Goal: Task Accomplishment & Management: Complete application form

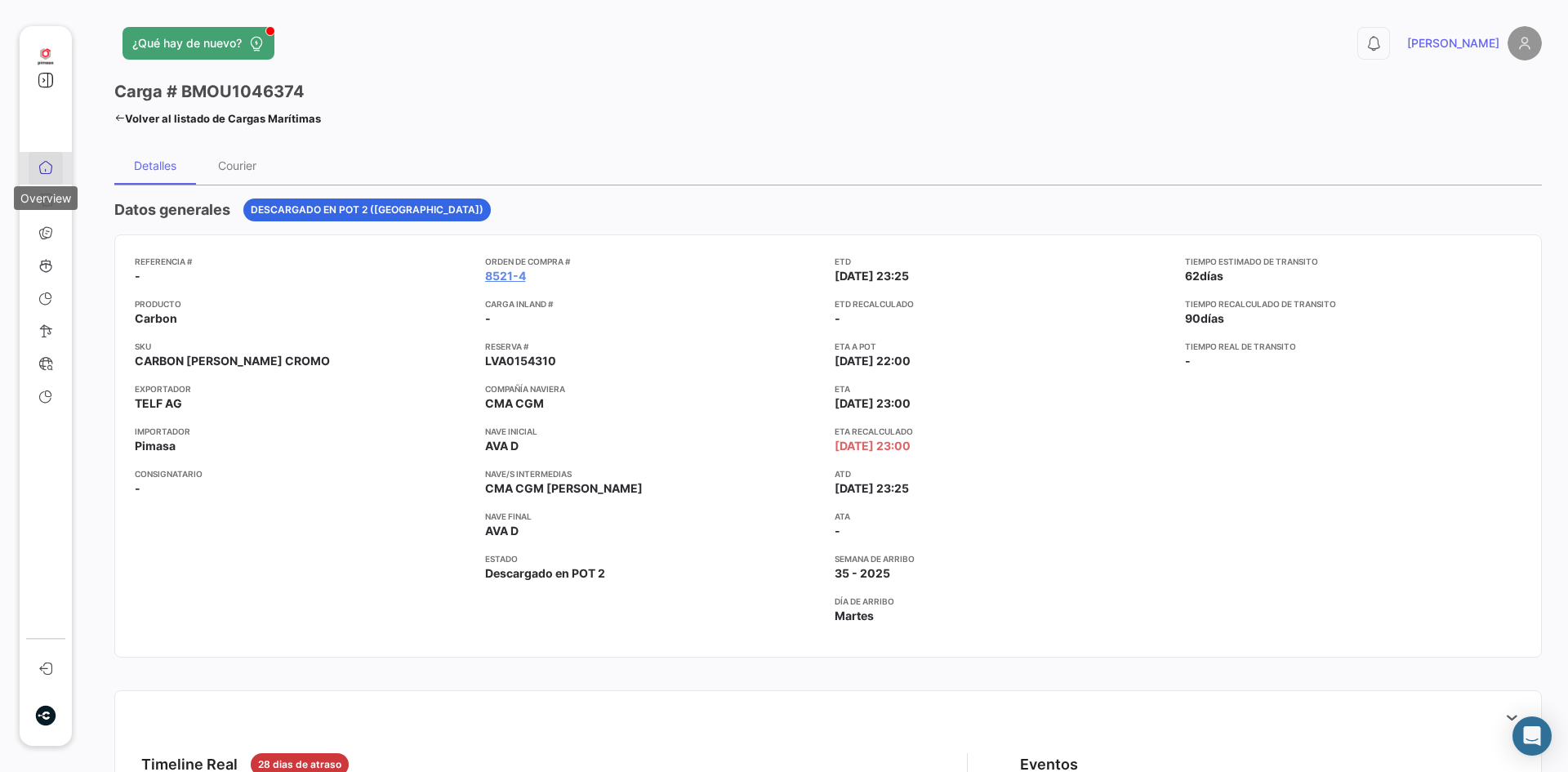
click at [48, 171] on icon at bounding box center [45, 166] width 14 height 14
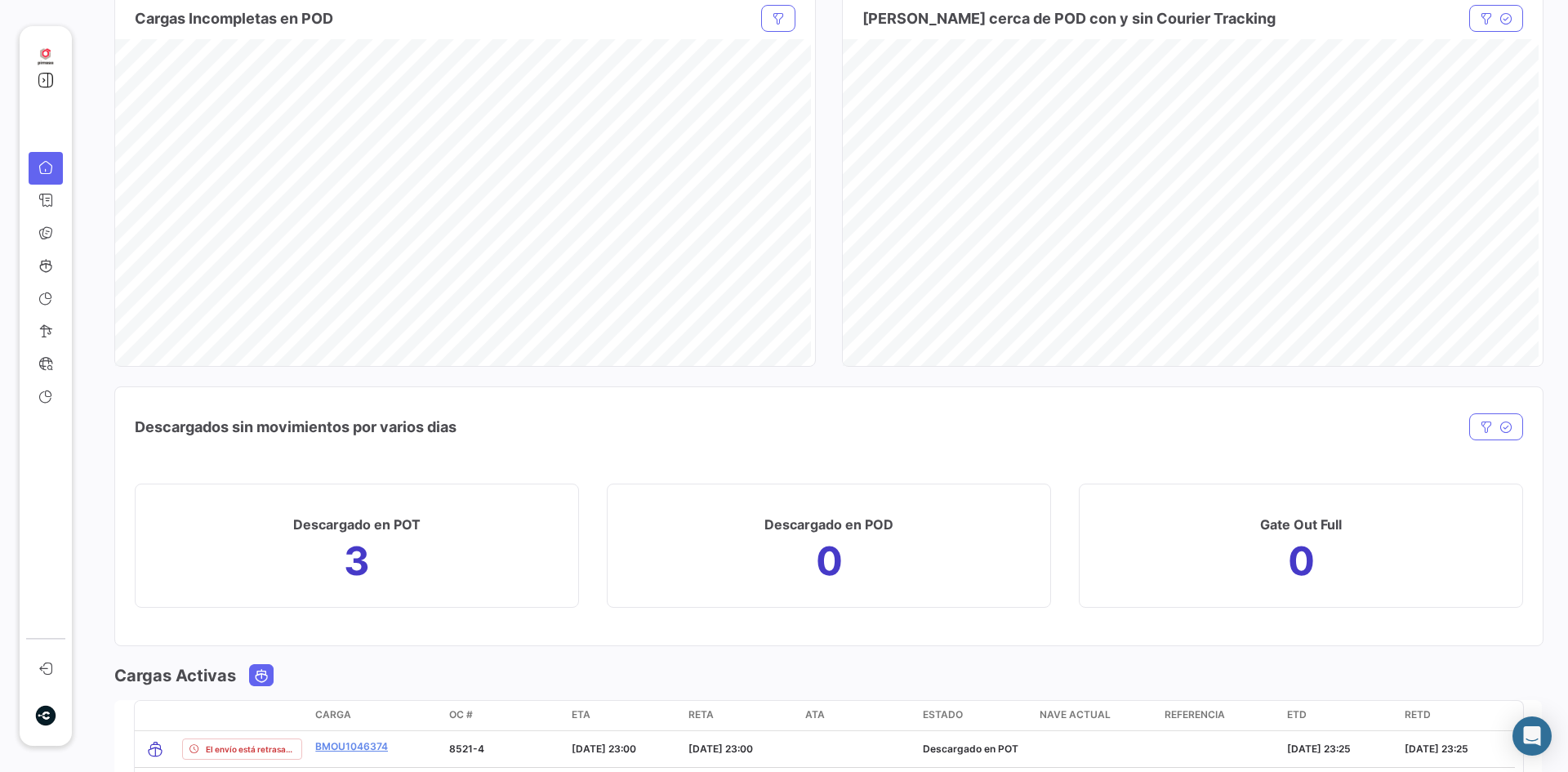
scroll to position [1634, 0]
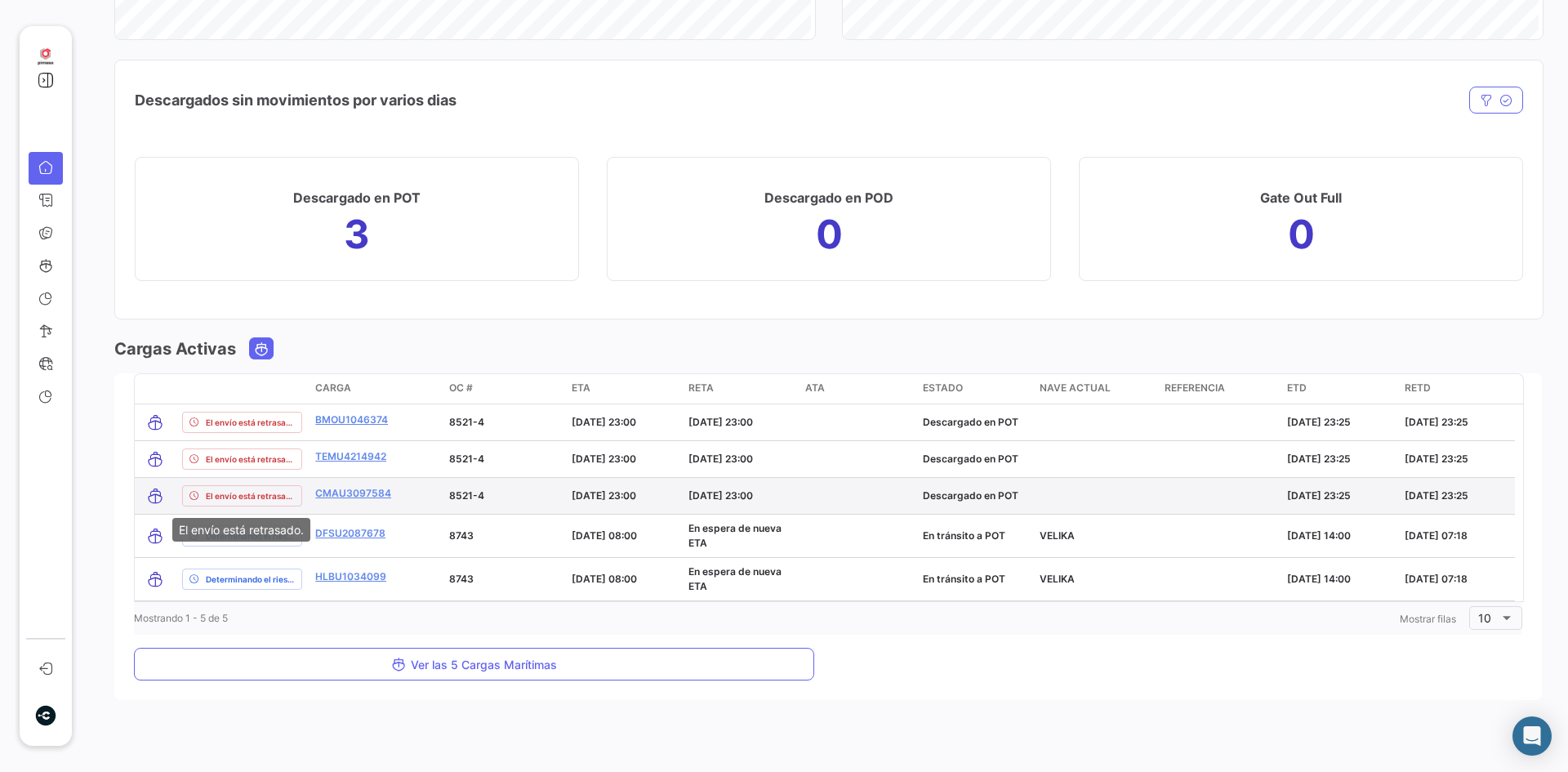
click at [235, 501] on span "El envío está retrasado." at bounding box center [251, 496] width 89 height 13
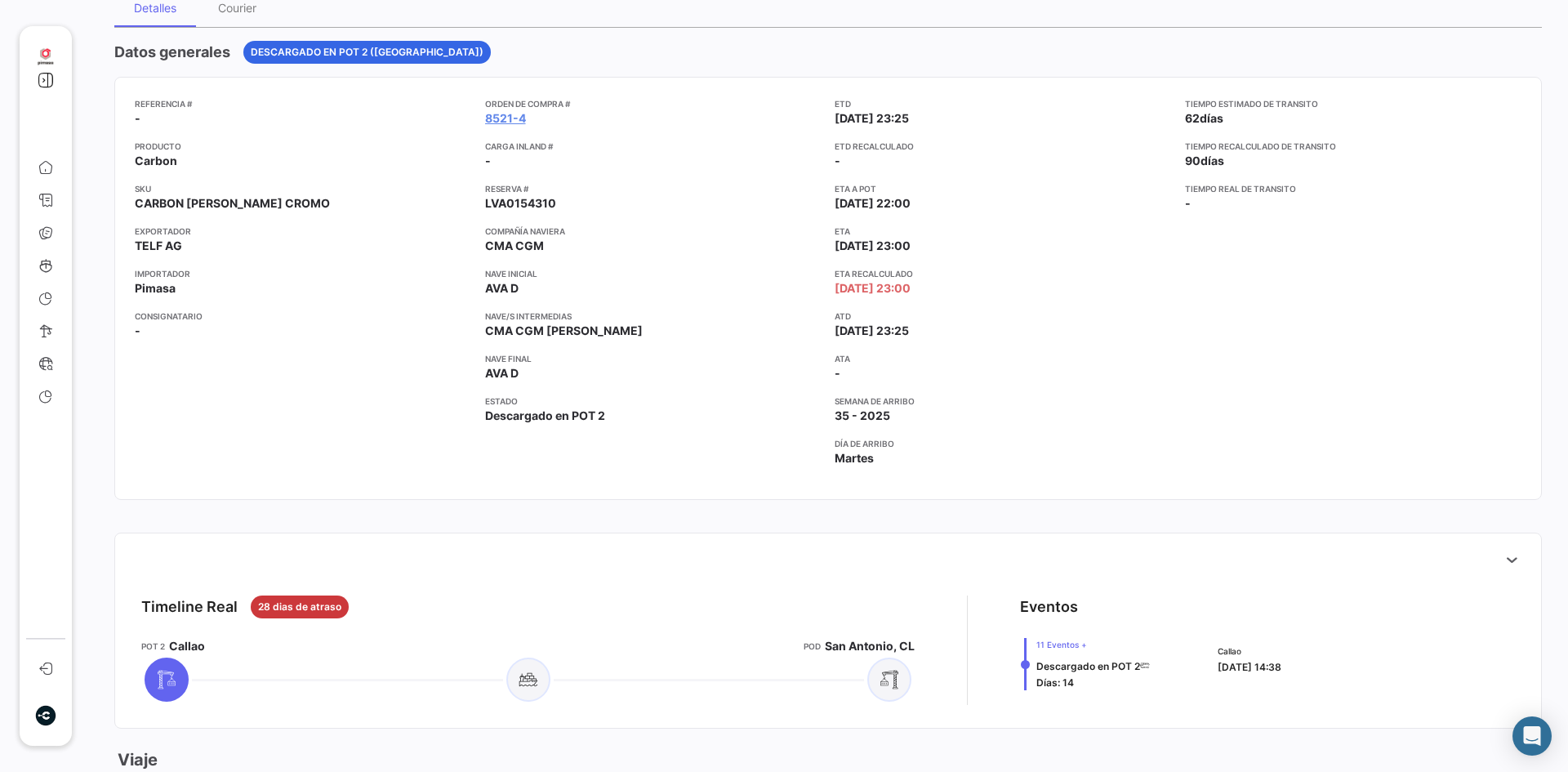
scroll to position [164, 0]
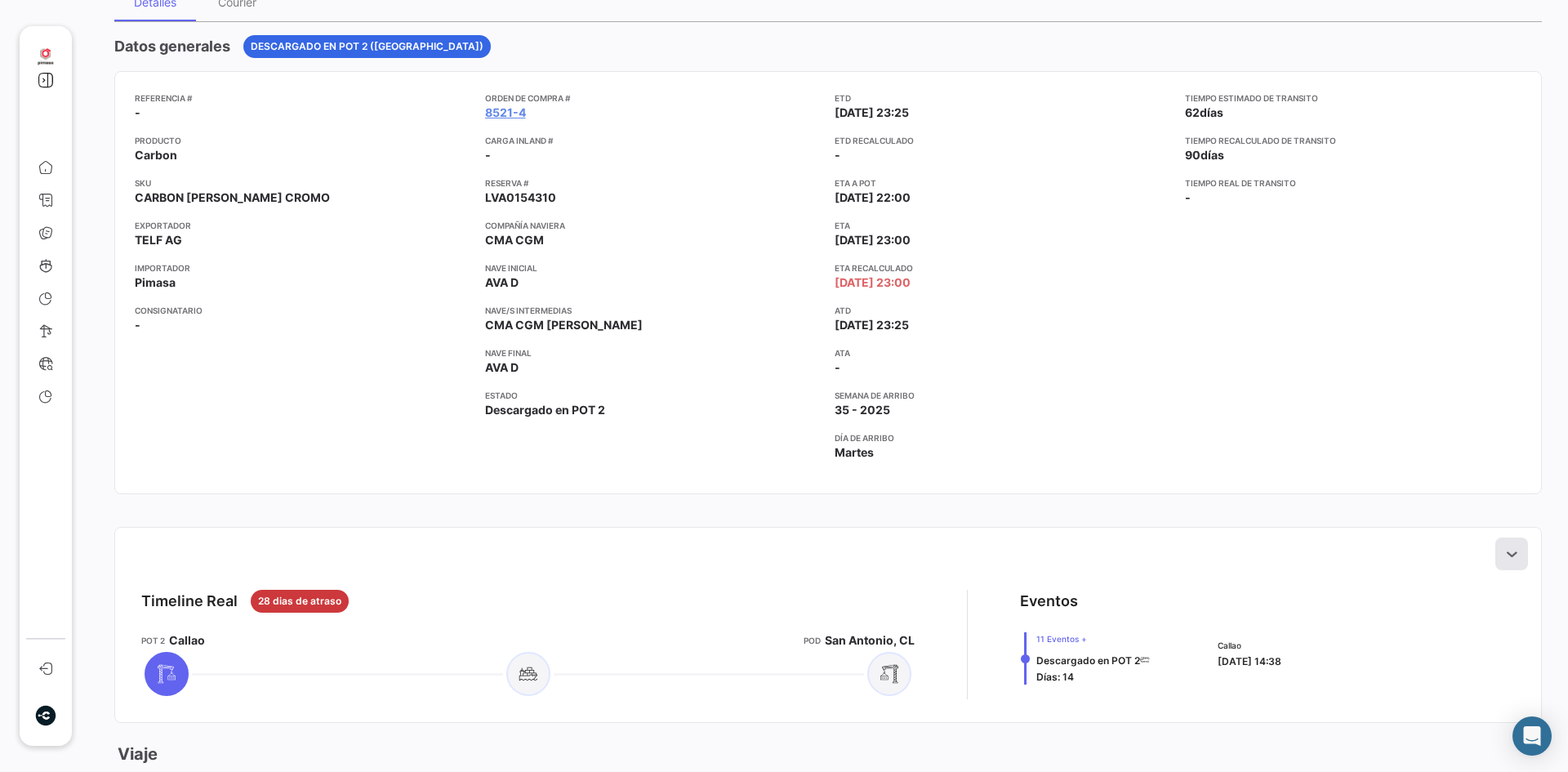
click at [1503, 548] on icon at bounding box center [1511, 553] width 16 height 16
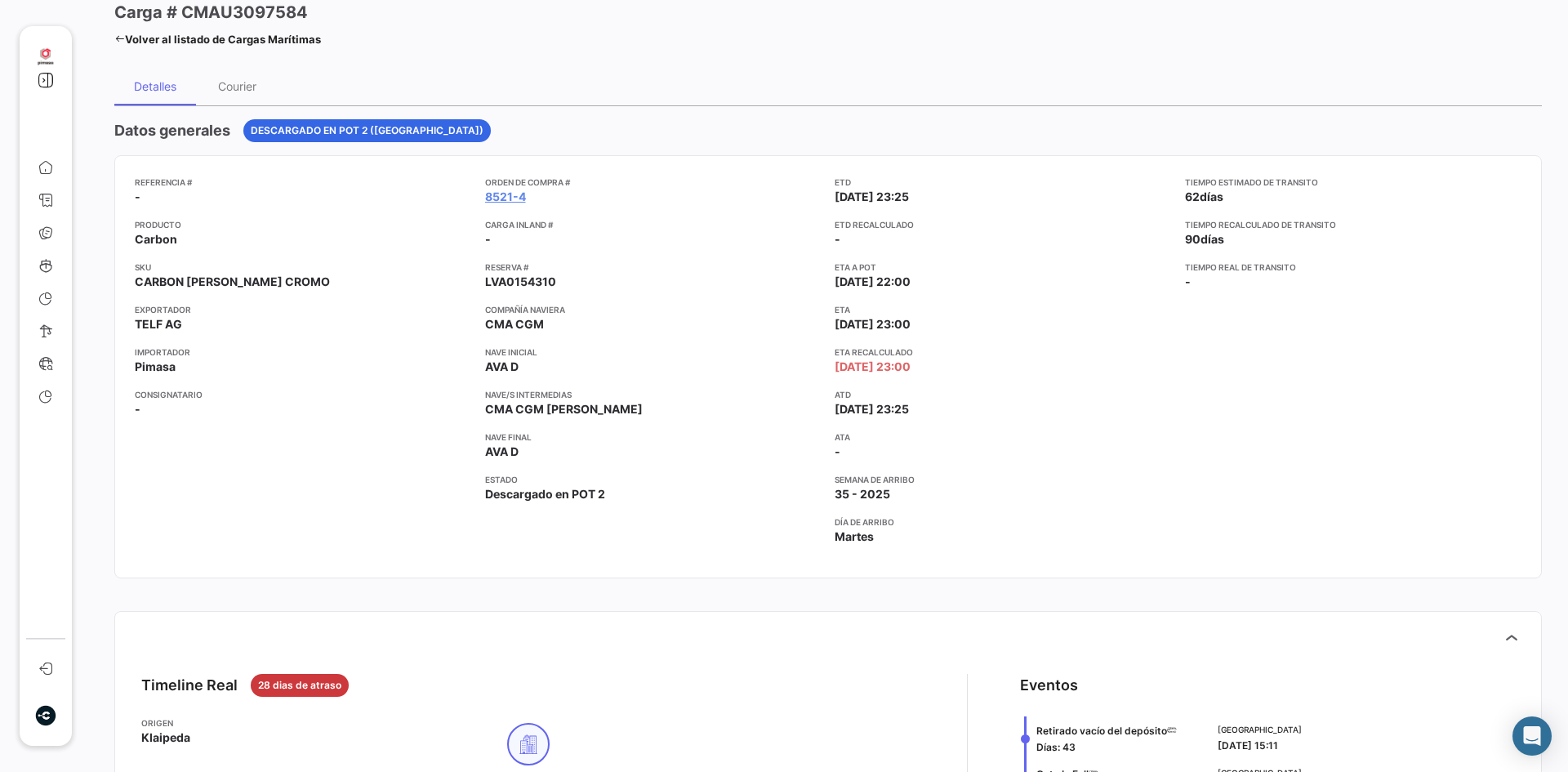
scroll to position [0, 0]
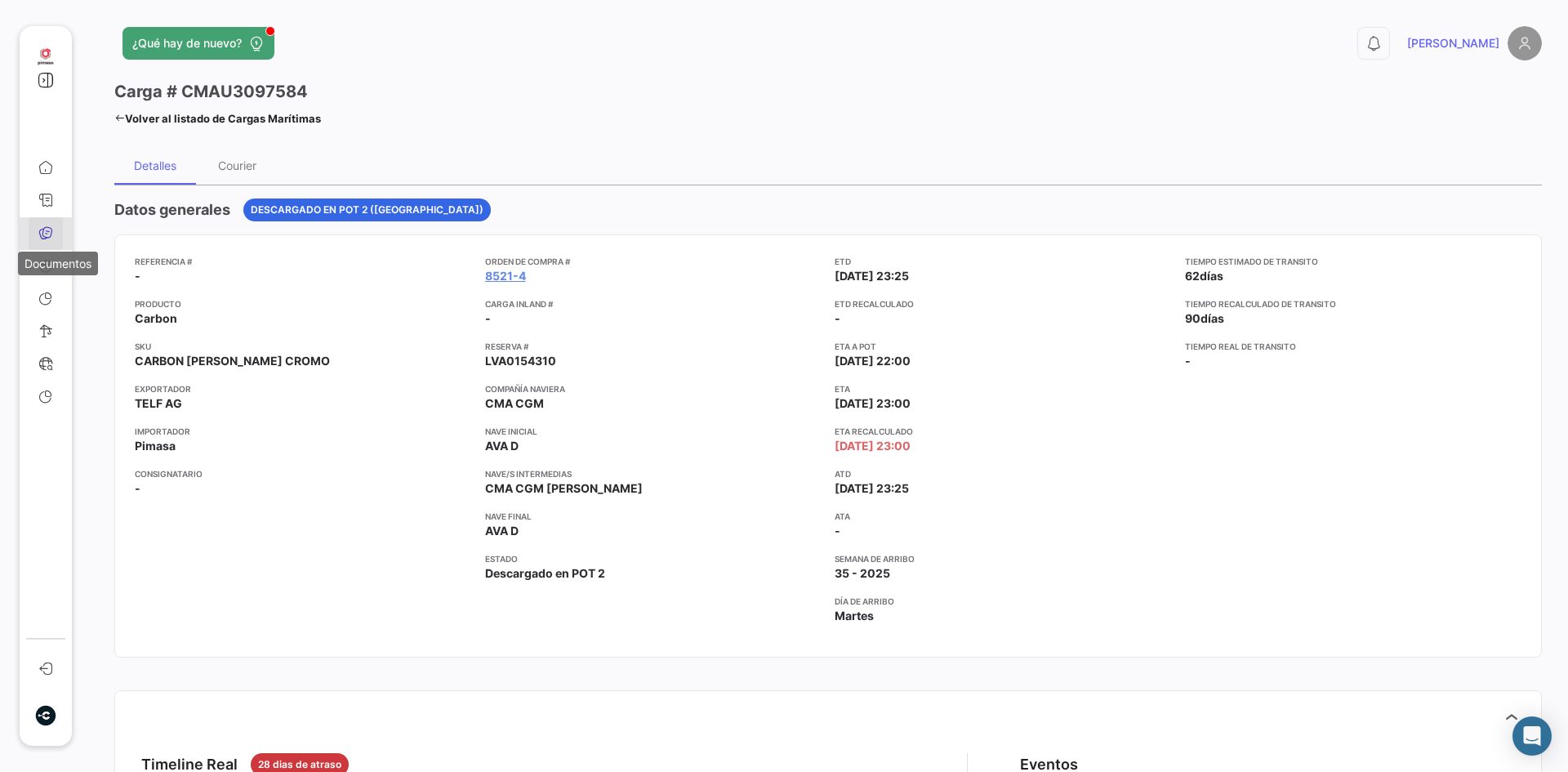
click at [51, 235] on icon at bounding box center [45, 232] width 14 height 14
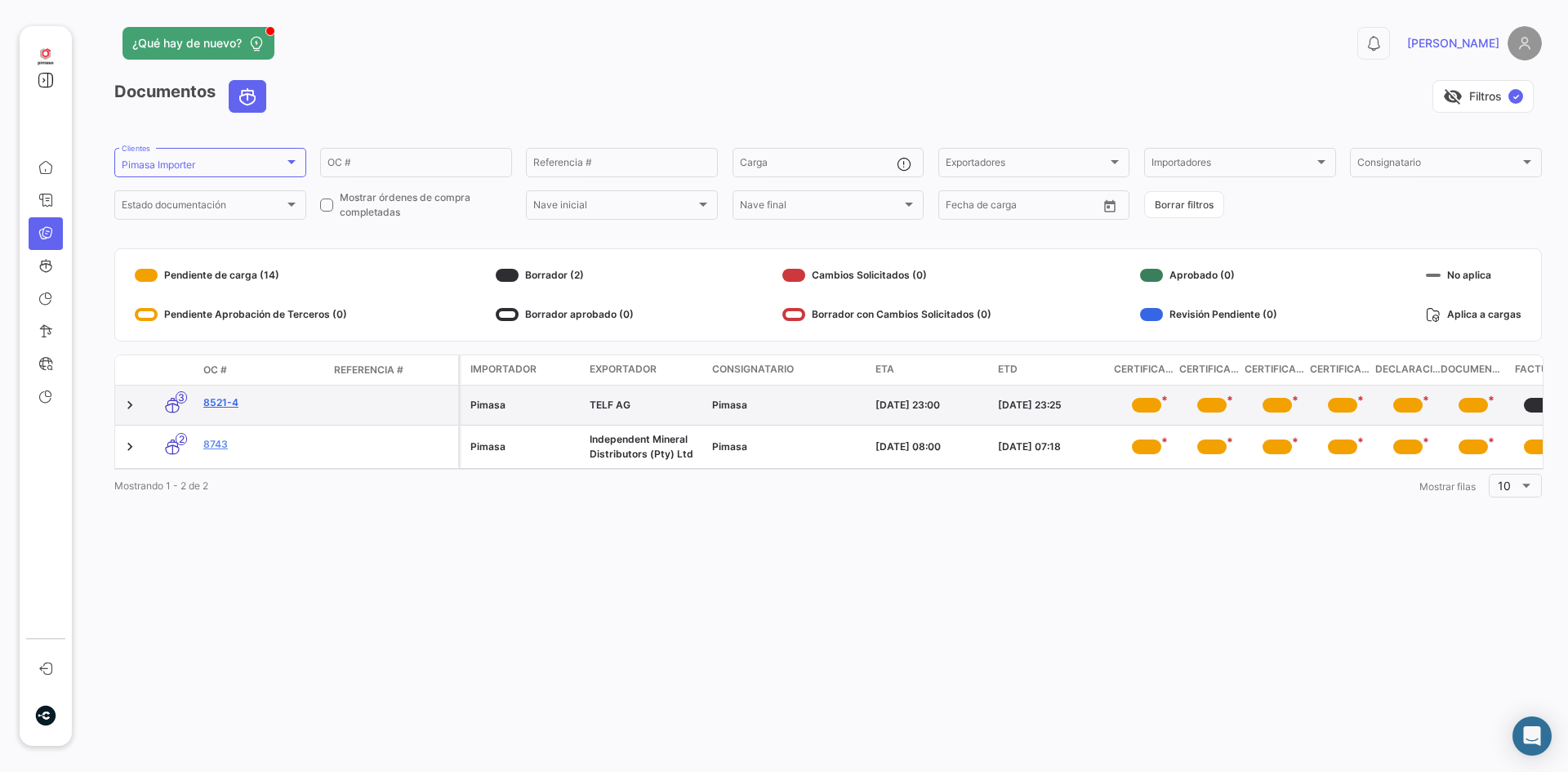
click at [235, 402] on link "8521-4" at bounding box center [262, 402] width 118 height 14
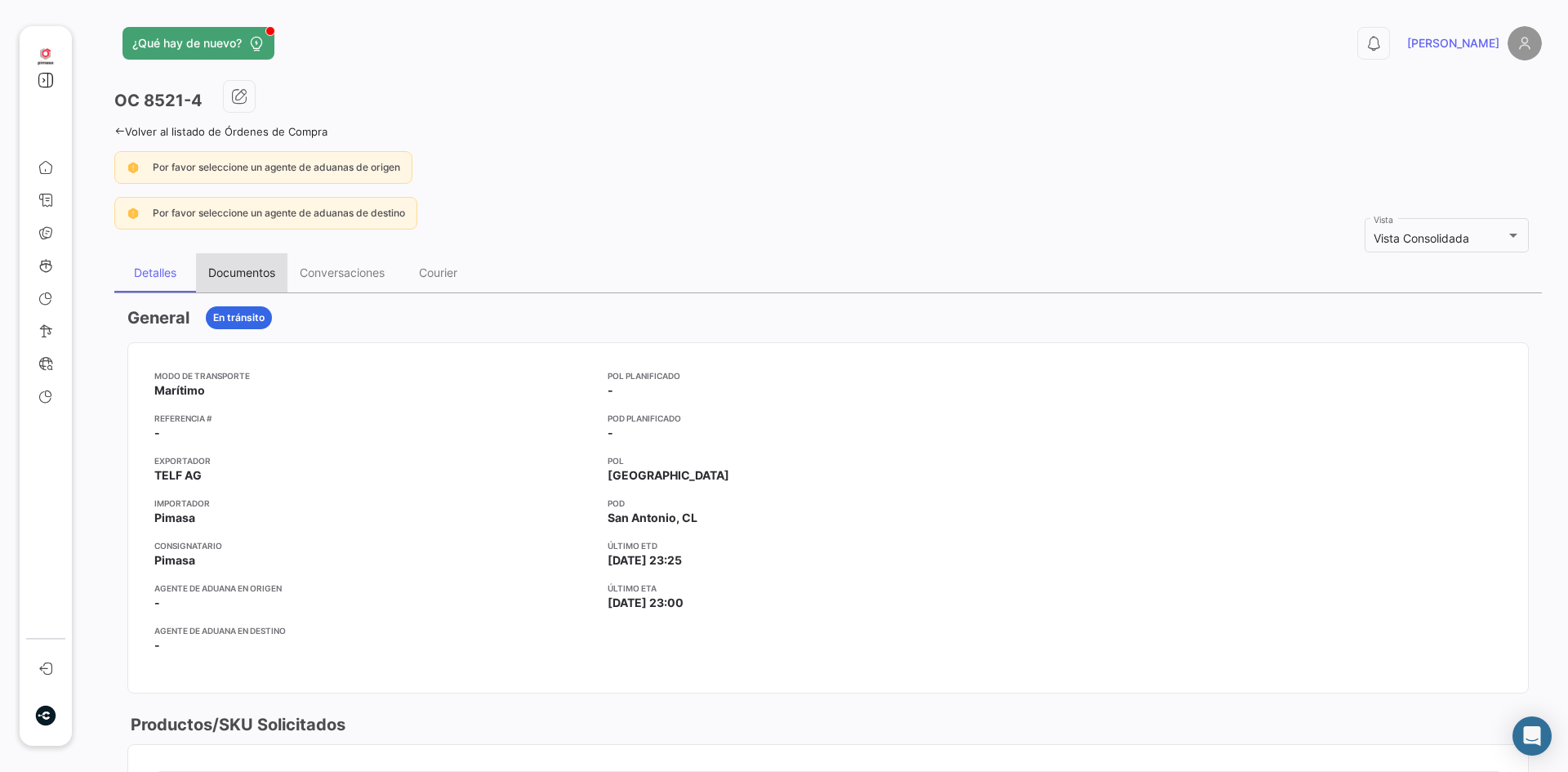
click at [219, 281] on div "Documentos" at bounding box center [241, 272] width 91 height 39
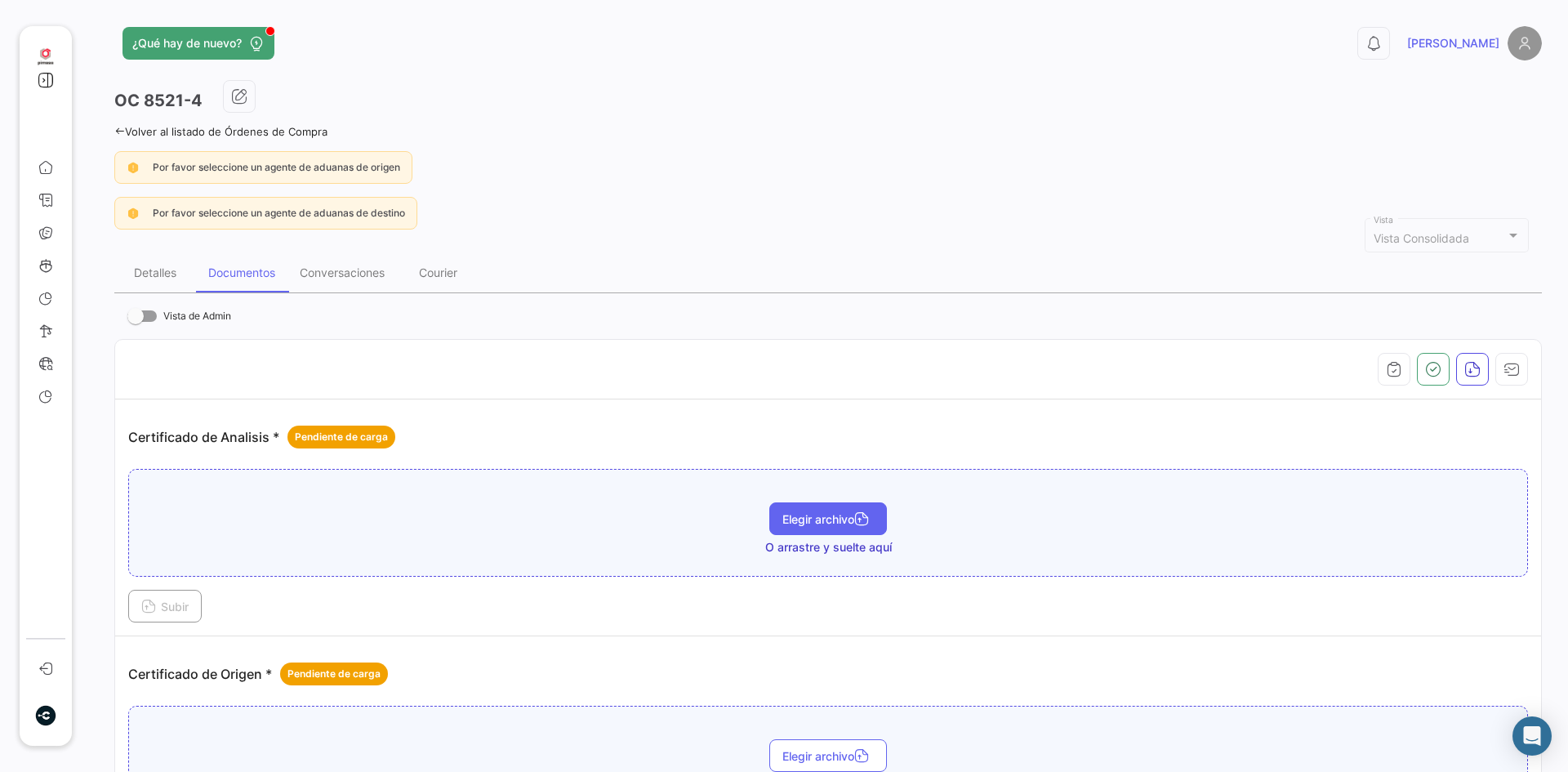
scroll to position [82, 0]
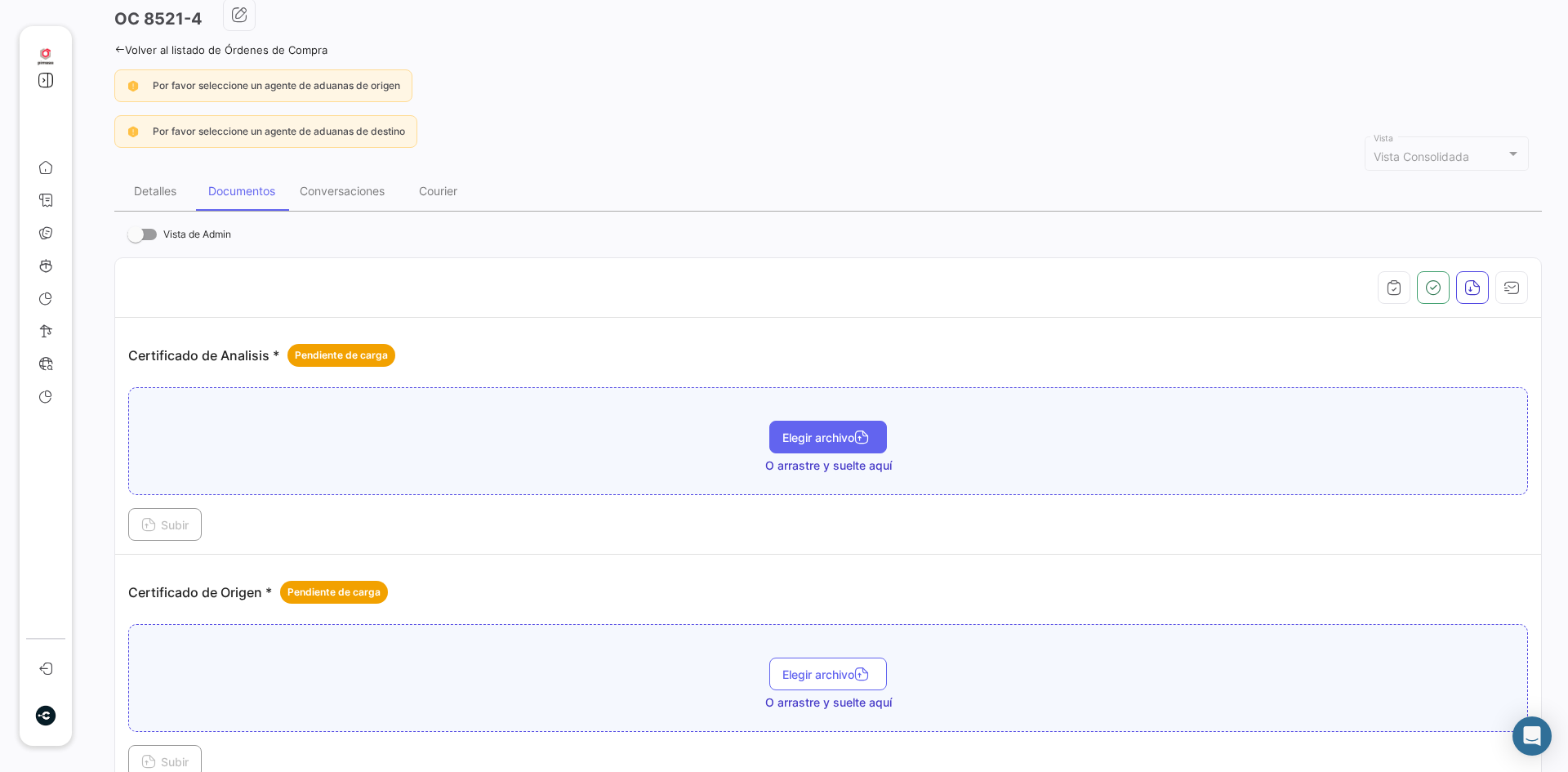
click at [826, 433] on span "Elegir archivo" at bounding box center [828, 437] width 91 height 14
click at [180, 530] on span "Subir" at bounding box center [165, 525] width 48 height 14
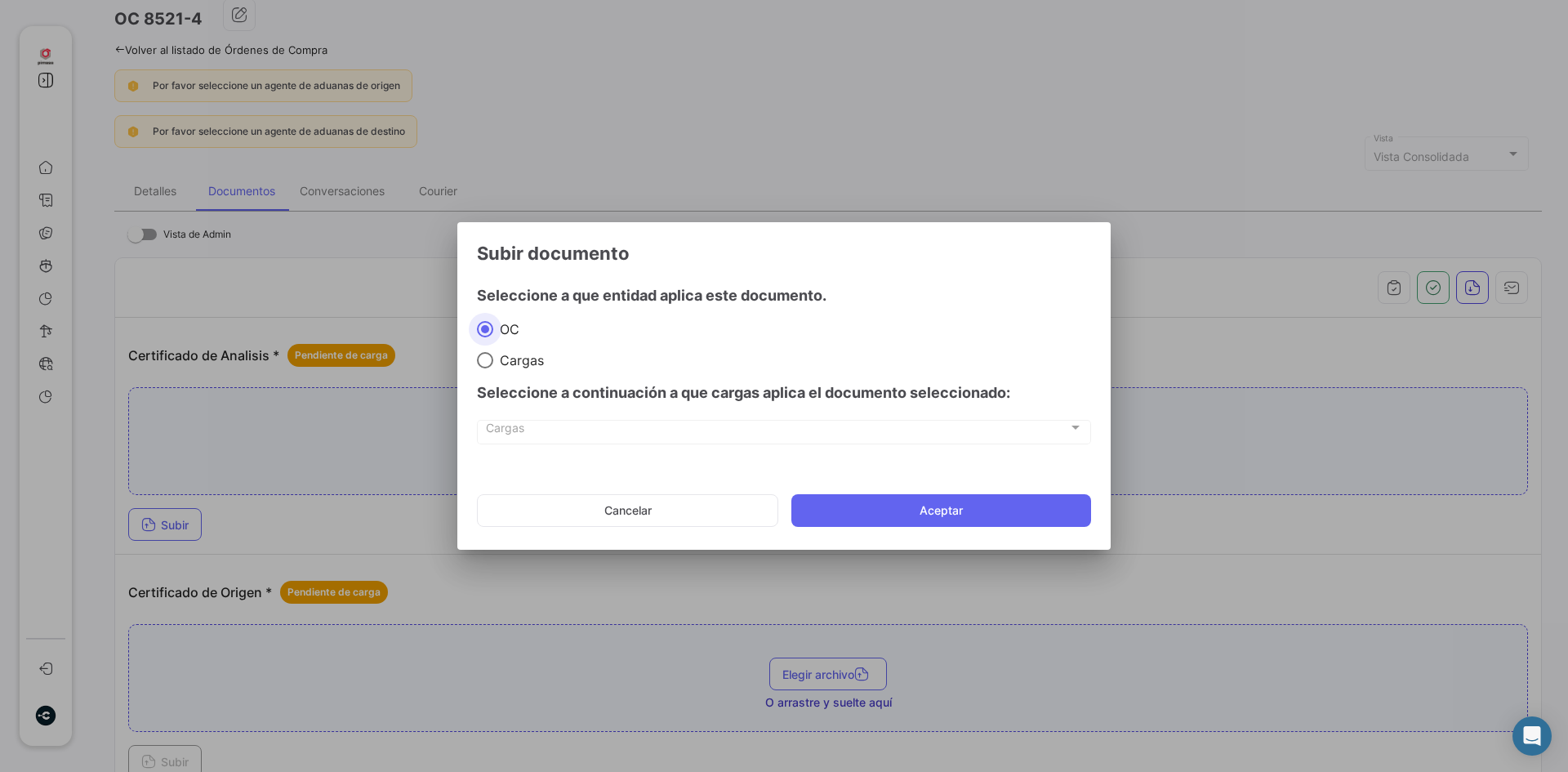
click at [877, 422] on div "Cargas Cargas" at bounding box center [784, 431] width 597 height 28
click at [850, 431] on span "Cargas" at bounding box center [776, 431] width 583 height 14
click at [841, 510] on button "Aceptar" at bounding box center [941, 511] width 299 height 32
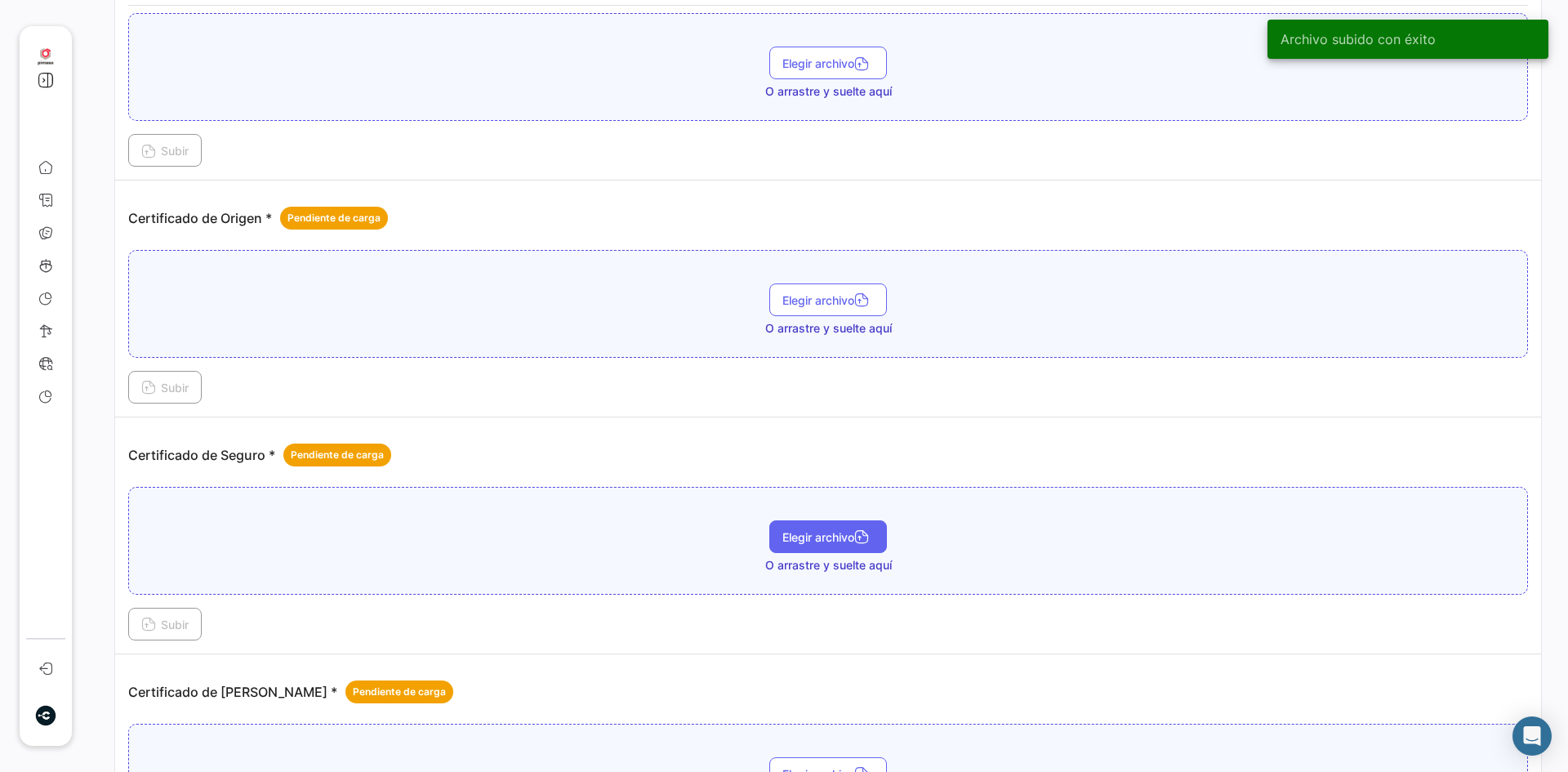
scroll to position [571, 0]
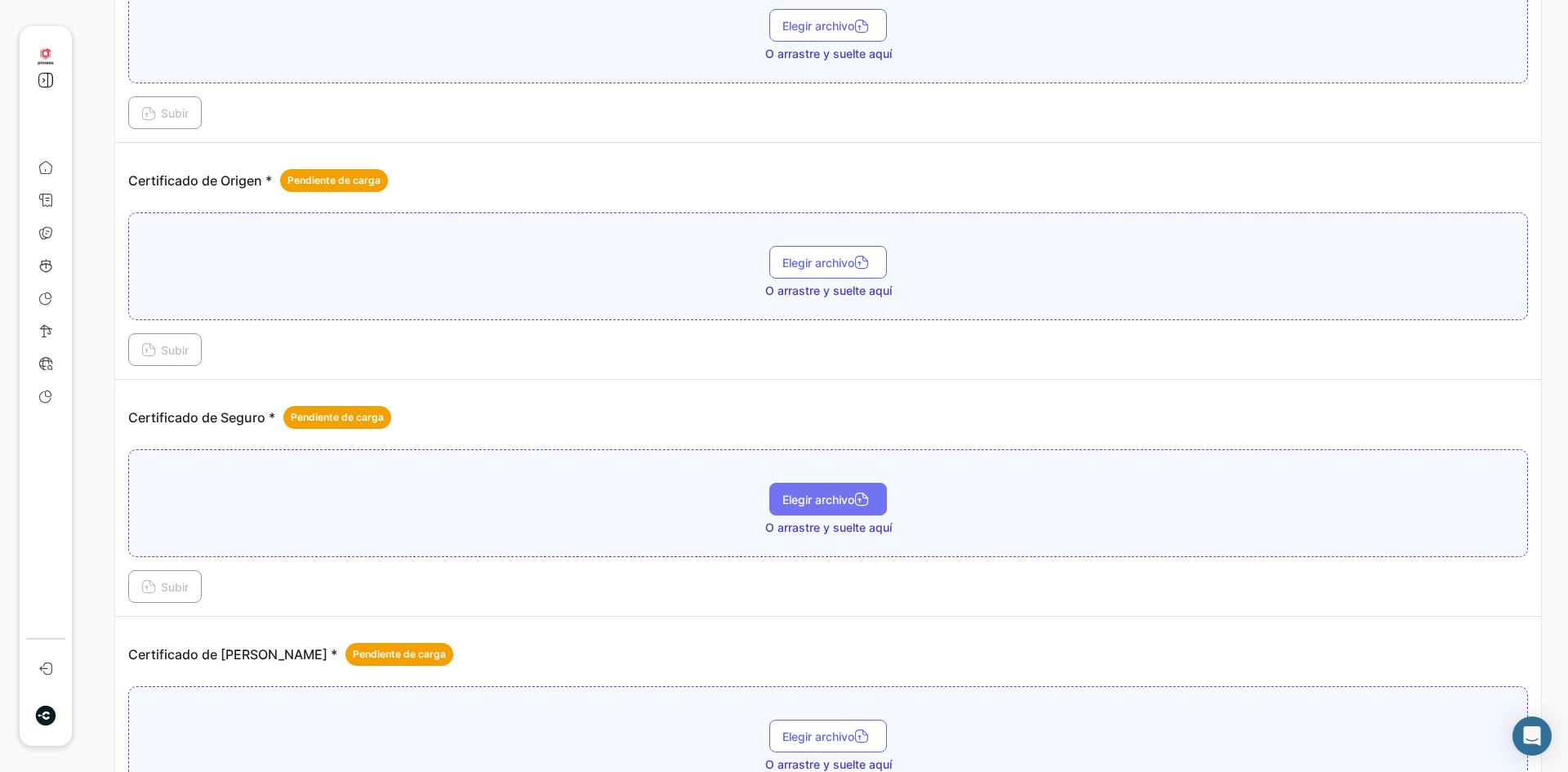
click at [825, 494] on span "Elegir archivo" at bounding box center [828, 499] width 91 height 14
click at [194, 579] on button "Subir" at bounding box center [164, 587] width 73 height 32
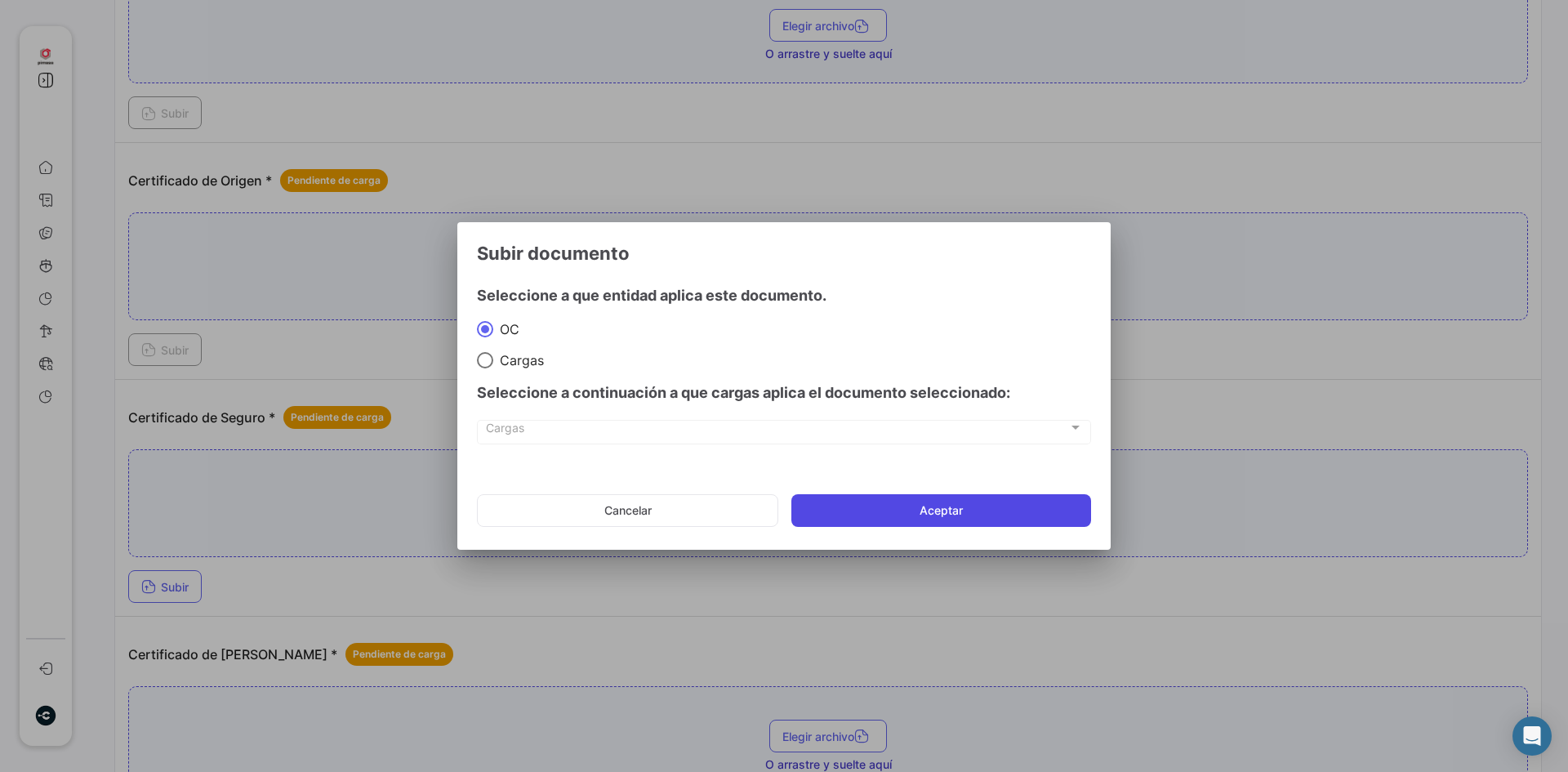
click at [842, 511] on button "Aceptar" at bounding box center [941, 511] width 299 height 32
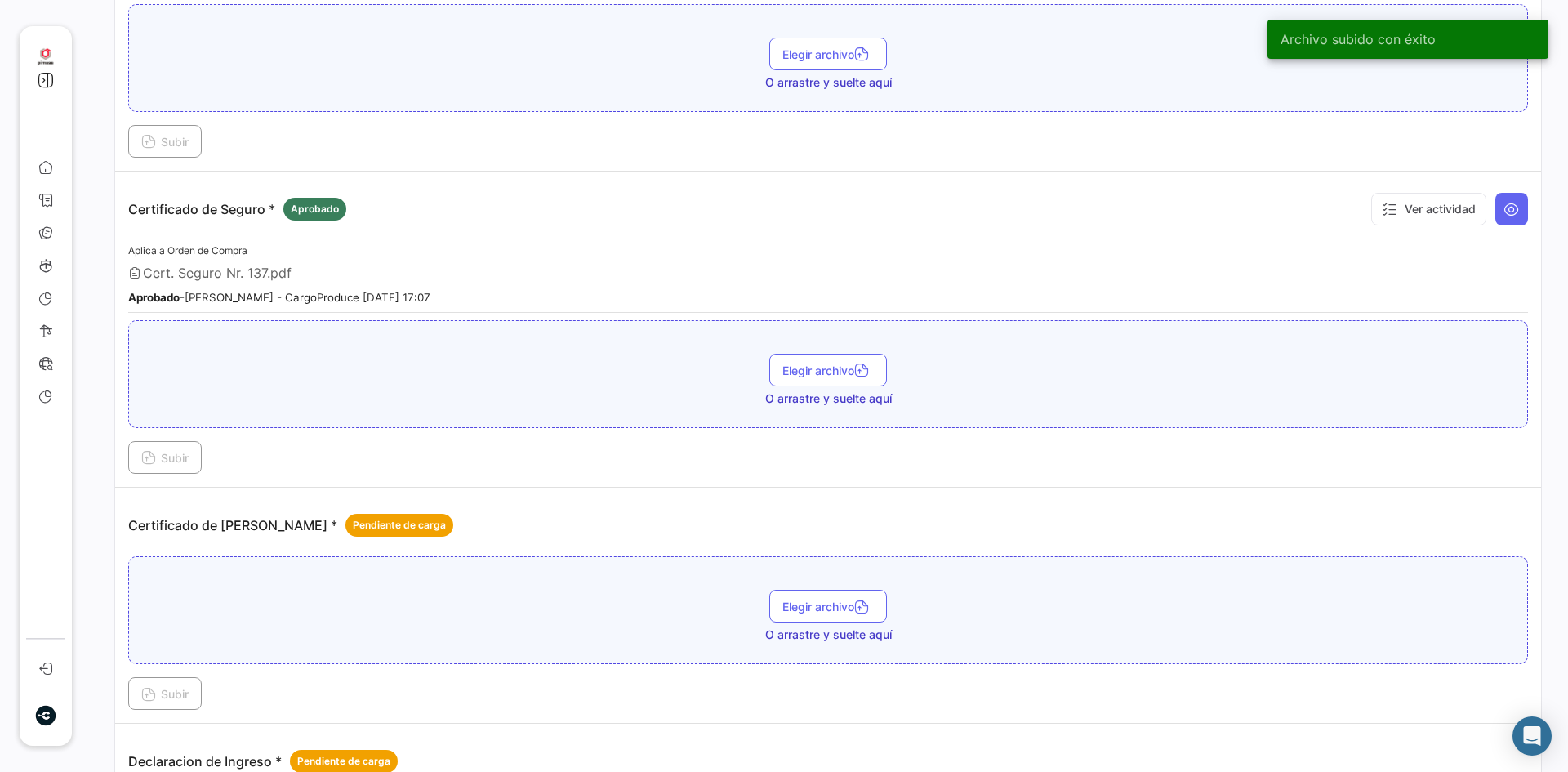
scroll to position [817, 0]
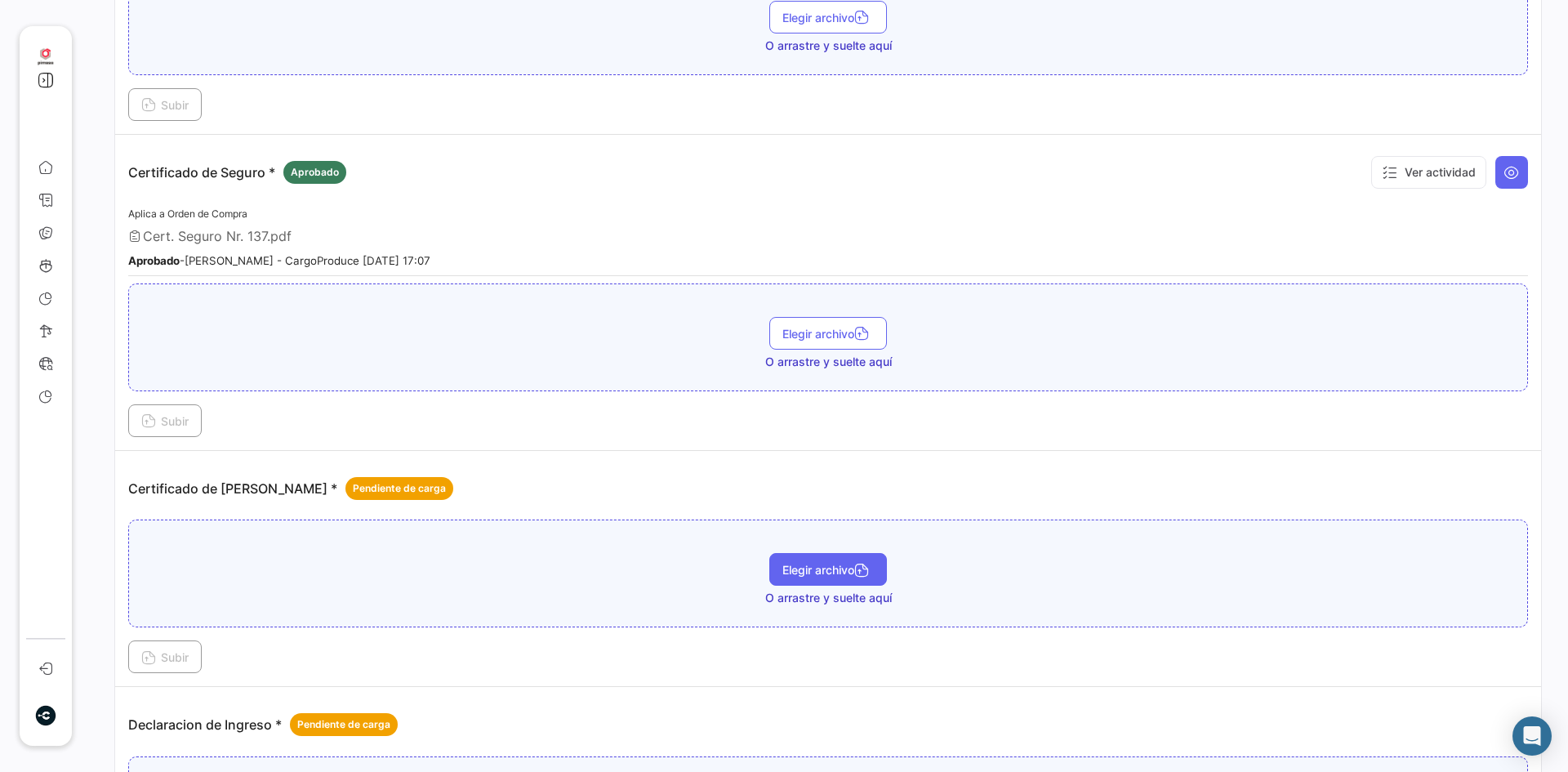
click at [810, 583] on button "Elegir archivo" at bounding box center [828, 569] width 118 height 32
click at [814, 338] on span "Elegir archivo" at bounding box center [828, 334] width 91 height 14
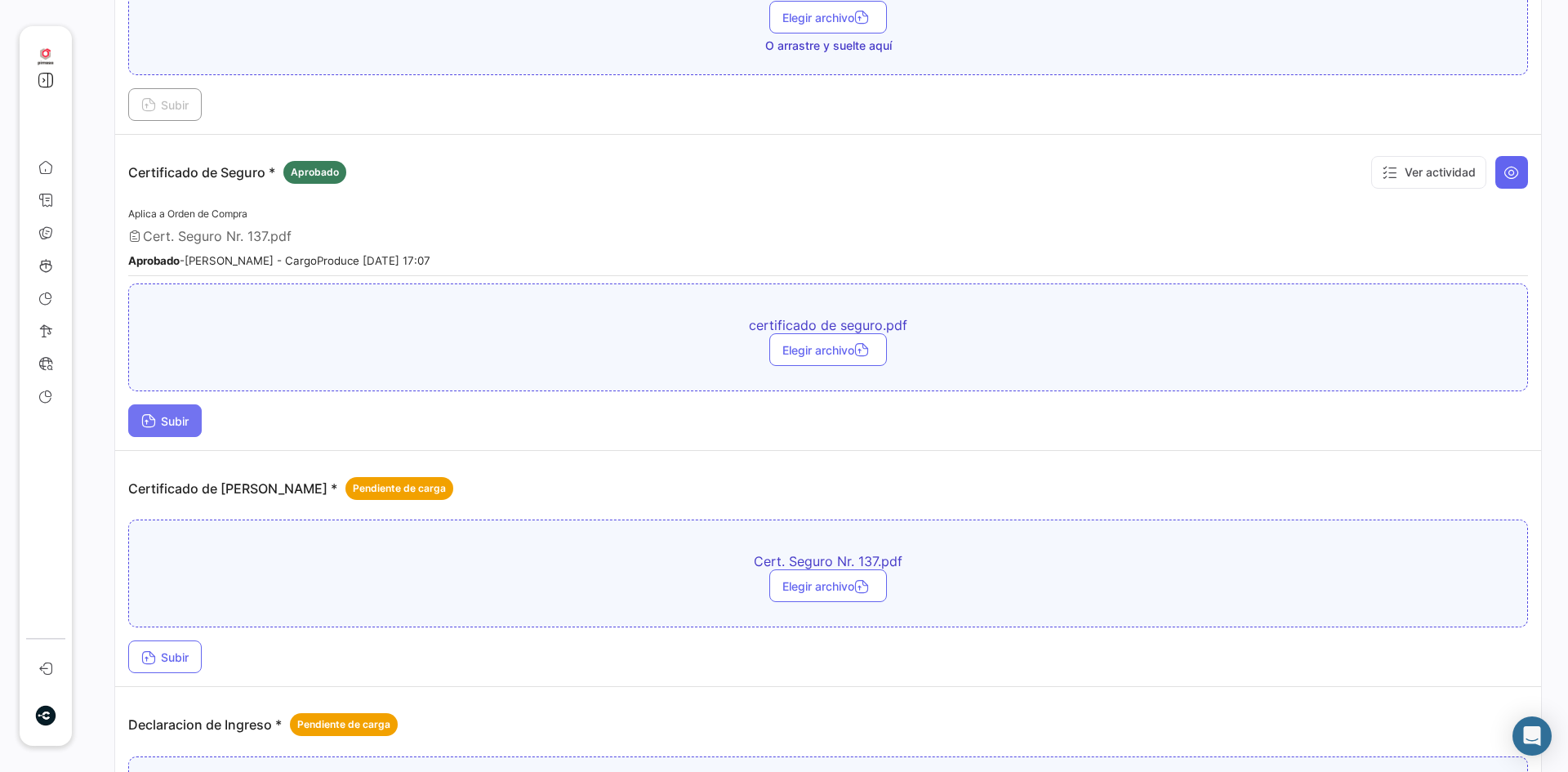
click at [158, 415] on span "Subir" at bounding box center [165, 421] width 48 height 14
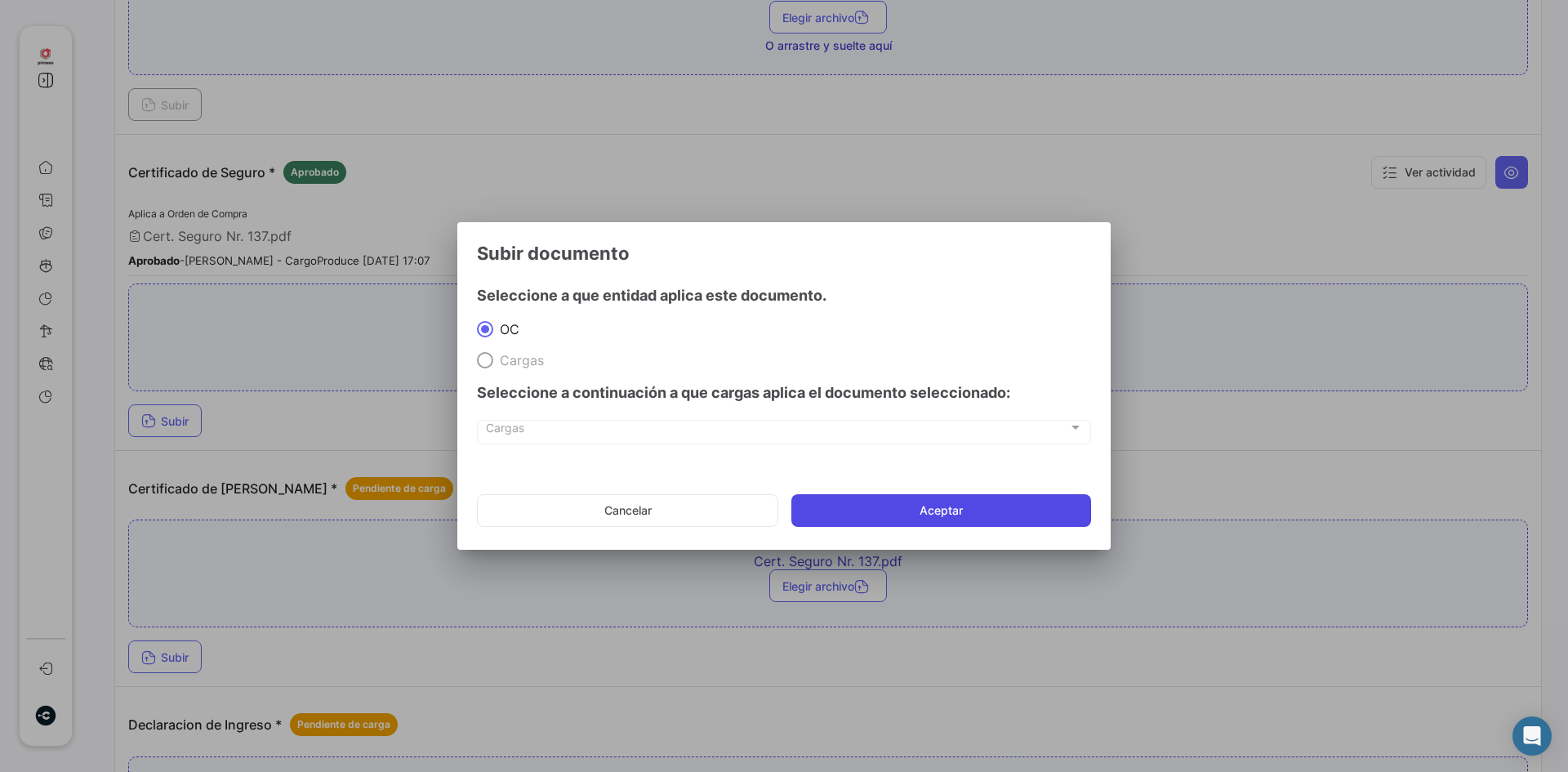
click at [914, 506] on button "Aceptar" at bounding box center [941, 511] width 299 height 32
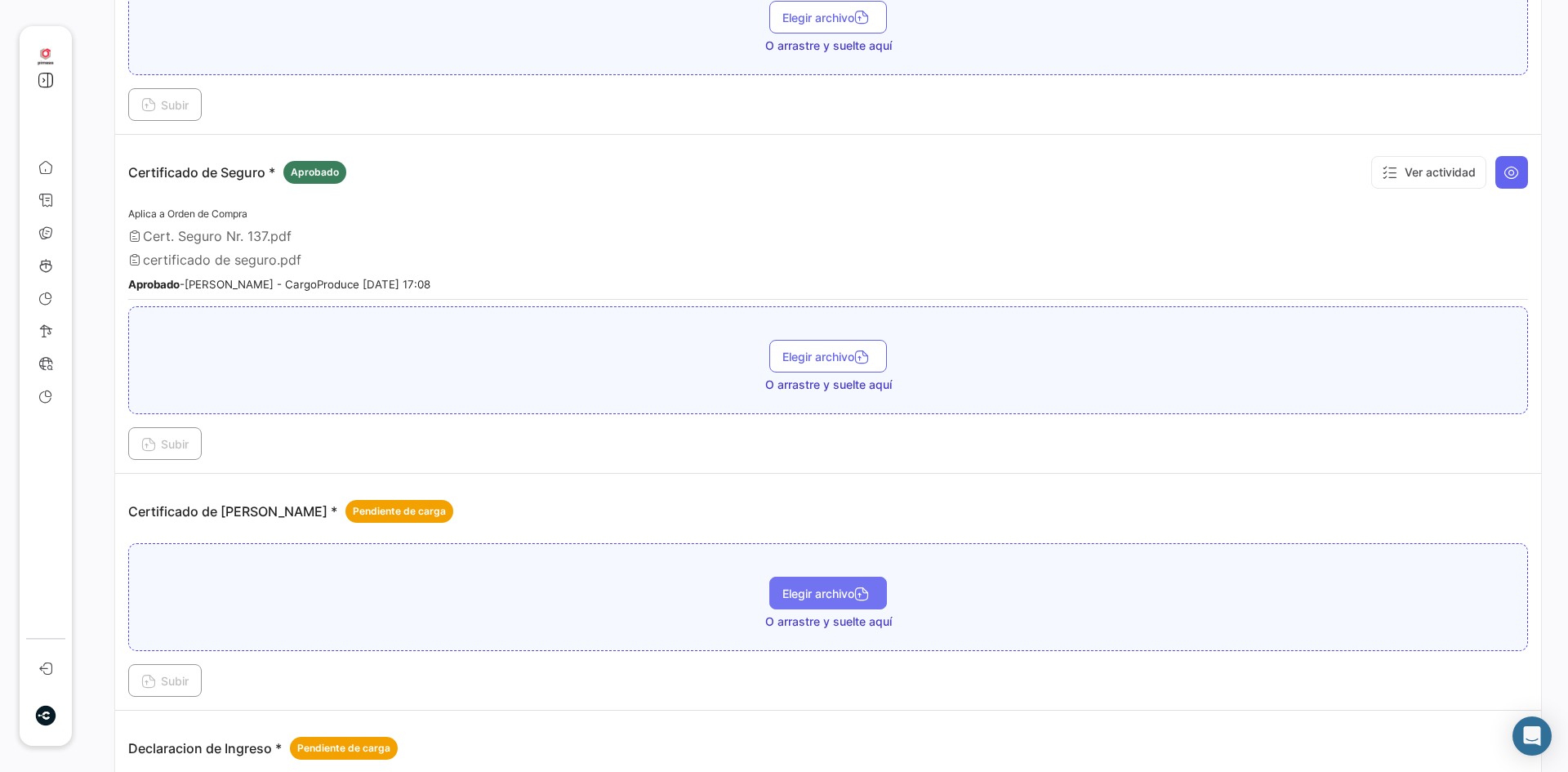
click at [786, 589] on span "Elegir archivo" at bounding box center [828, 593] width 91 height 14
click at [177, 685] on span "Subir" at bounding box center [165, 681] width 48 height 14
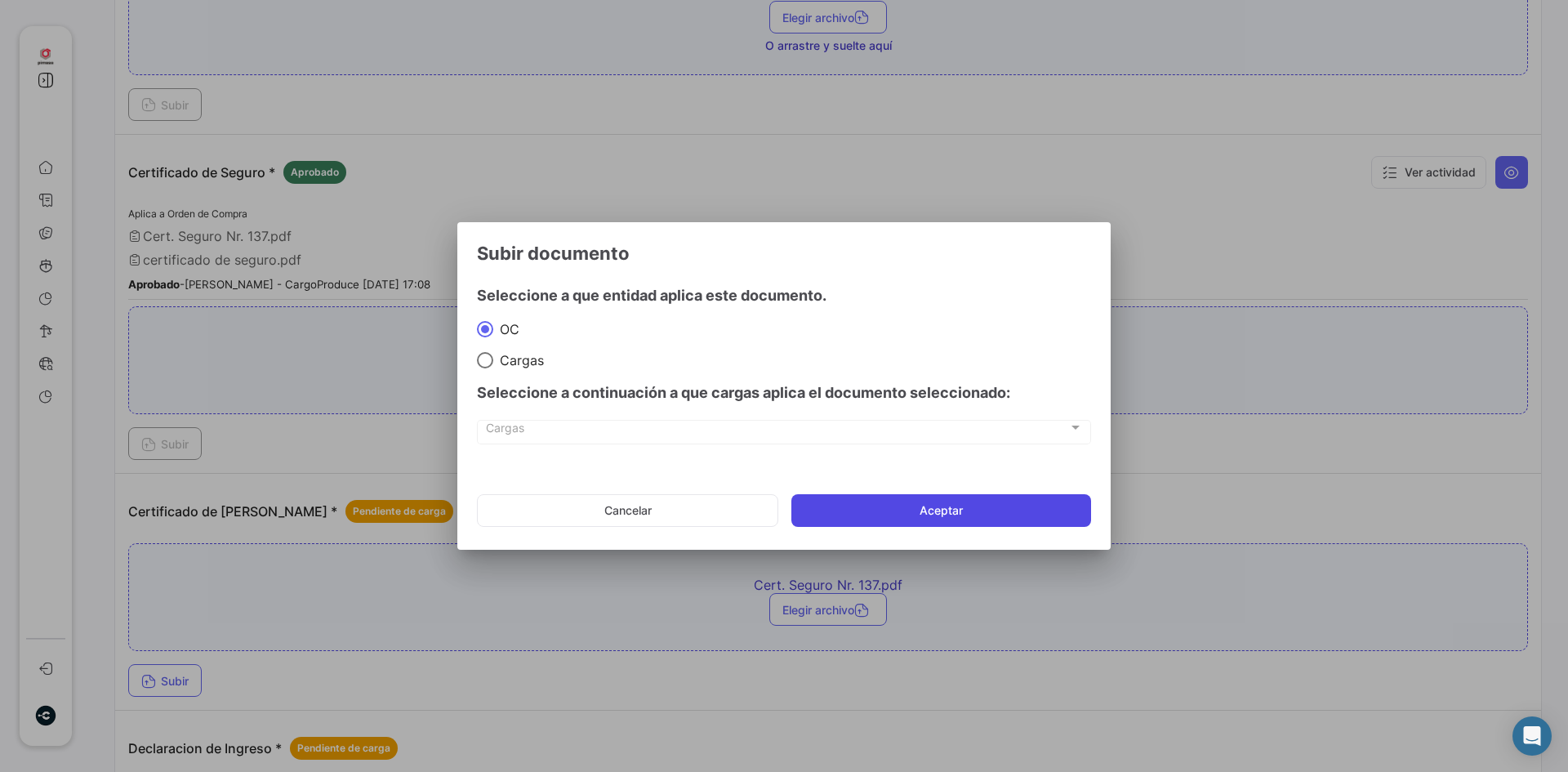
click at [995, 501] on button "Aceptar" at bounding box center [941, 511] width 299 height 32
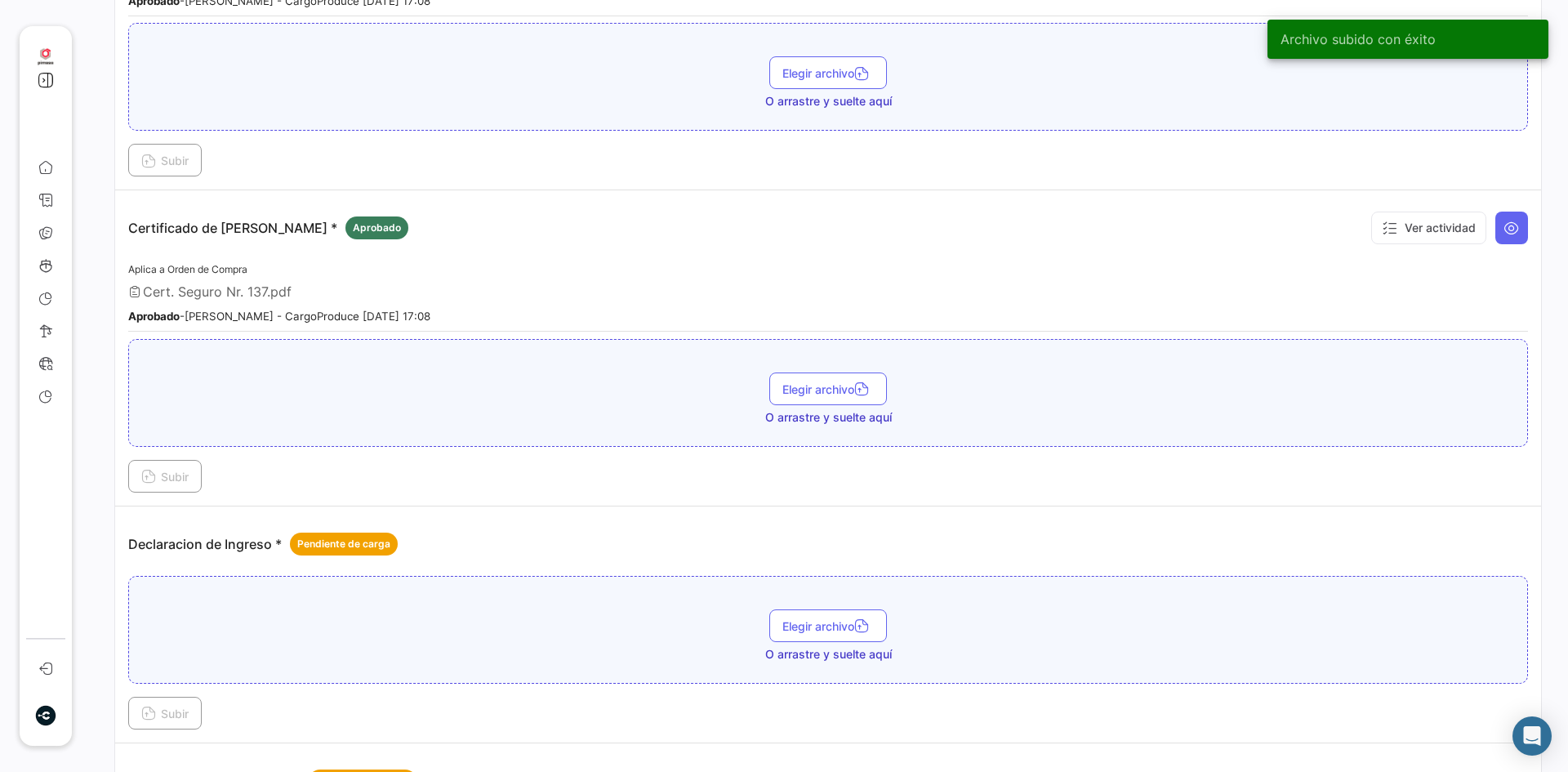
scroll to position [1144, 0]
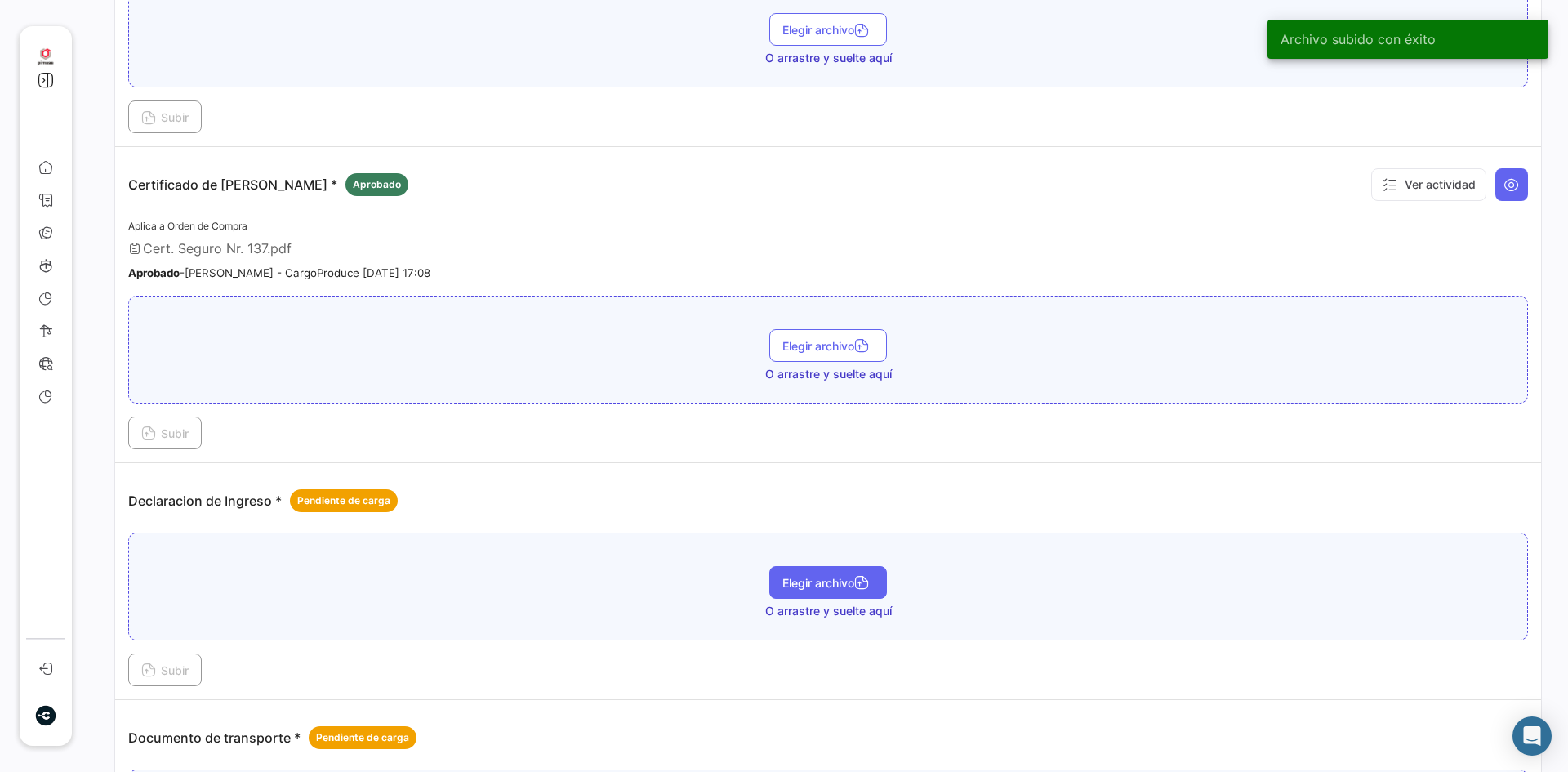
click at [789, 587] on span "Elegir archivo" at bounding box center [828, 583] width 91 height 14
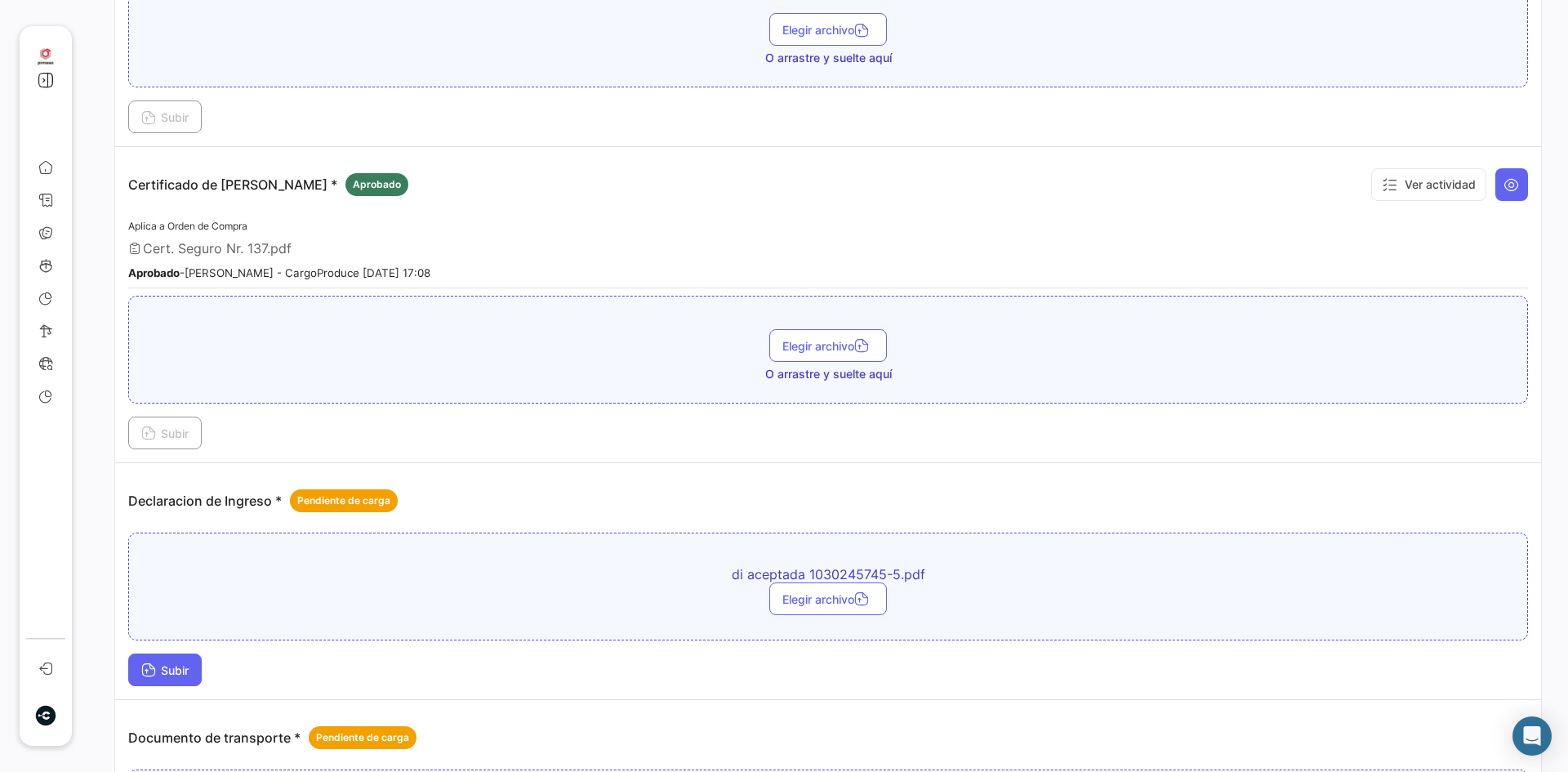
click at [162, 679] on button "Subir" at bounding box center [164, 669] width 73 height 32
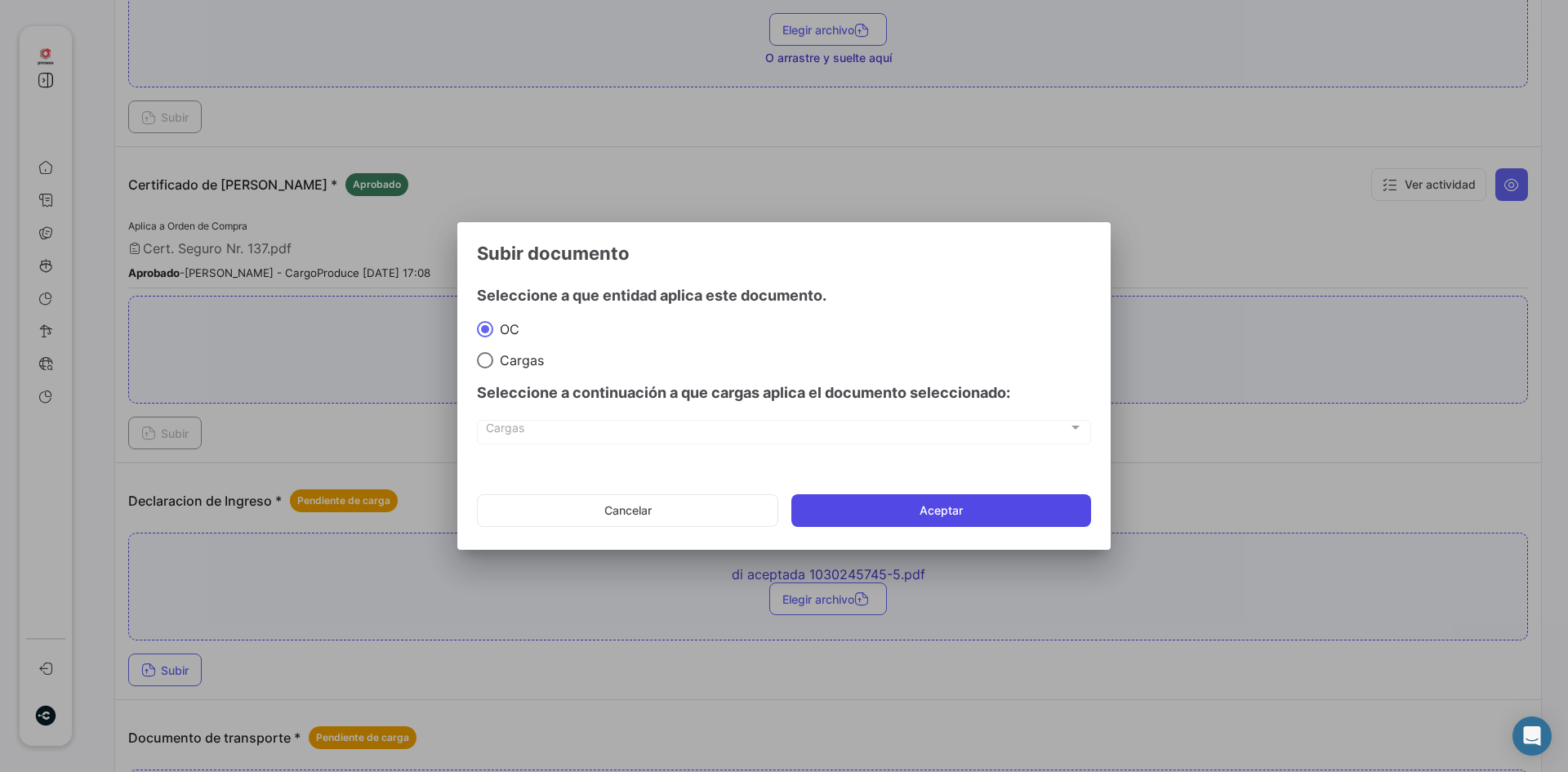
click at [902, 513] on button "Aceptar" at bounding box center [941, 511] width 299 height 32
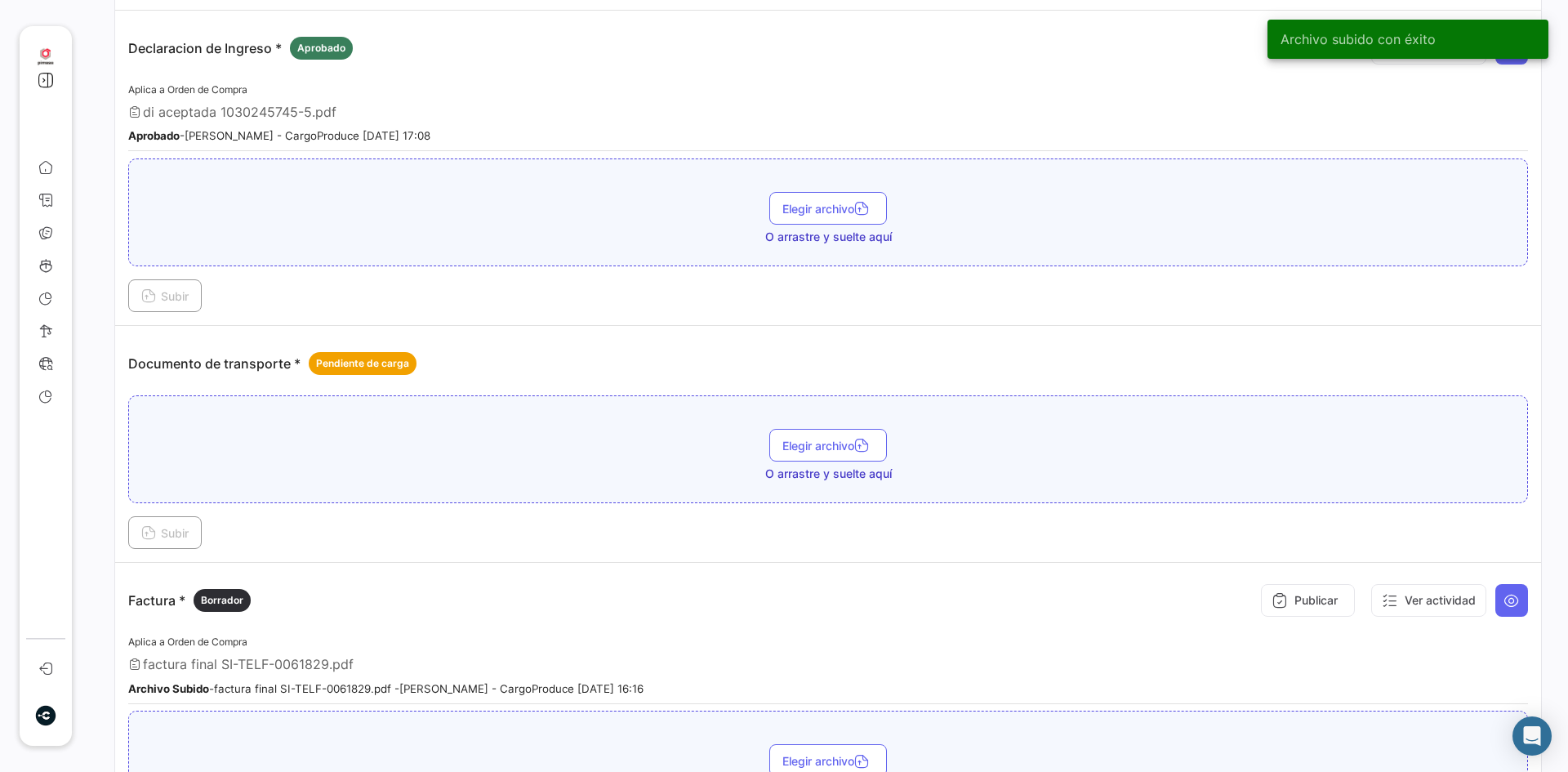
scroll to position [1633, 0]
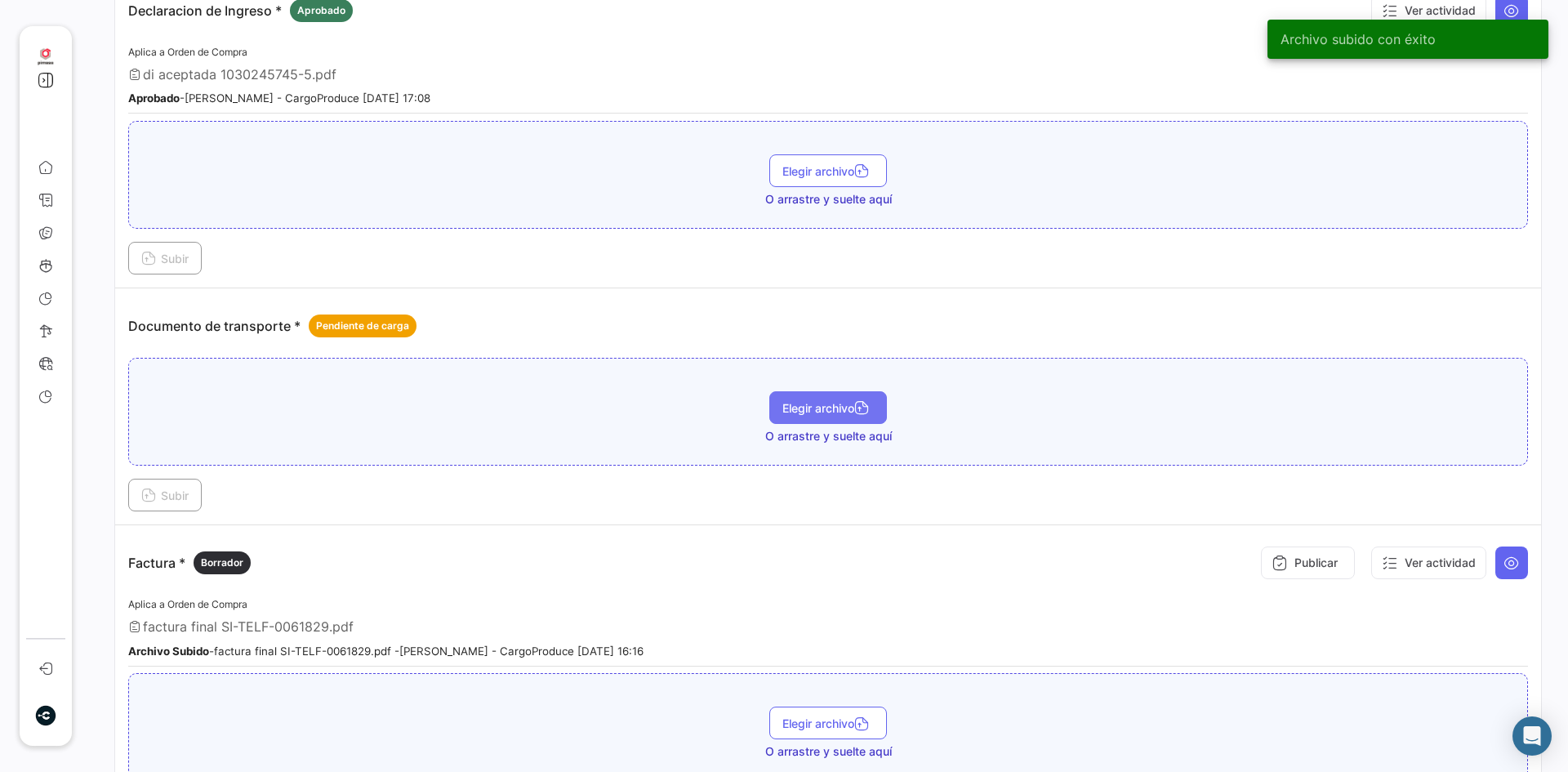
click at [833, 415] on button "Elegir archivo" at bounding box center [828, 408] width 118 height 32
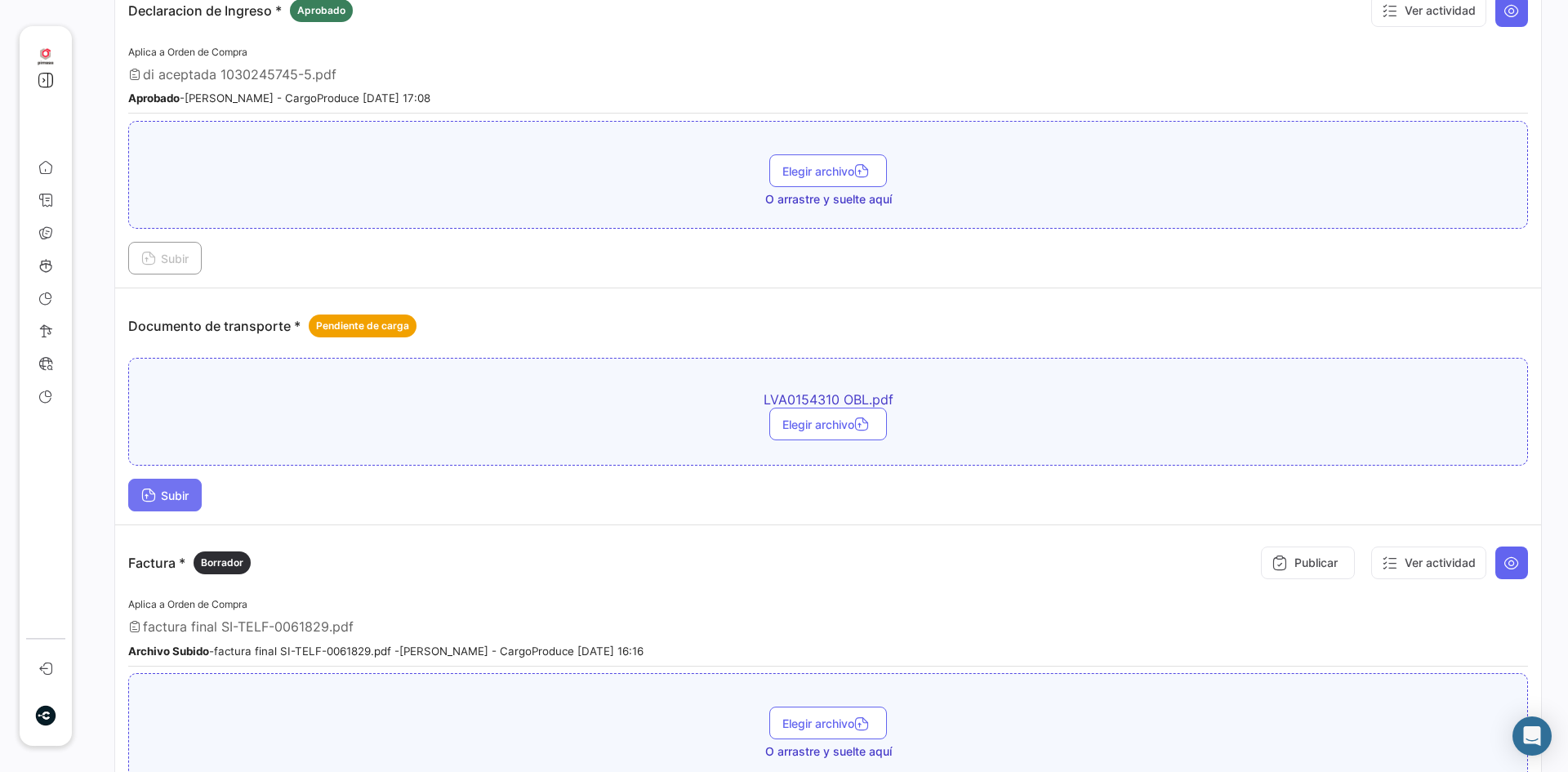
click at [187, 499] on span "Subir" at bounding box center [165, 495] width 48 height 14
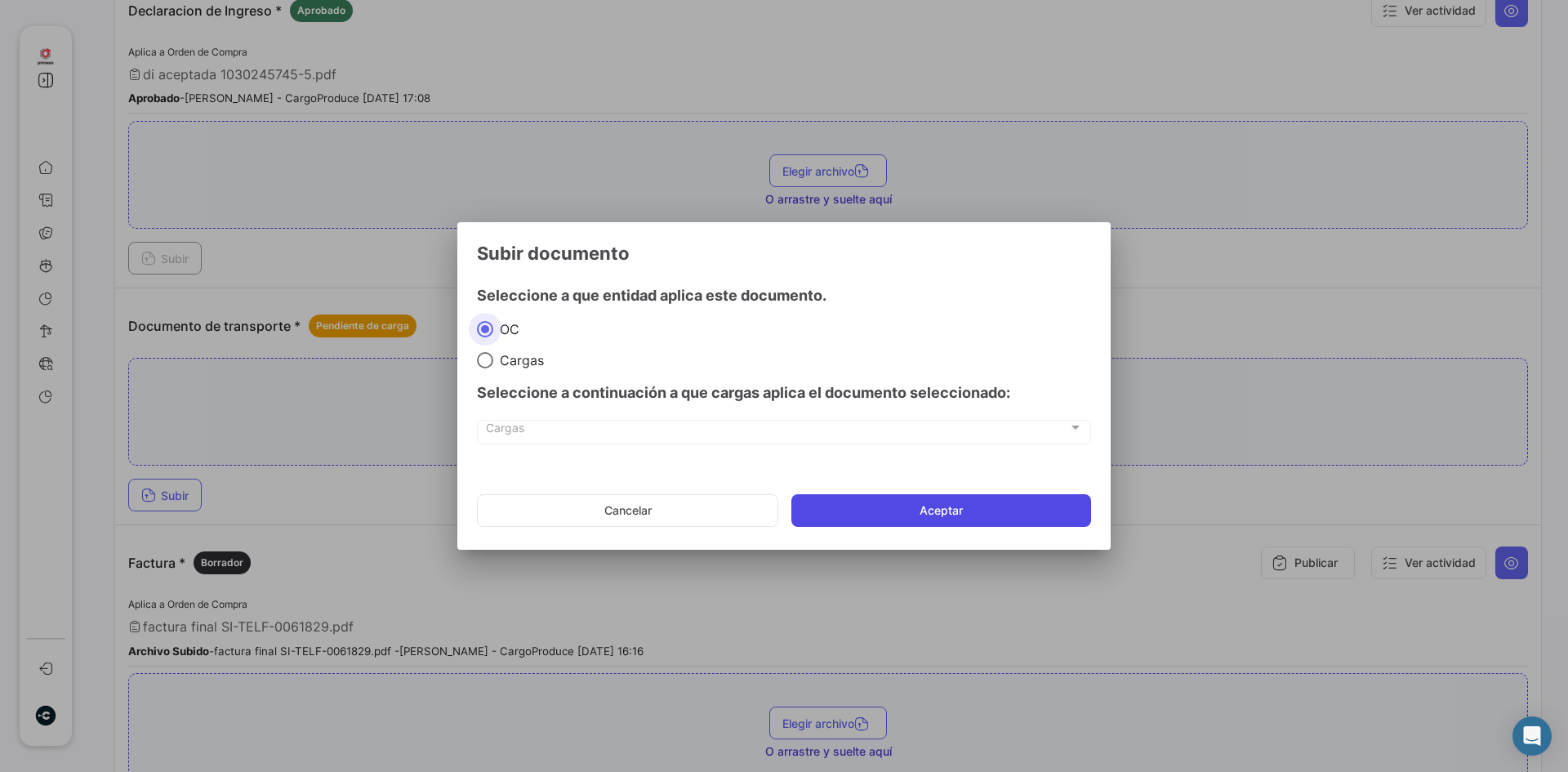
click at [930, 513] on button "Aceptar" at bounding box center [941, 511] width 299 height 32
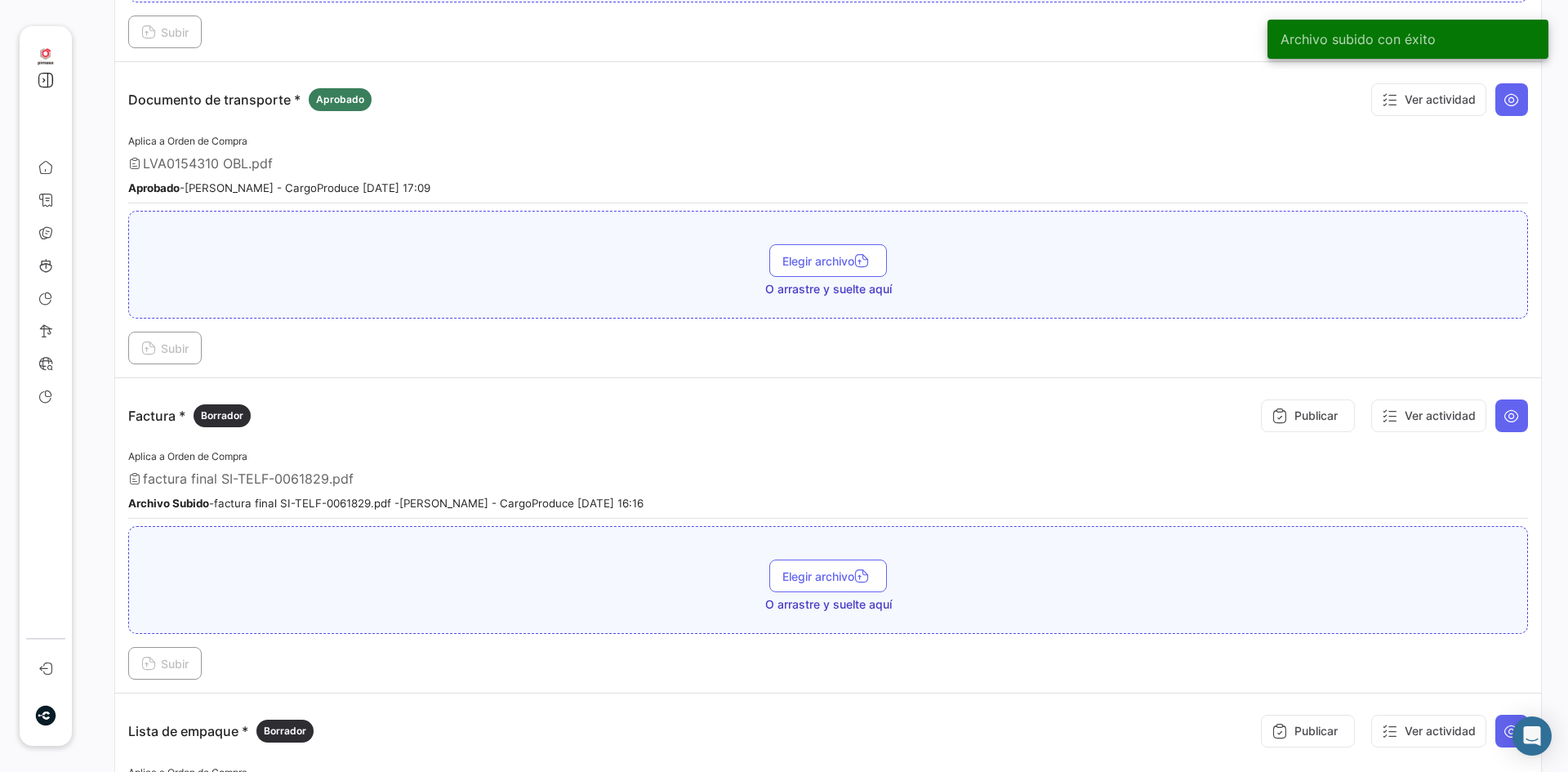
scroll to position [1879, 0]
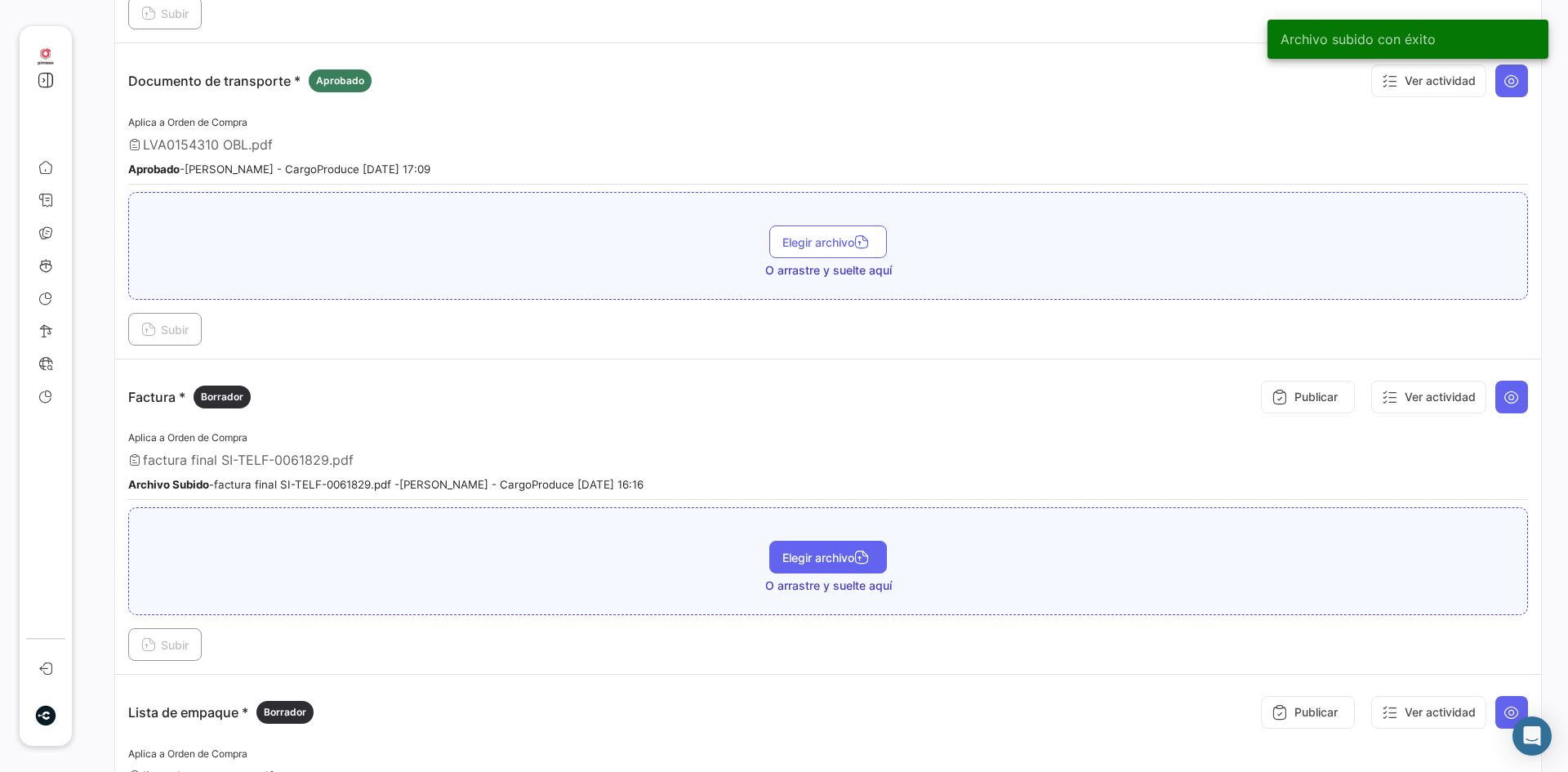
click at [842, 559] on span "Elegir archivo" at bounding box center [828, 557] width 91 height 14
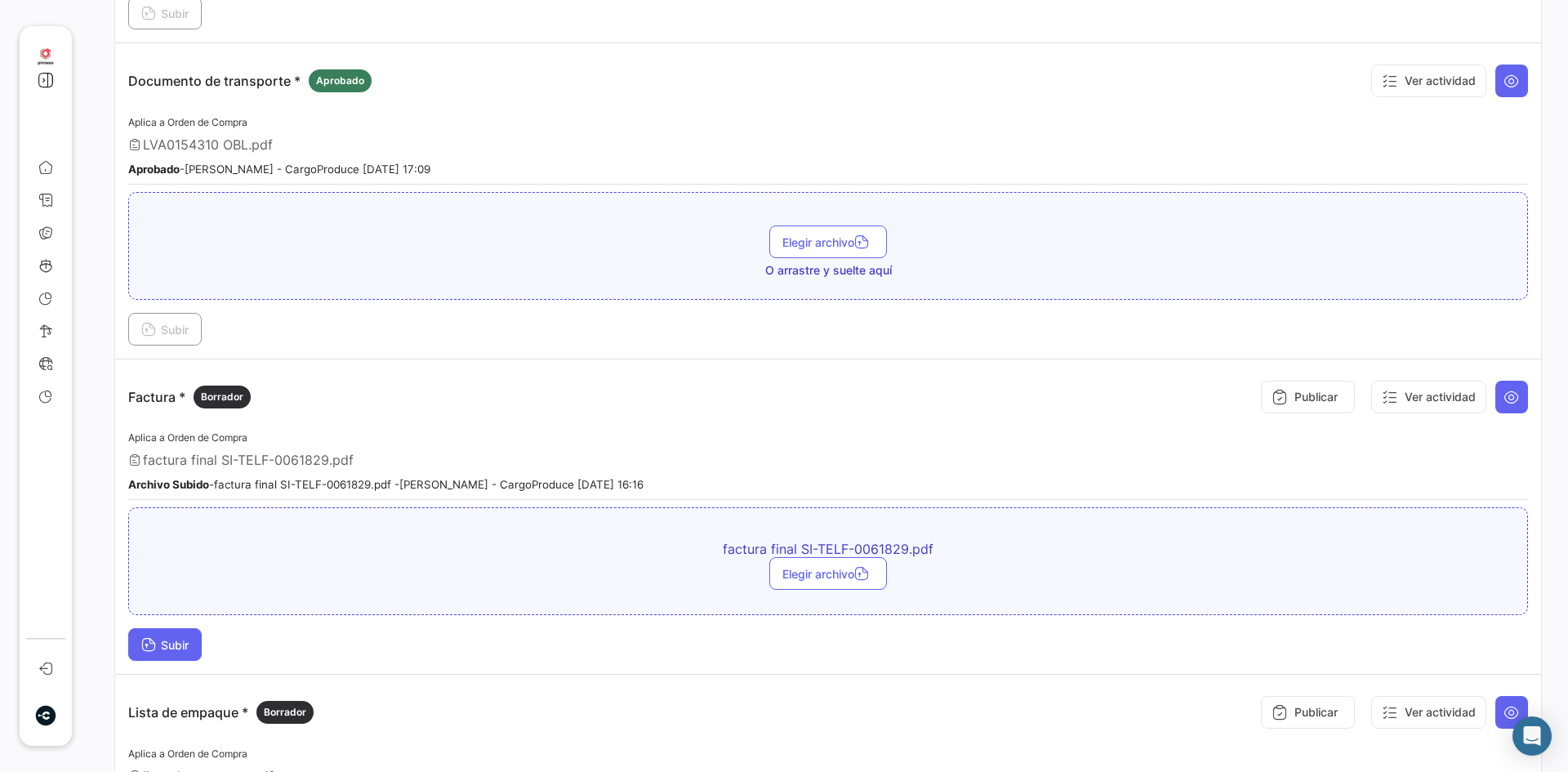
click at [172, 646] on span "Subir" at bounding box center [165, 645] width 48 height 14
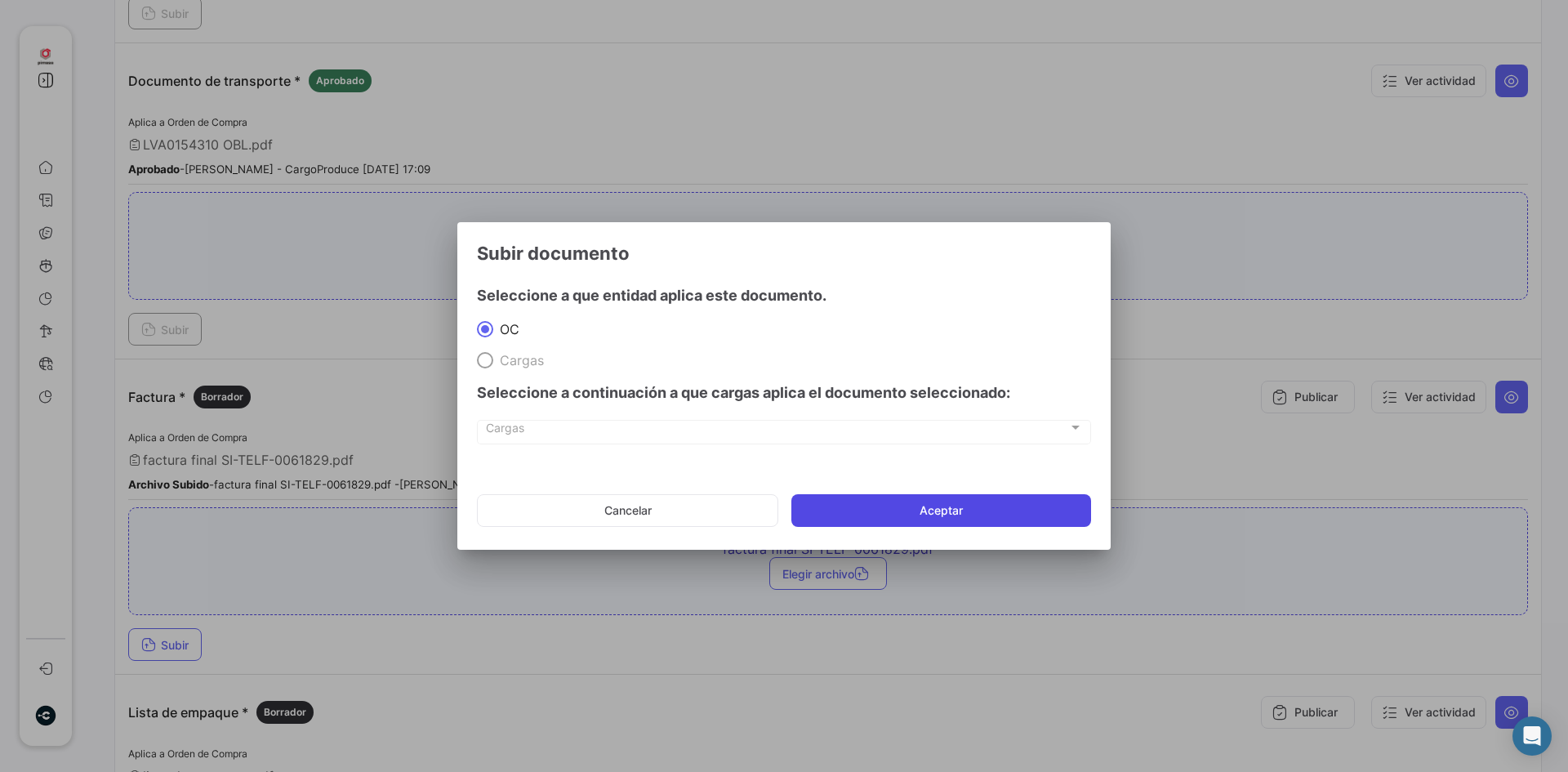
click at [978, 513] on button "Aceptar" at bounding box center [941, 511] width 299 height 32
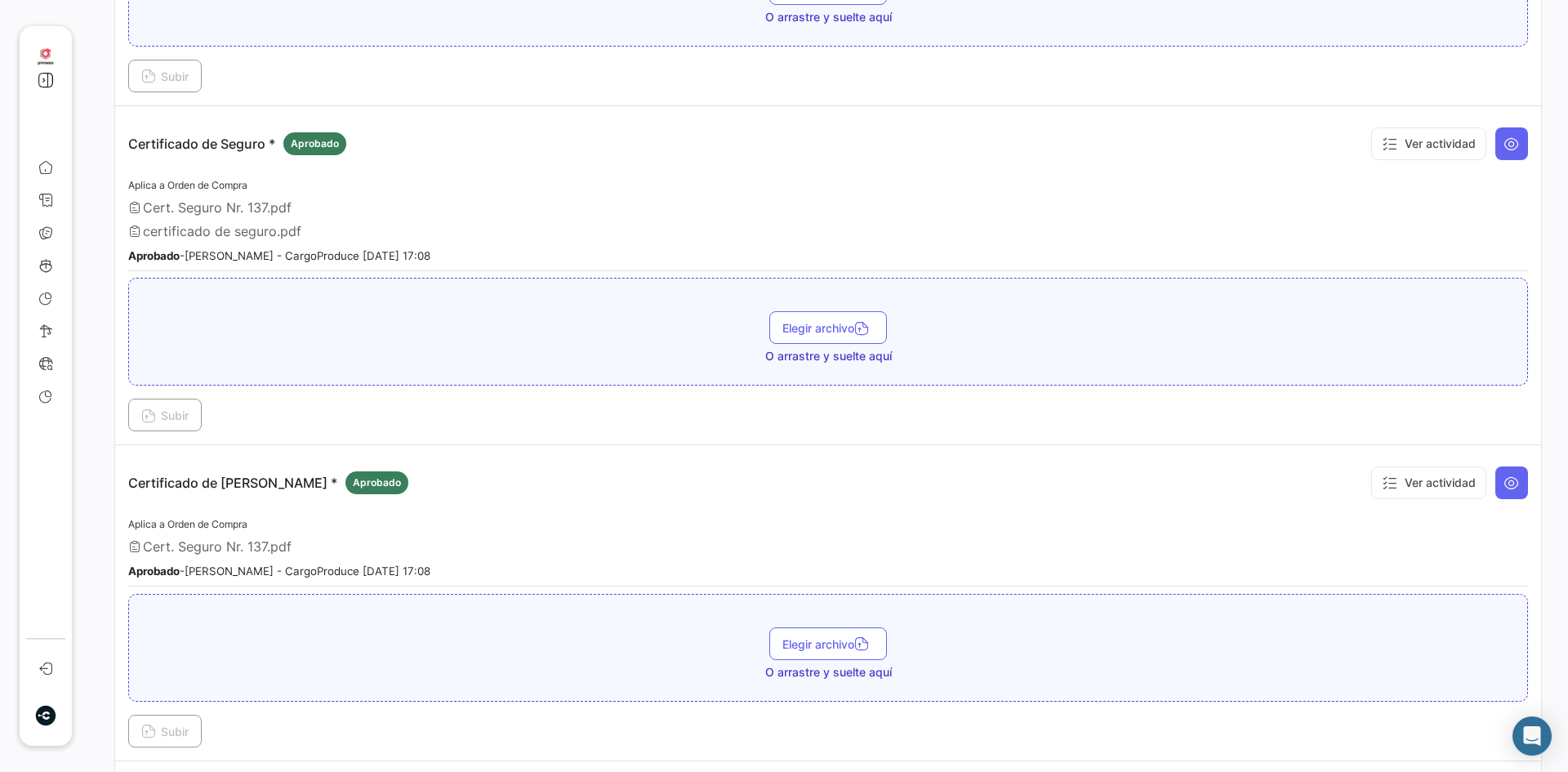
scroll to position [817, 0]
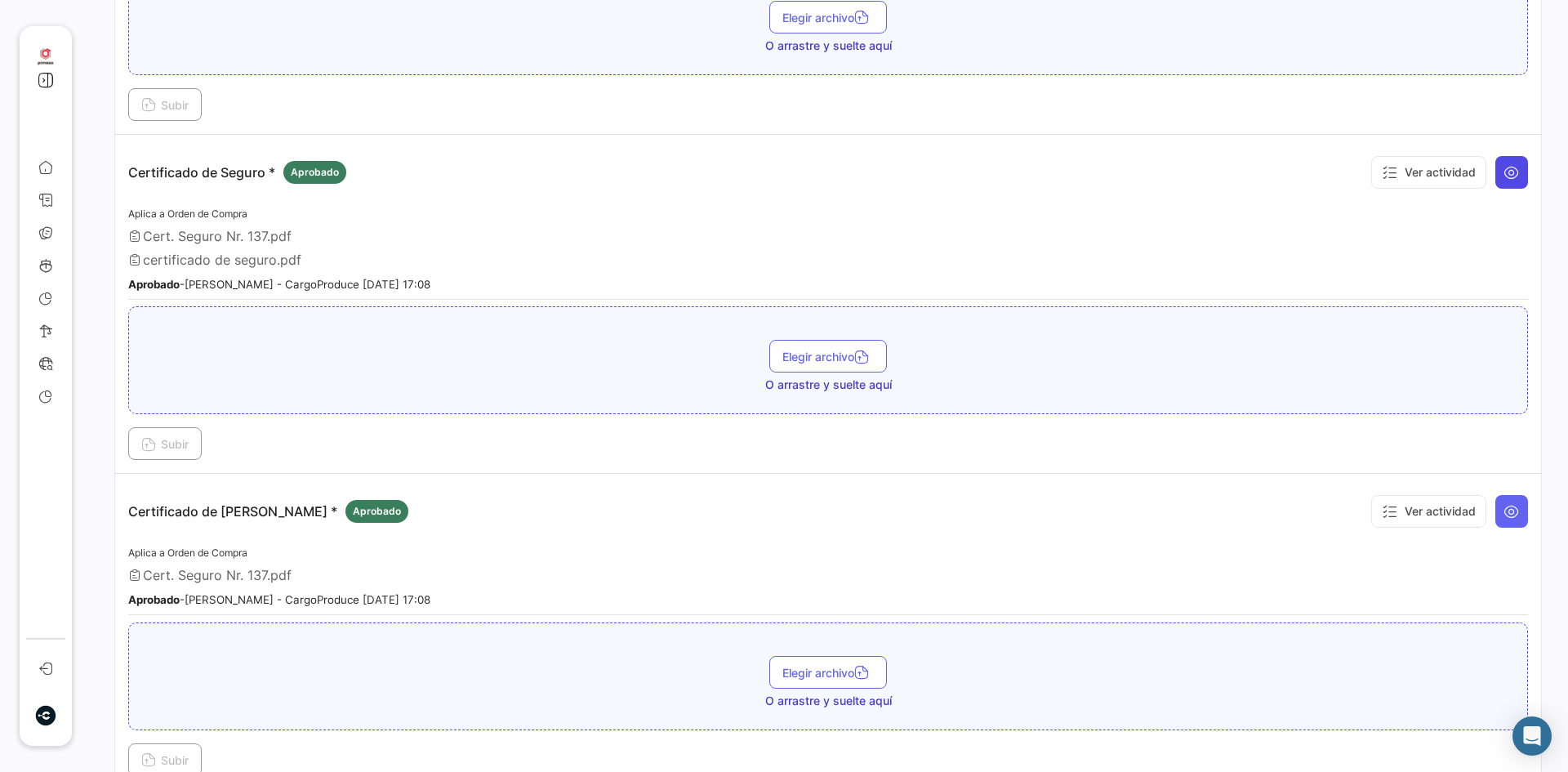
click at [1509, 169] on icon at bounding box center [1511, 172] width 16 height 16
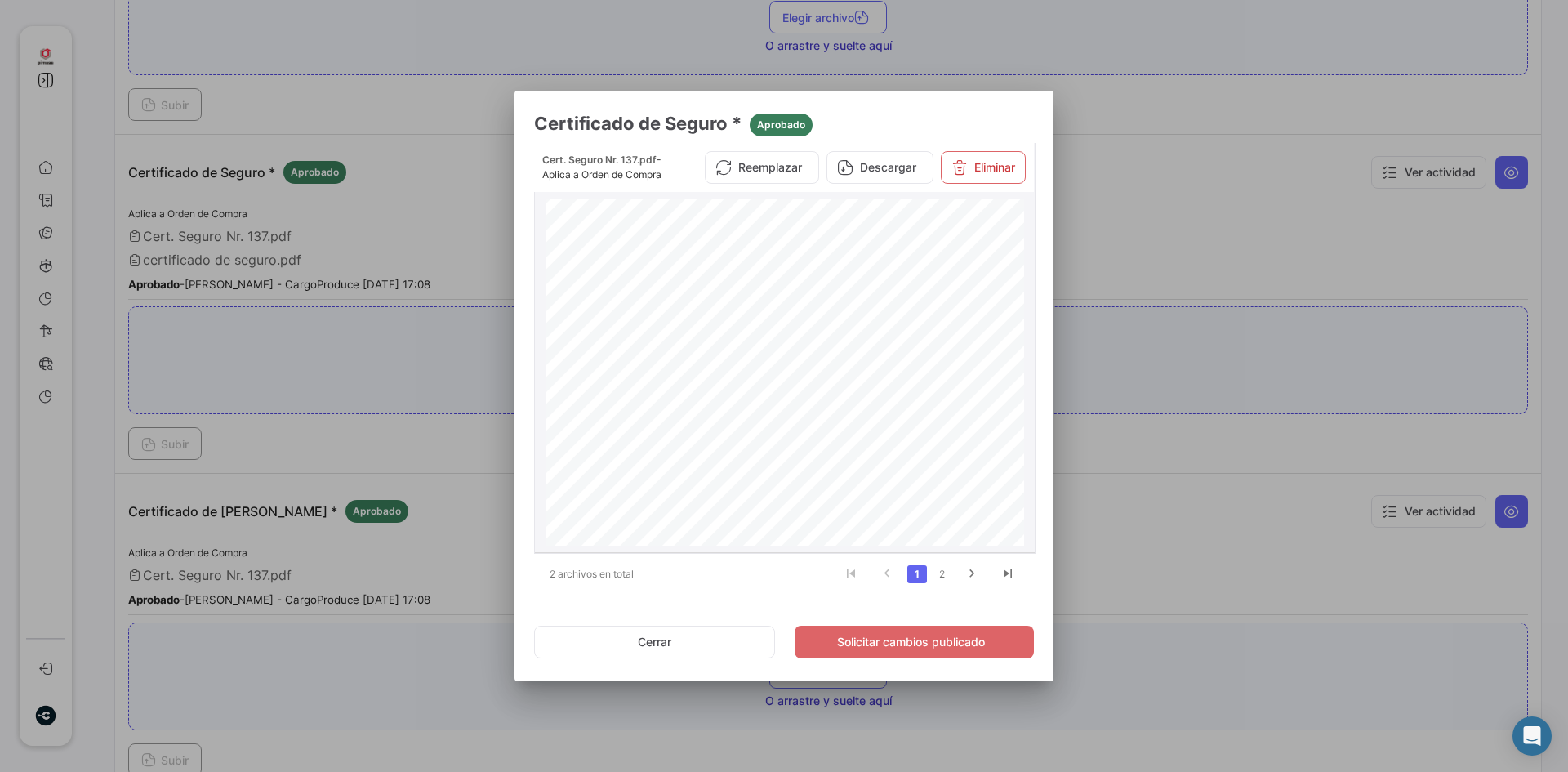
scroll to position [327, 0]
click at [972, 170] on button "Eliminar" at bounding box center [983, 167] width 85 height 32
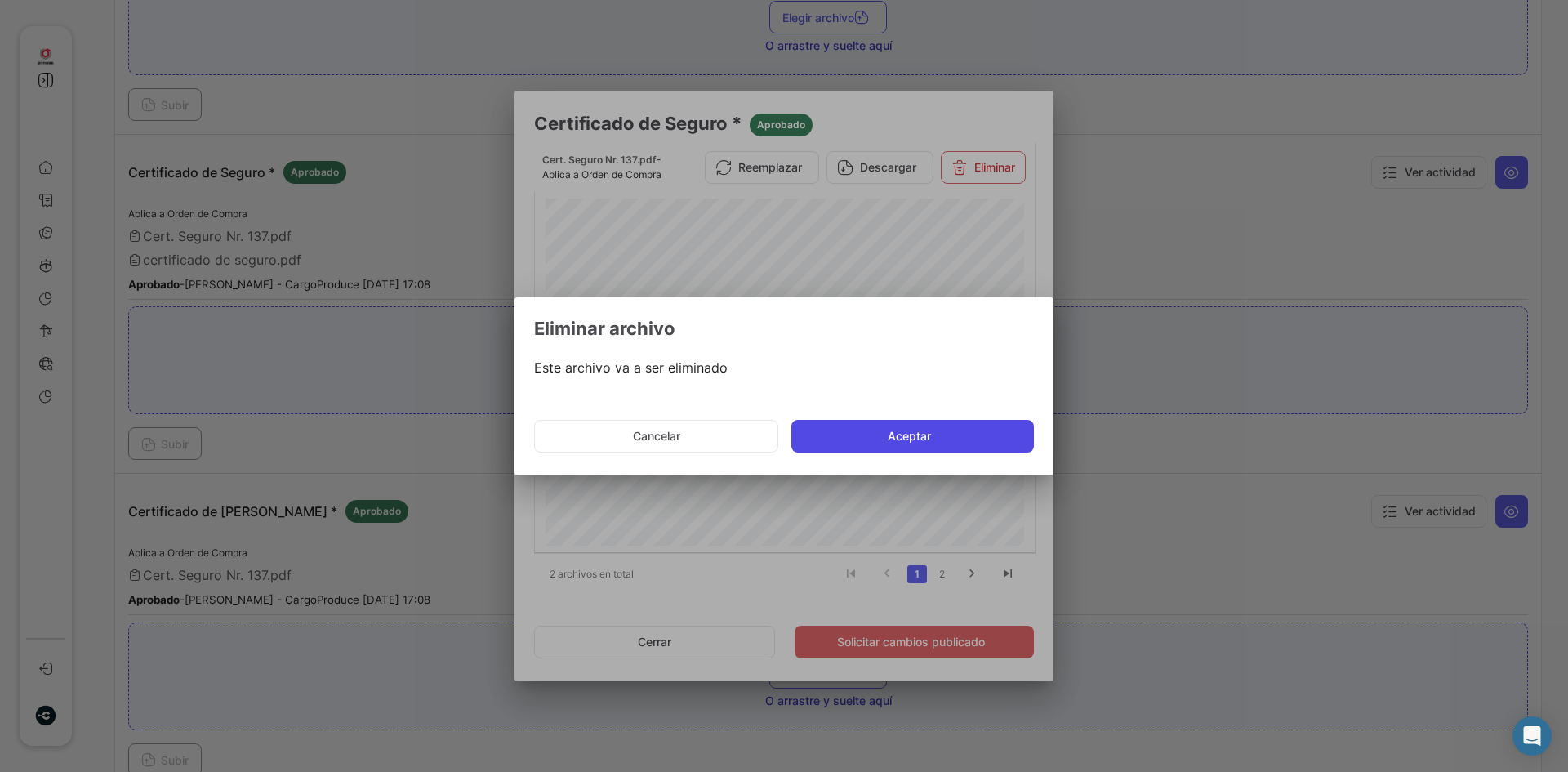
click at [938, 439] on button "Aceptar" at bounding box center [912, 436] width 242 height 32
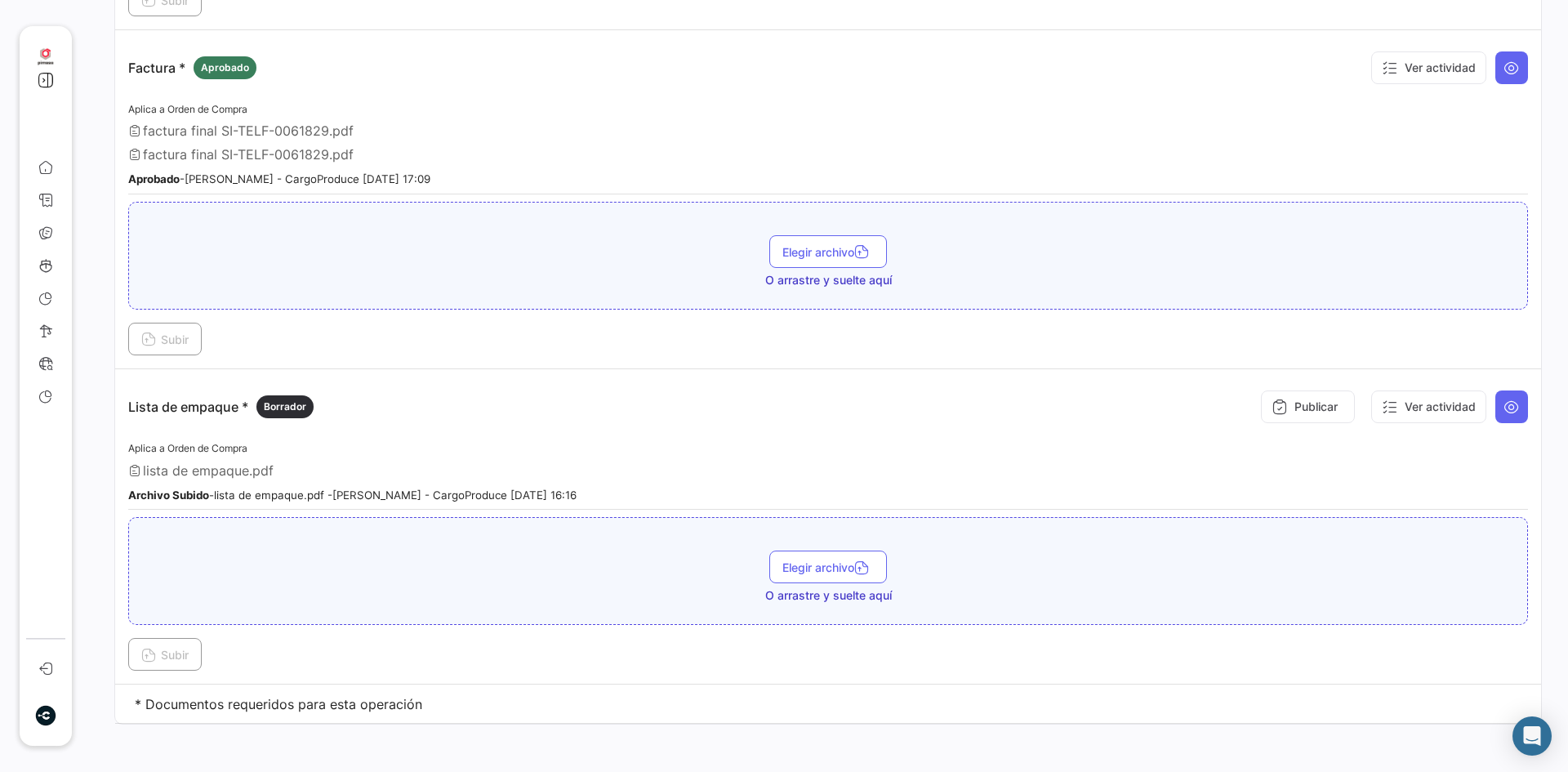
scroll to position [2190, 0]
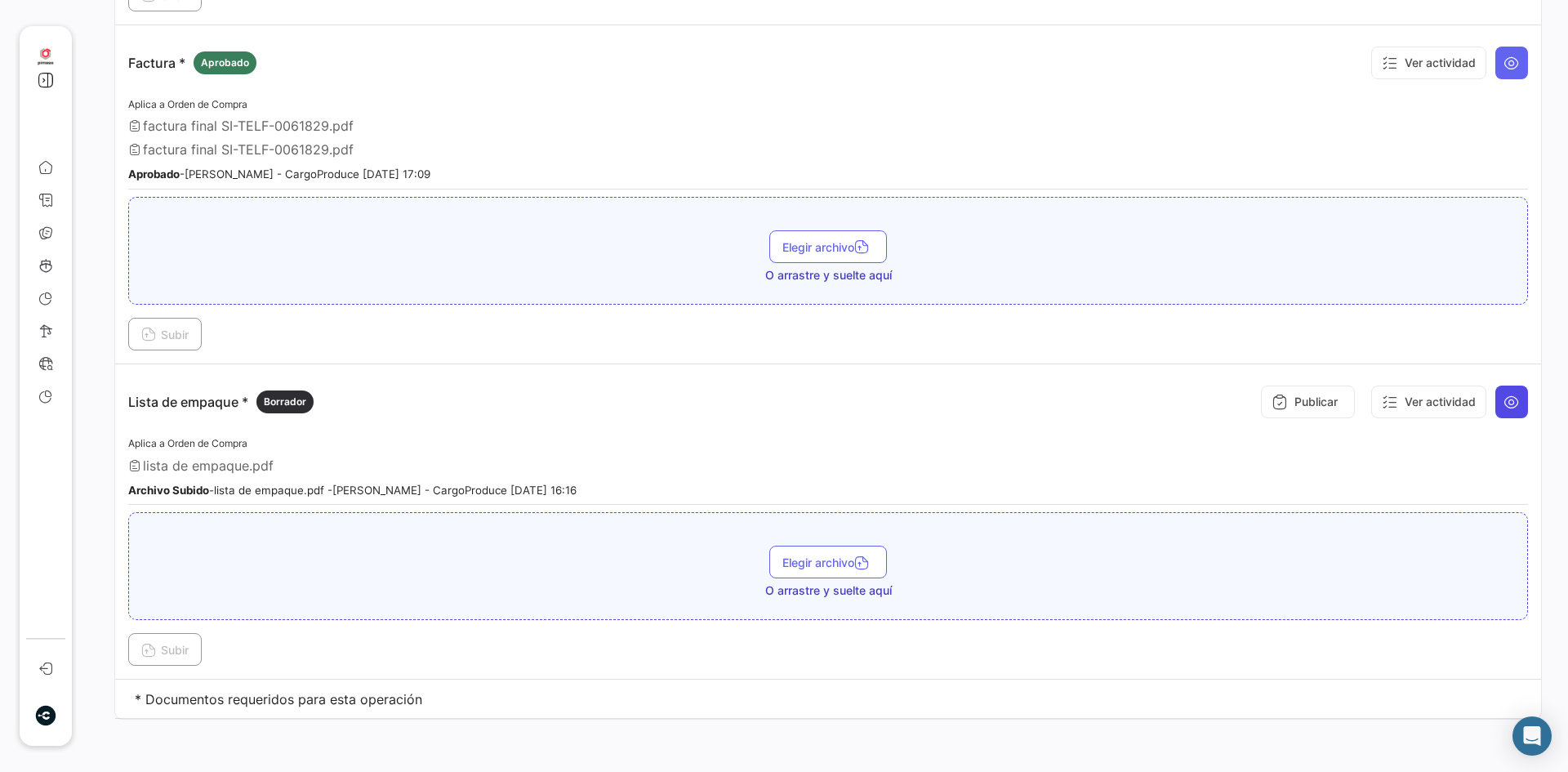
click at [1503, 397] on icon at bounding box center [1511, 401] width 16 height 16
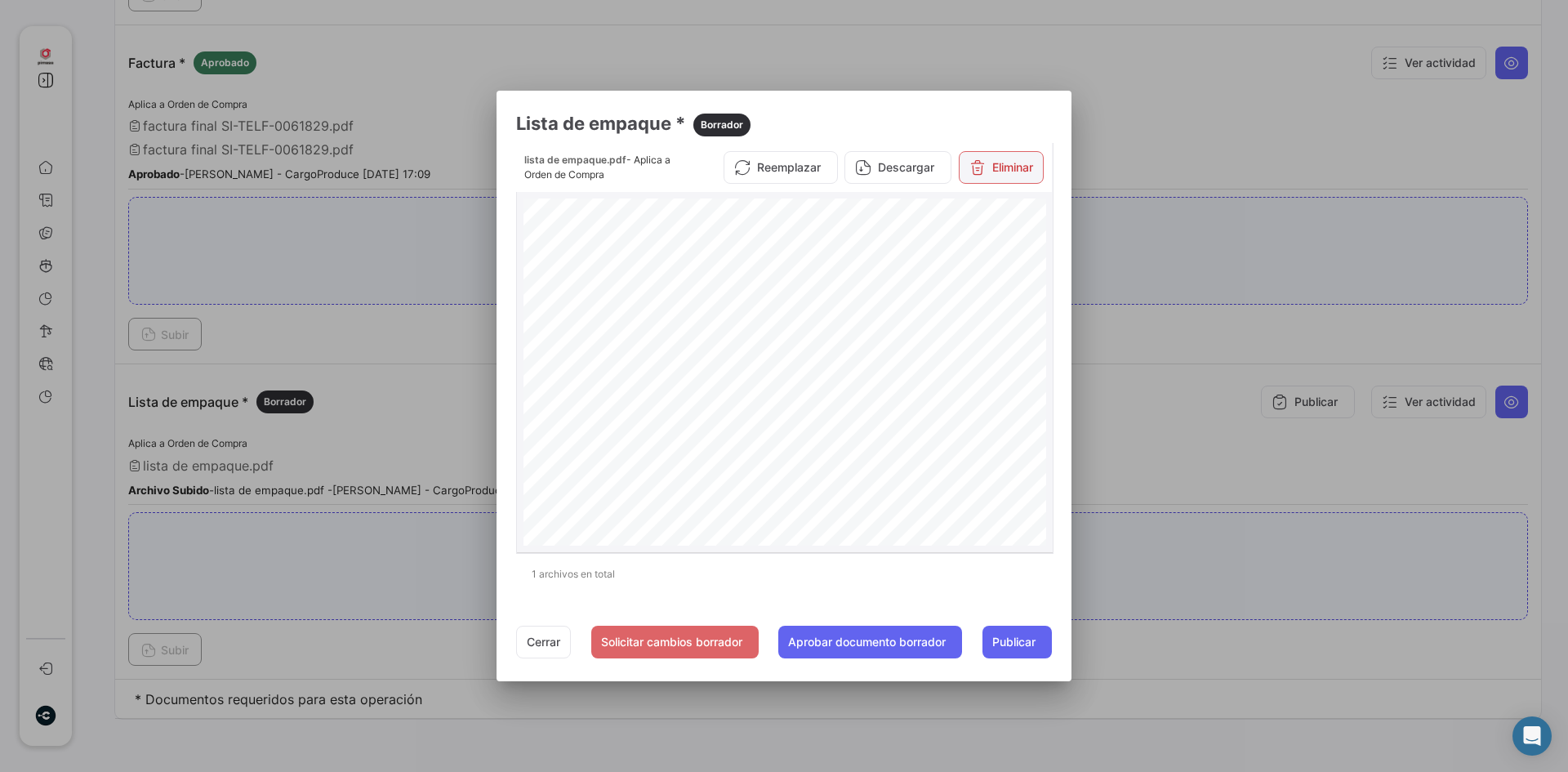
click at [1004, 164] on button "Eliminar" at bounding box center [1001, 167] width 85 height 32
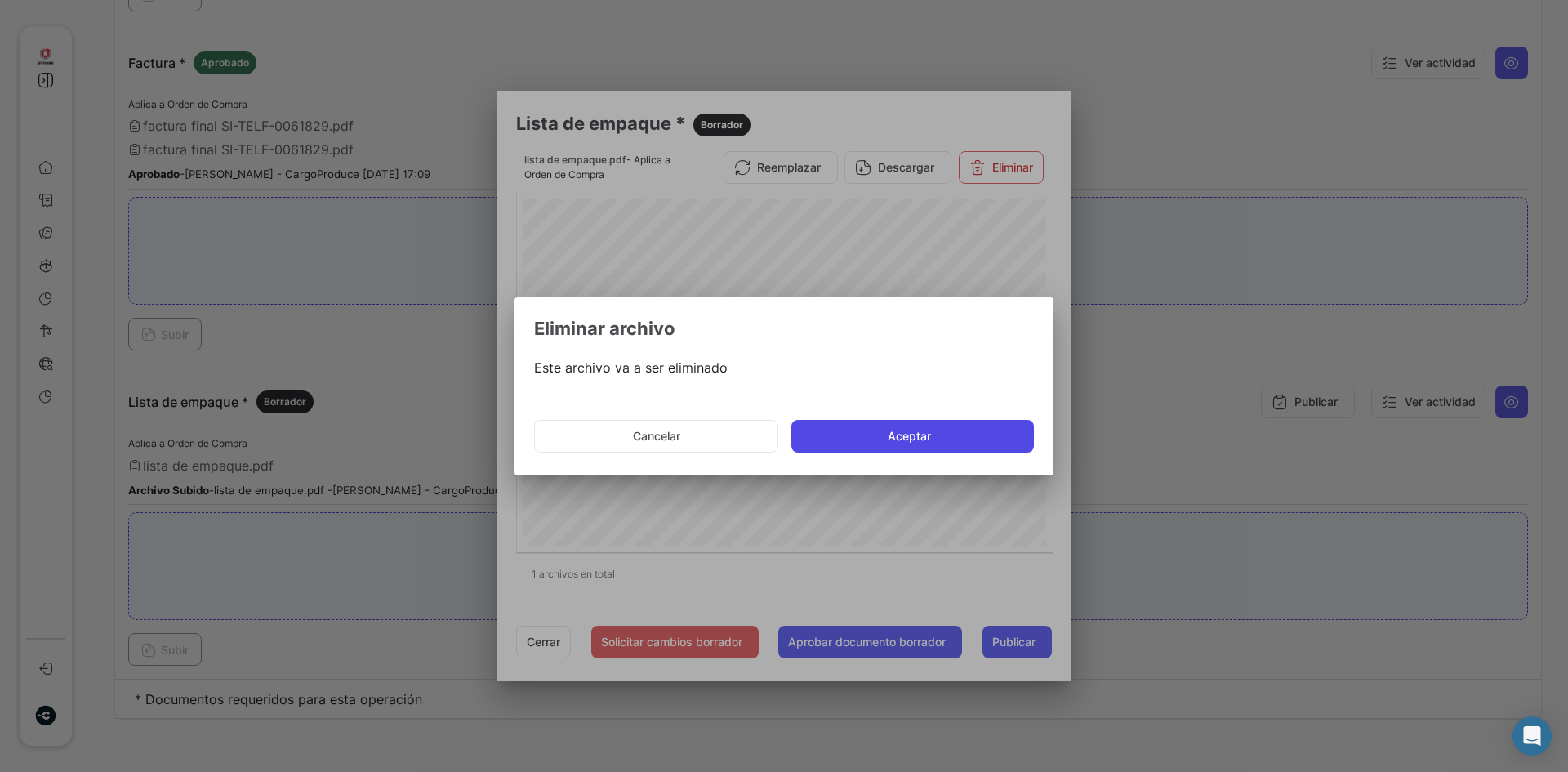
click at [894, 436] on button "Aceptar" at bounding box center [912, 436] width 242 height 32
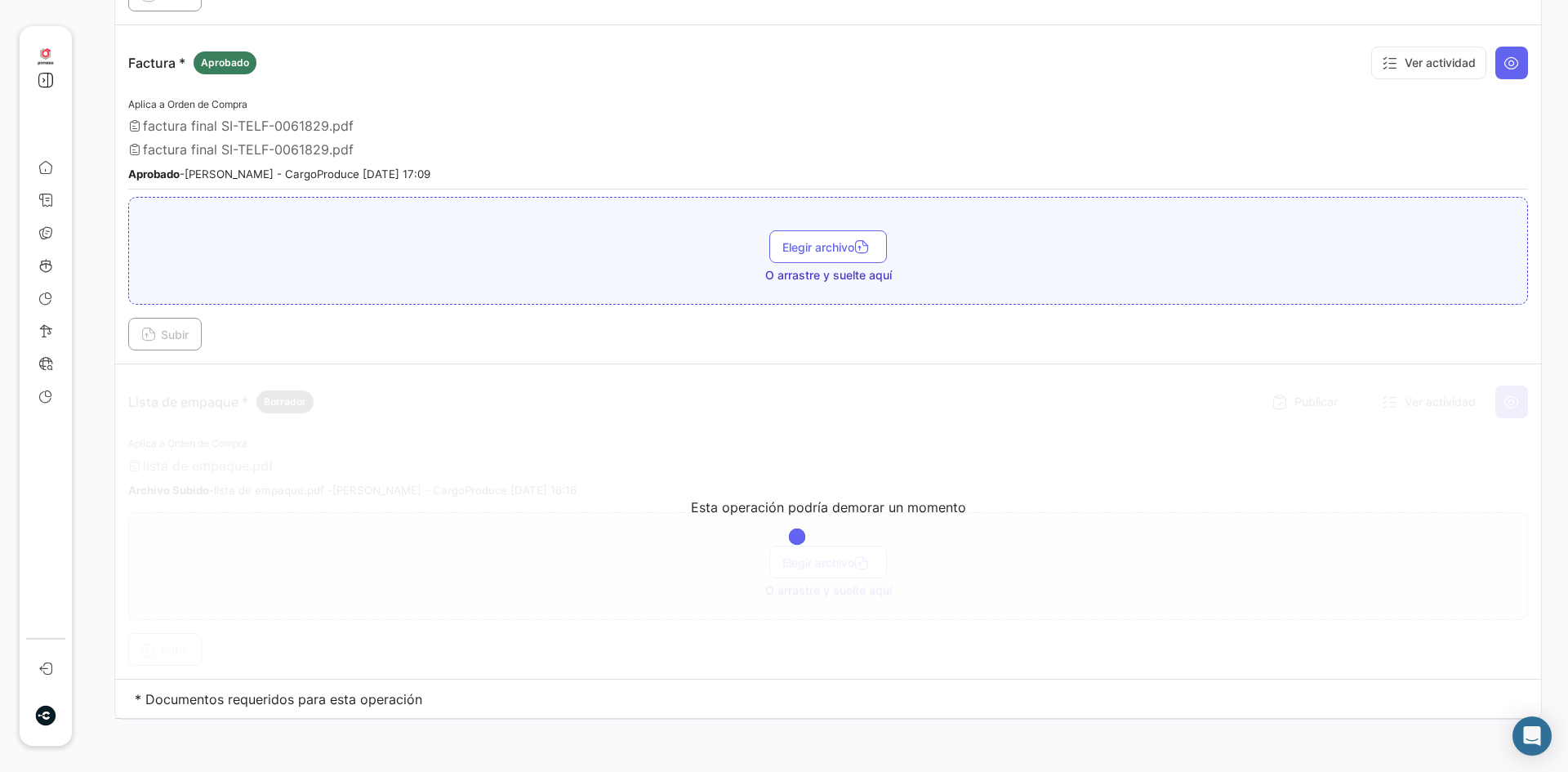
scroll to position [2111, 0]
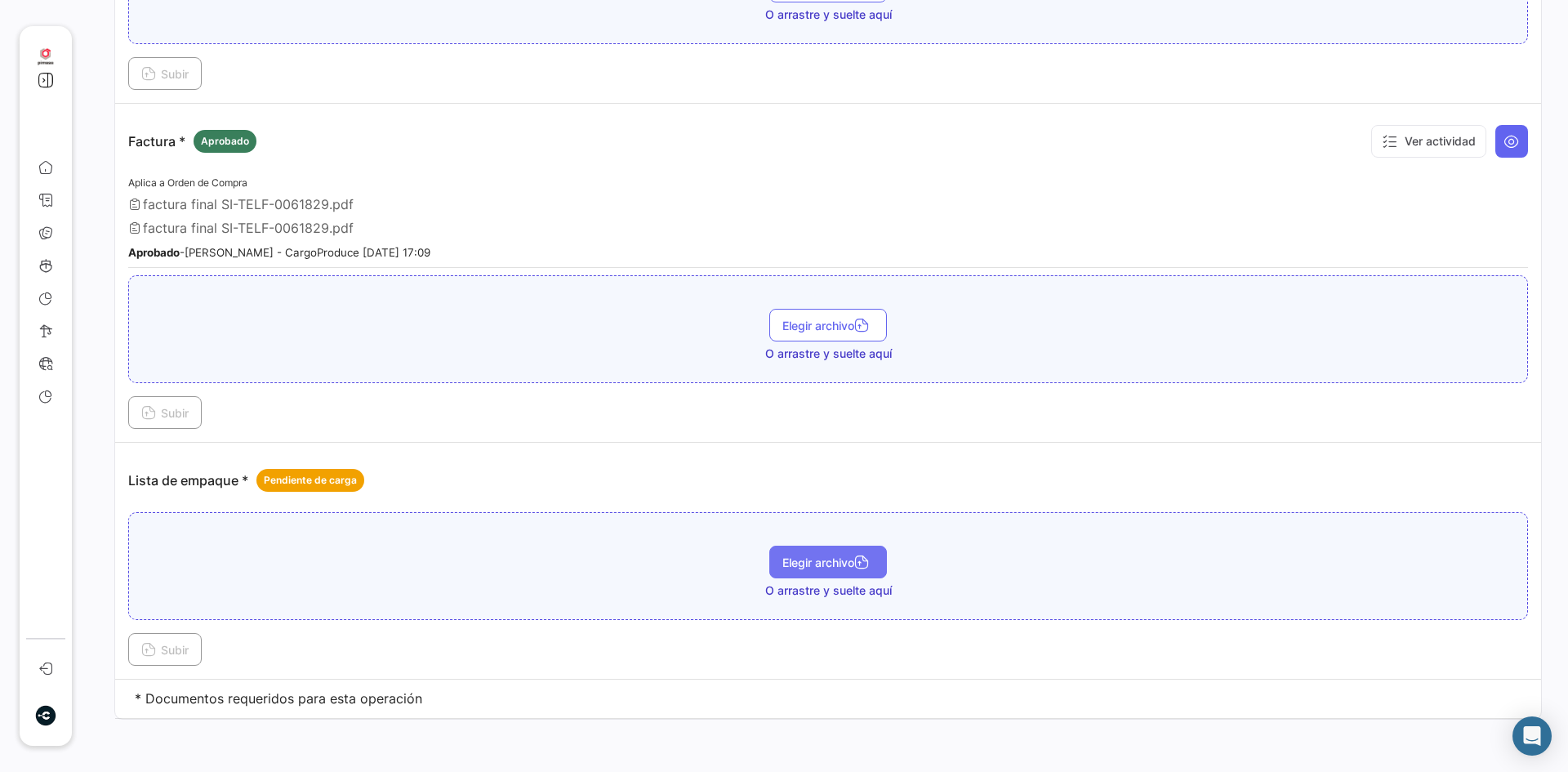
click at [825, 553] on button "Elegir archivo" at bounding box center [828, 562] width 118 height 32
click at [145, 646] on icon at bounding box center [148, 650] width 14 height 14
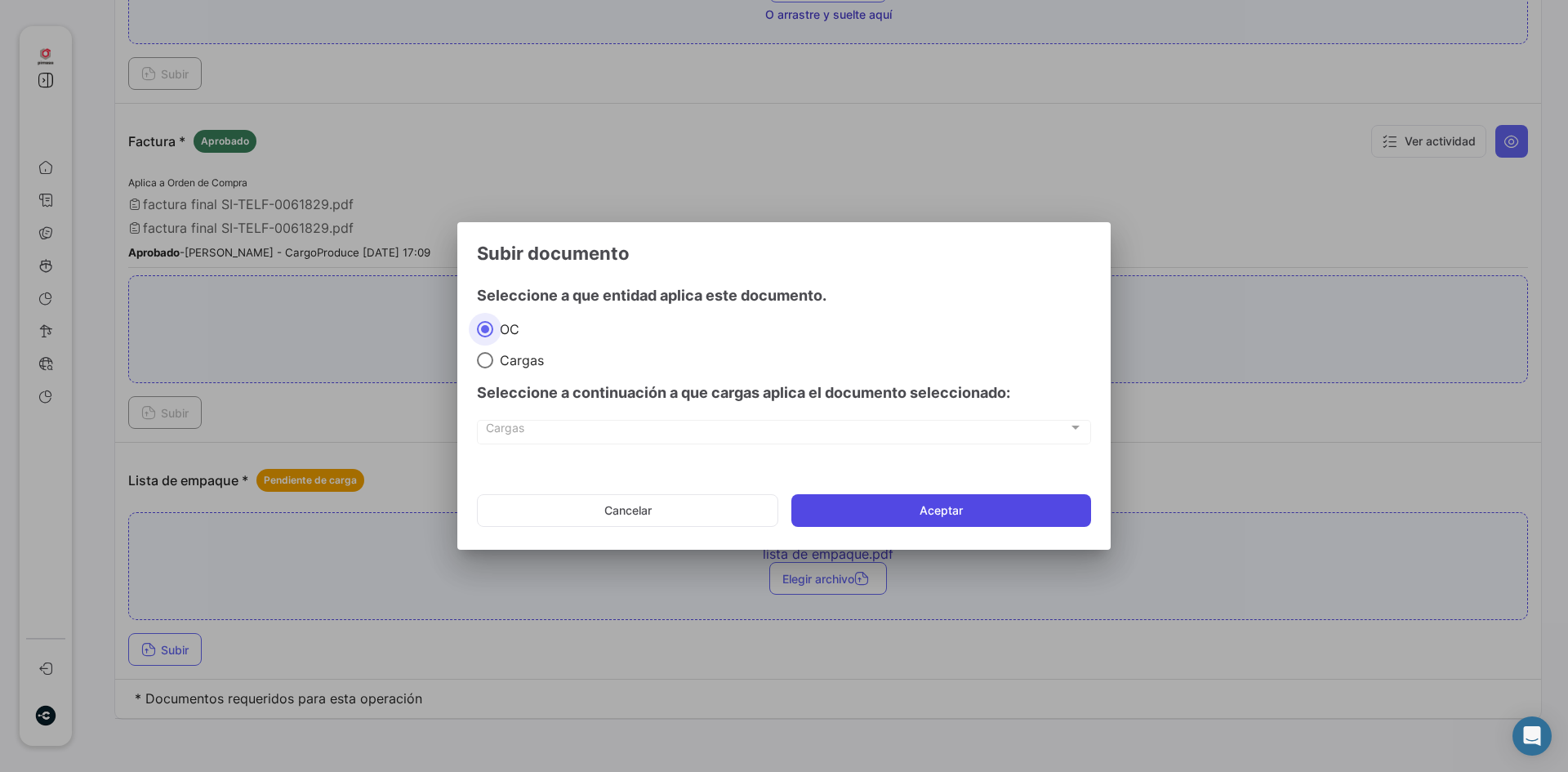
click at [900, 515] on button "Aceptar" at bounding box center [941, 511] width 299 height 32
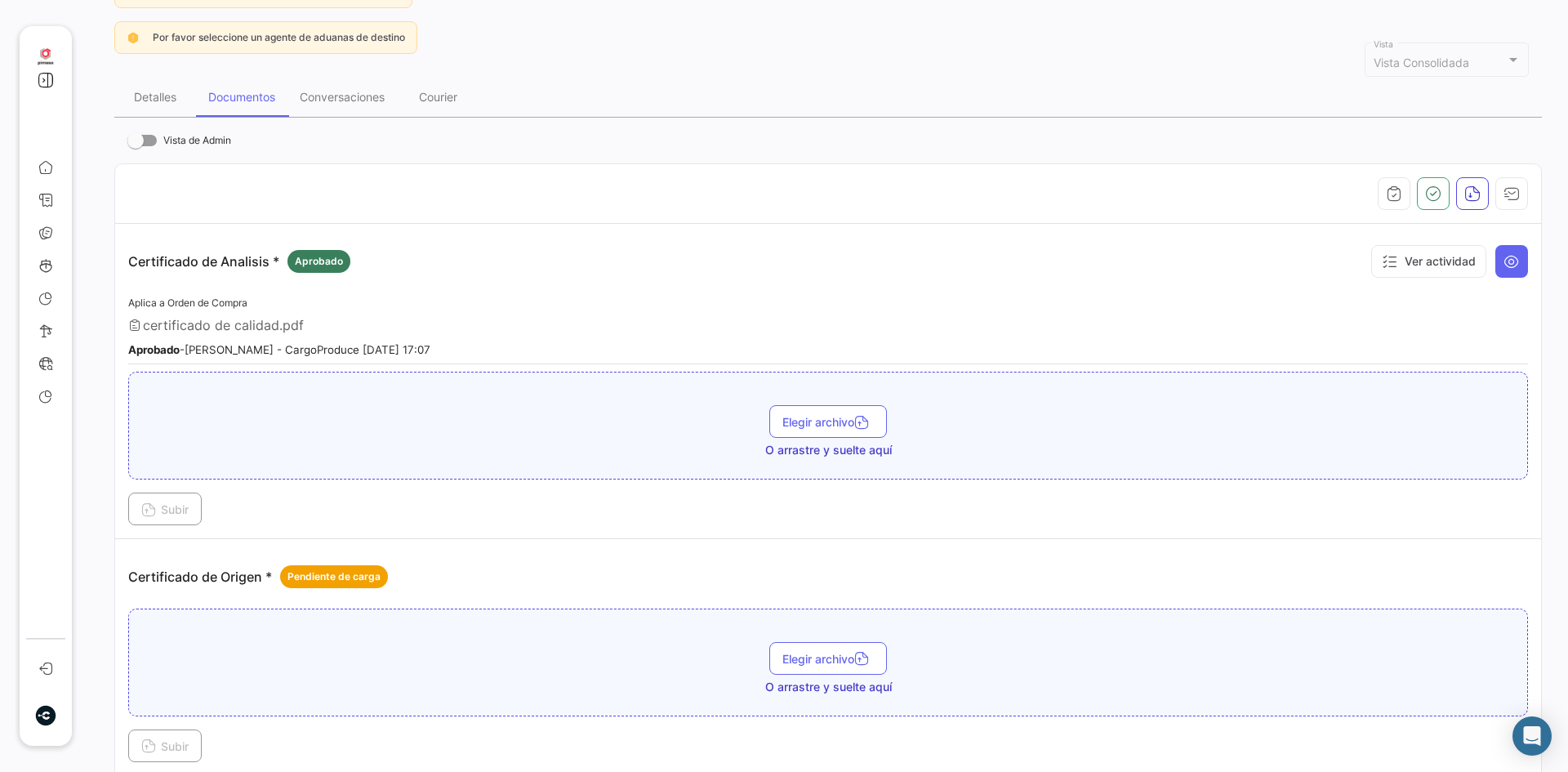
scroll to position [0, 0]
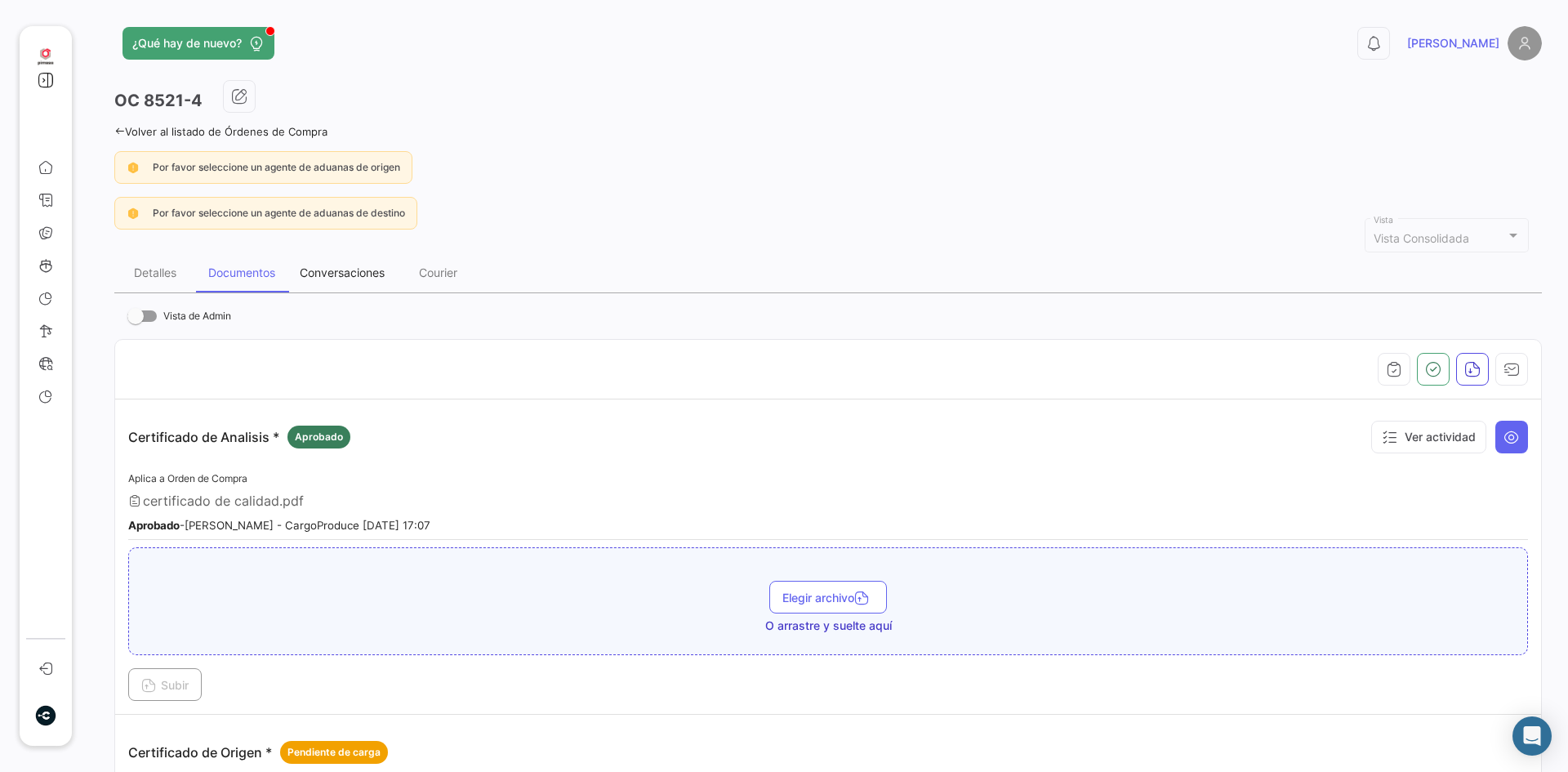
click at [342, 273] on div "Conversaciones" at bounding box center [341, 272] width 85 height 14
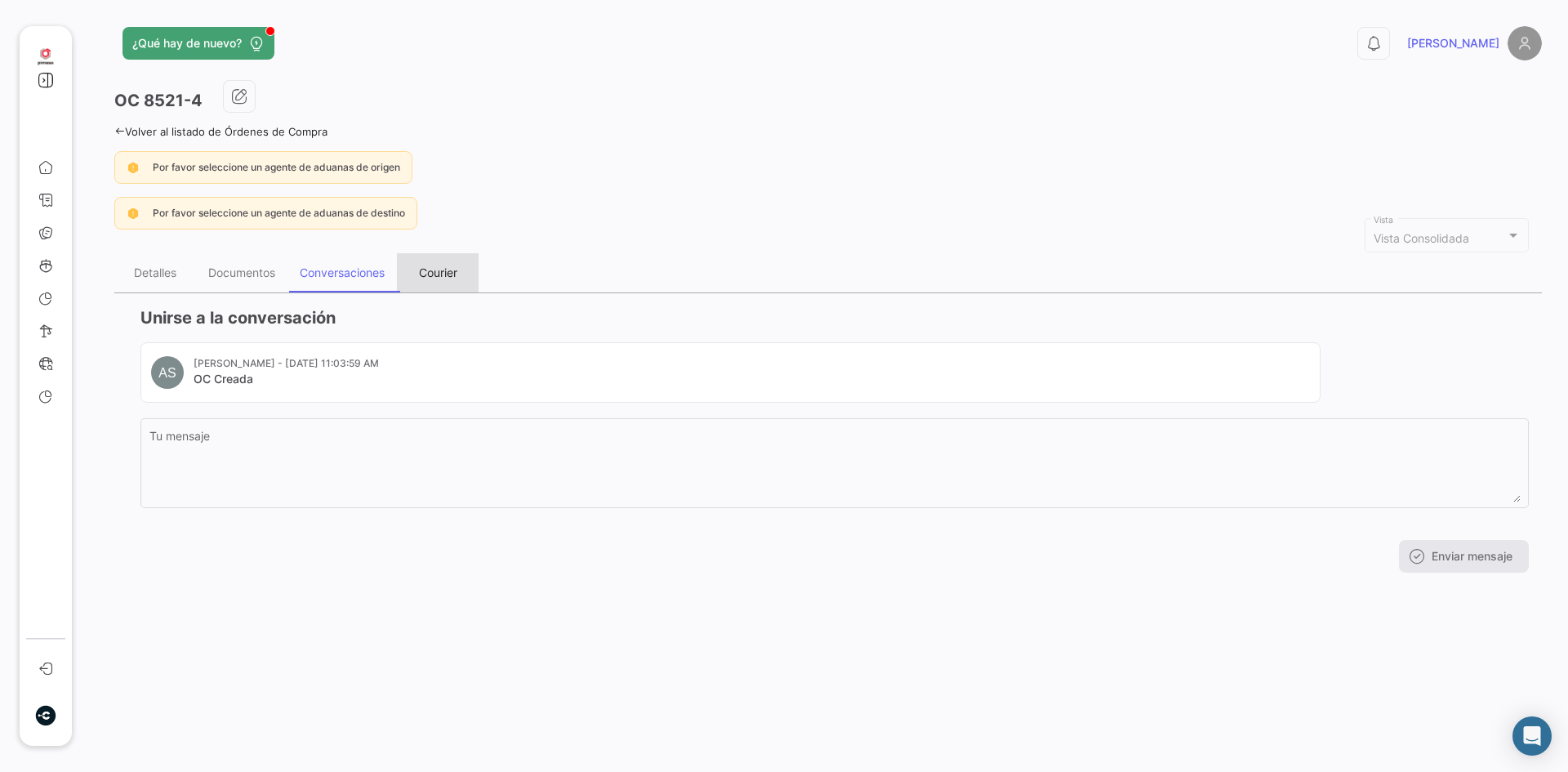
click at [445, 277] on div "Courier" at bounding box center [438, 272] width 38 height 14
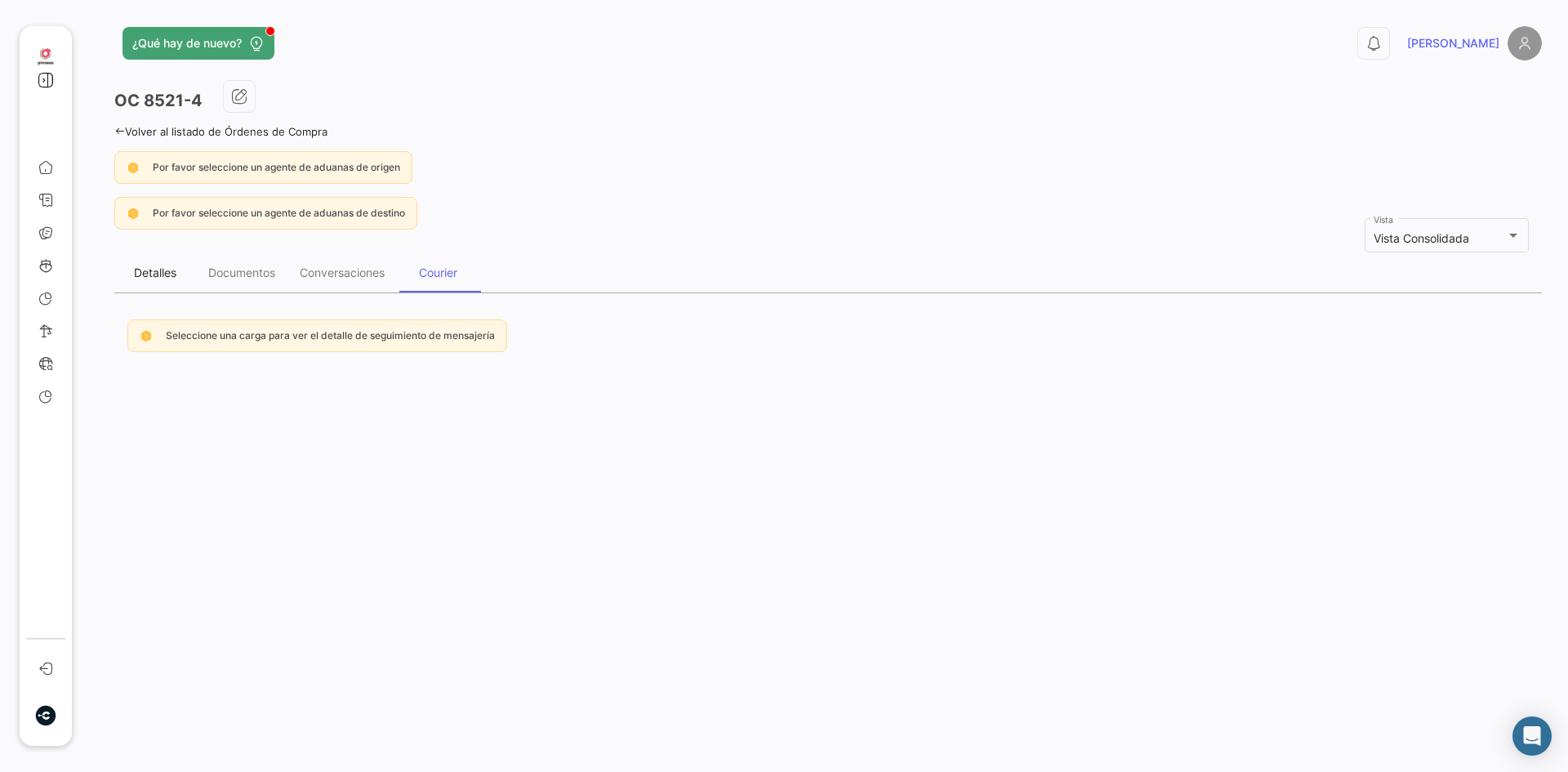
click at [137, 273] on div "Detalles" at bounding box center [155, 272] width 43 height 14
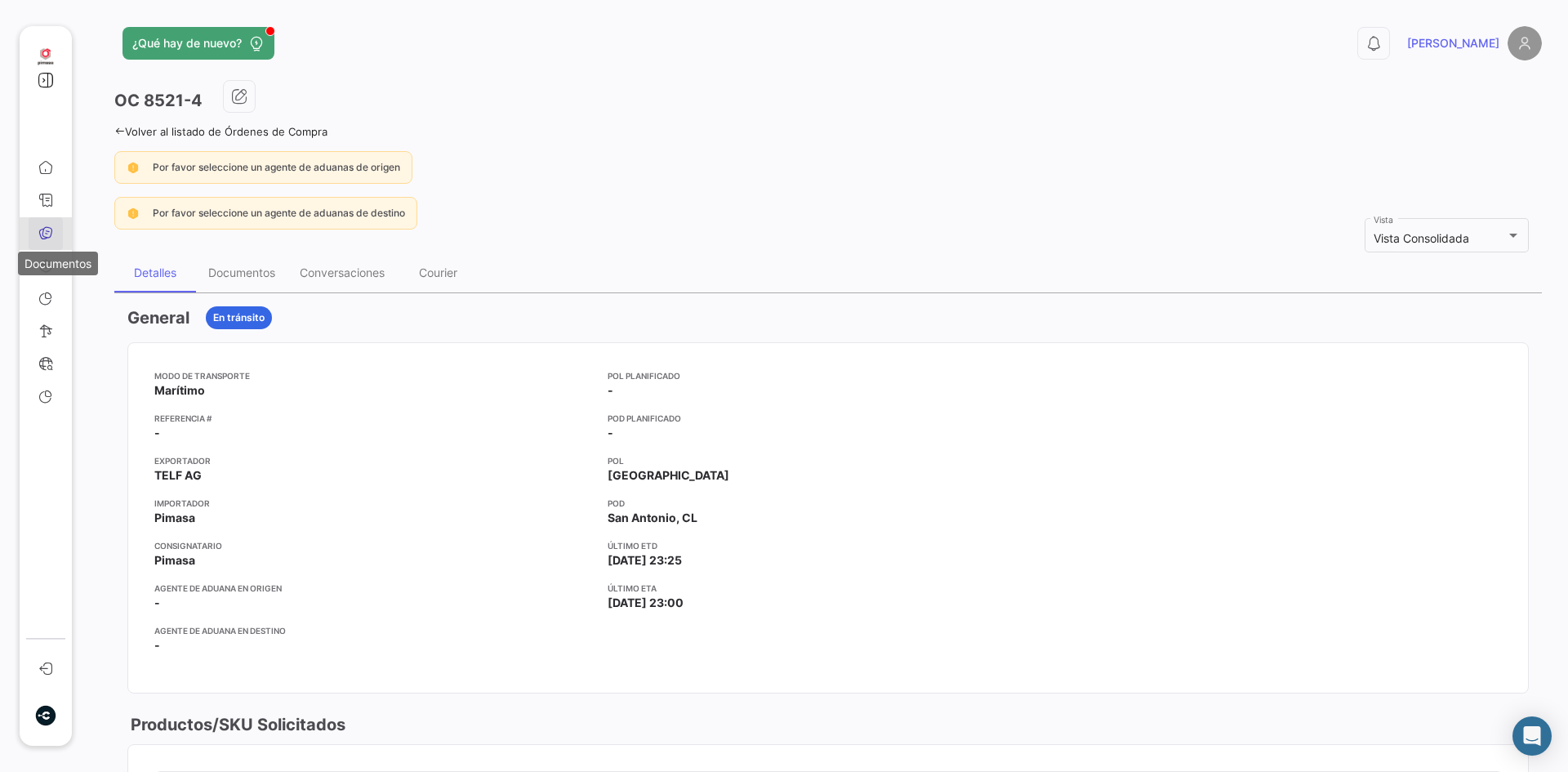
click at [48, 233] on icon at bounding box center [45, 232] width 14 height 14
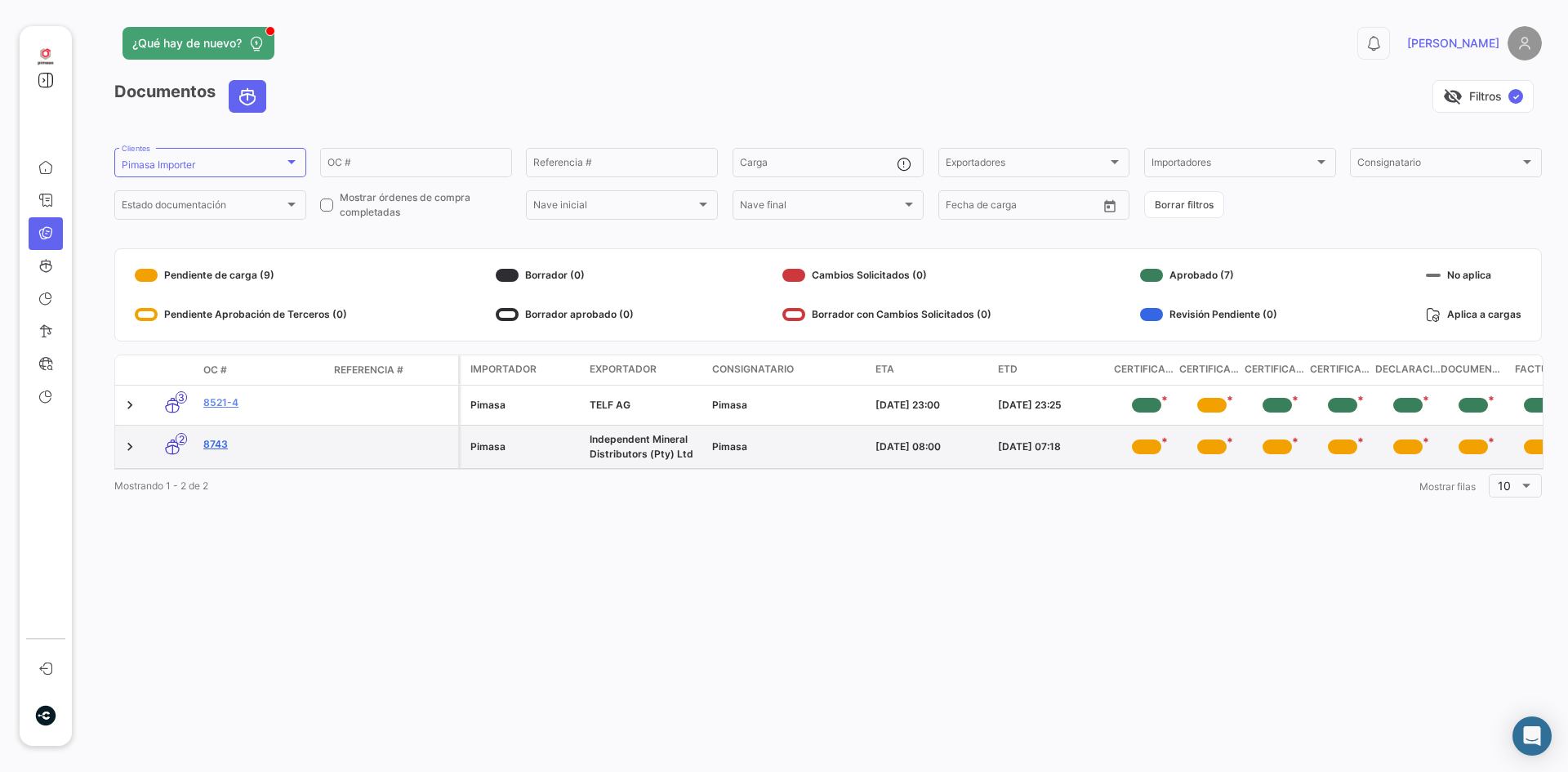
click at [207, 442] on link "8743" at bounding box center [262, 444] width 118 height 14
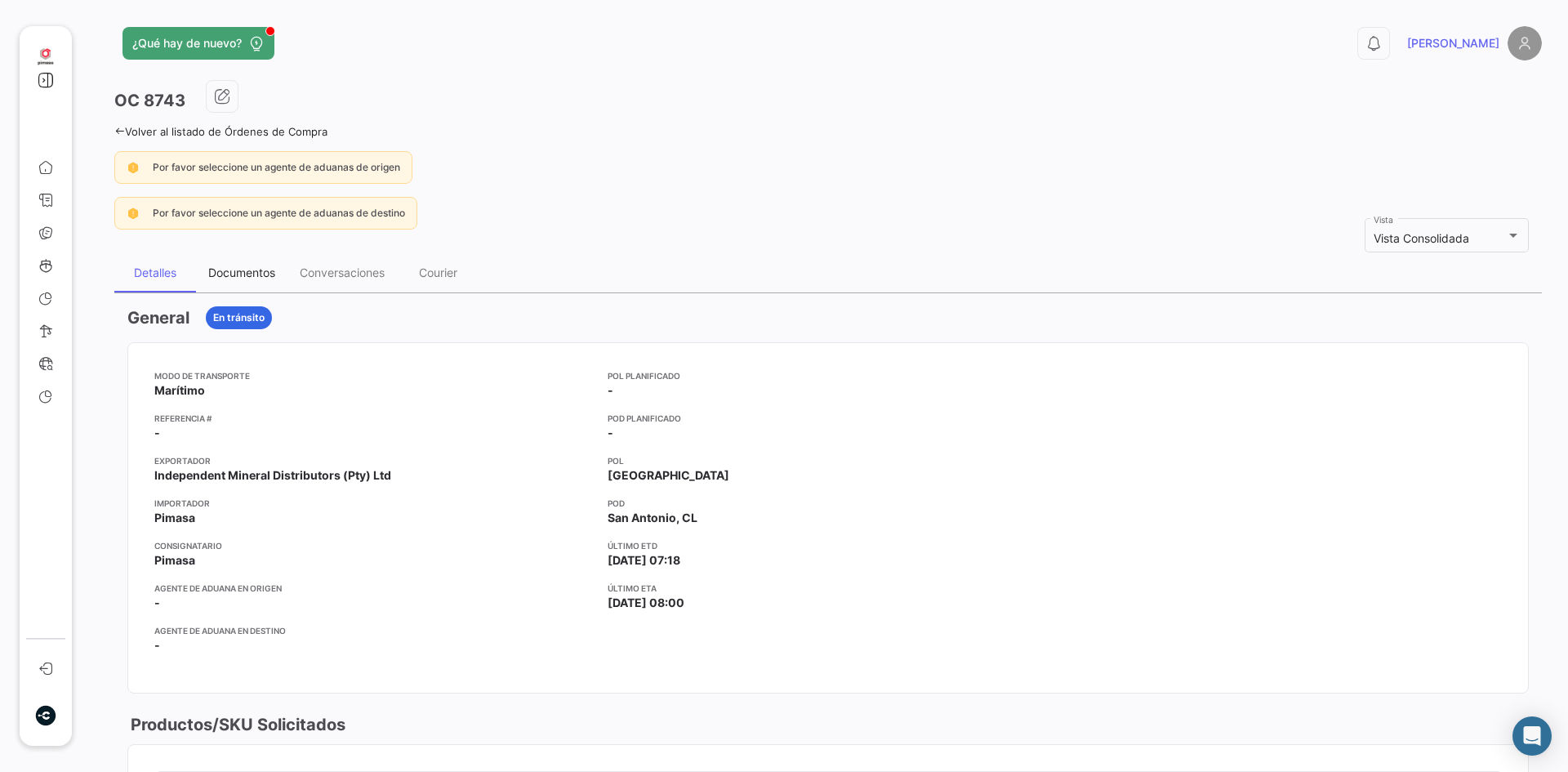
click at [274, 269] on div "Documentos" at bounding box center [241, 272] width 67 height 14
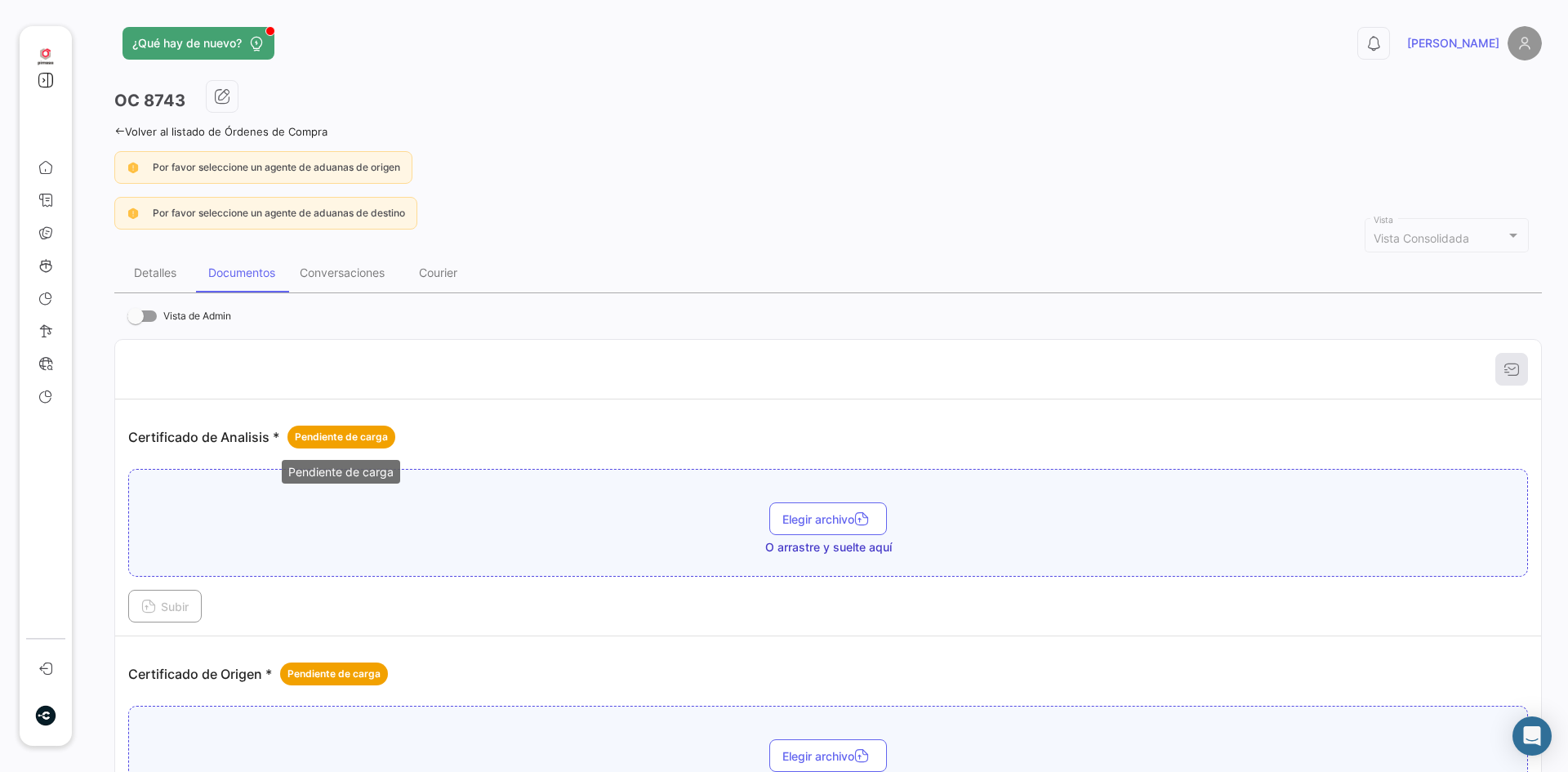
click at [353, 435] on span "Pendiente de carga" at bounding box center [341, 436] width 93 height 14
click at [846, 521] on span "Elegir archivo" at bounding box center [828, 519] width 91 height 14
click at [164, 611] on span "Subir" at bounding box center [165, 607] width 48 height 14
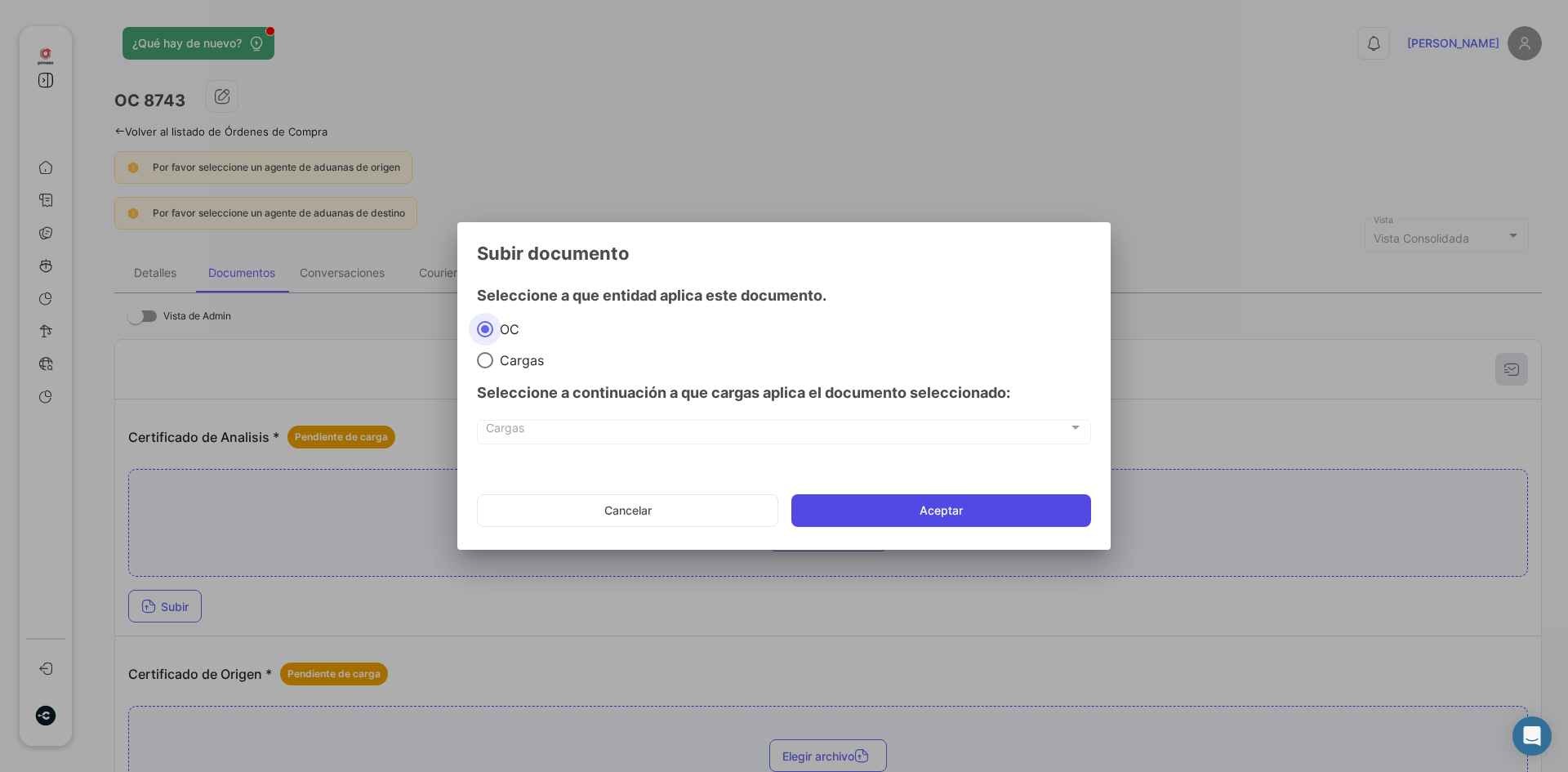
click at [973, 508] on button "Aceptar" at bounding box center [941, 511] width 299 height 32
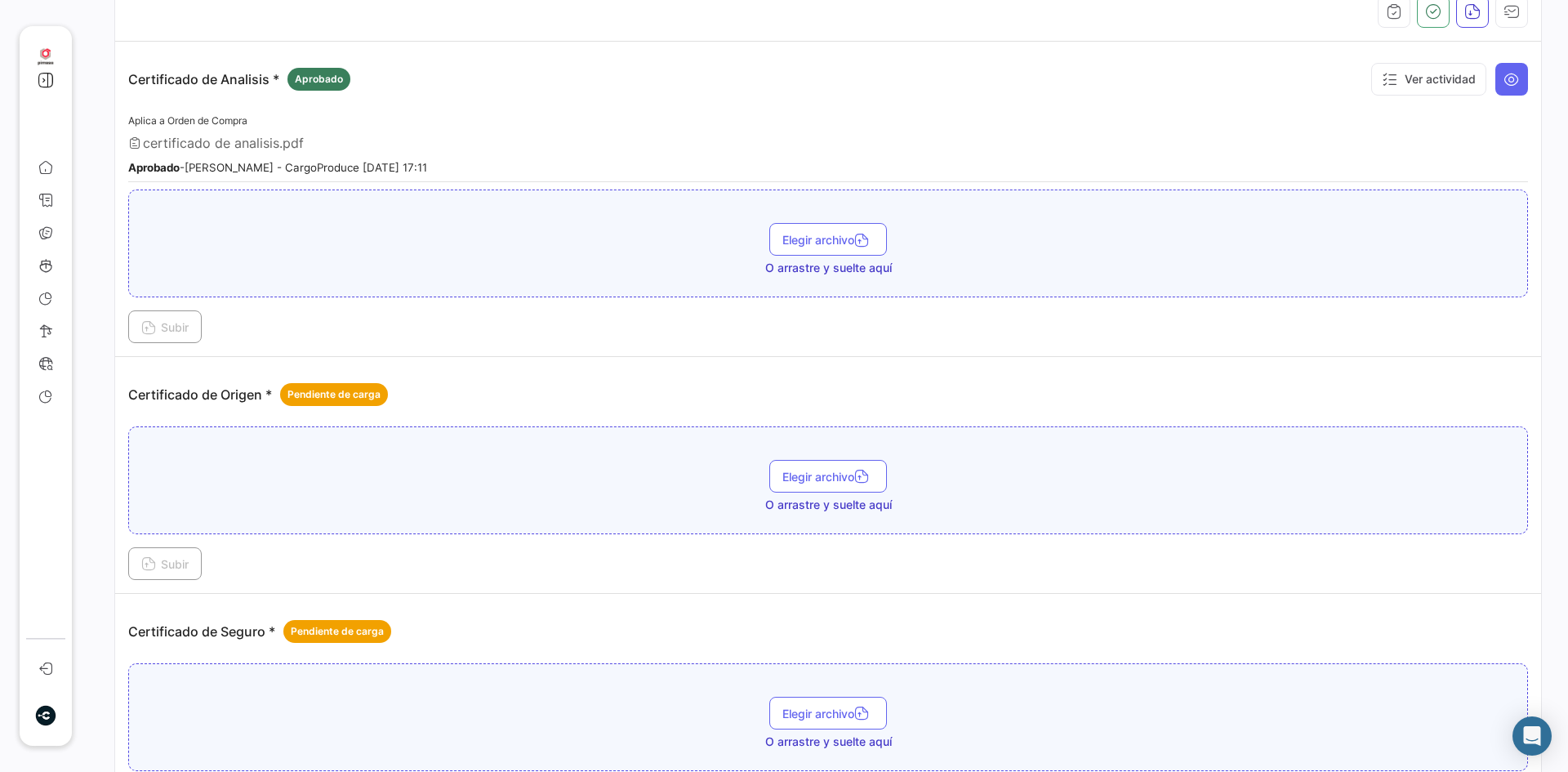
scroll to position [409, 0]
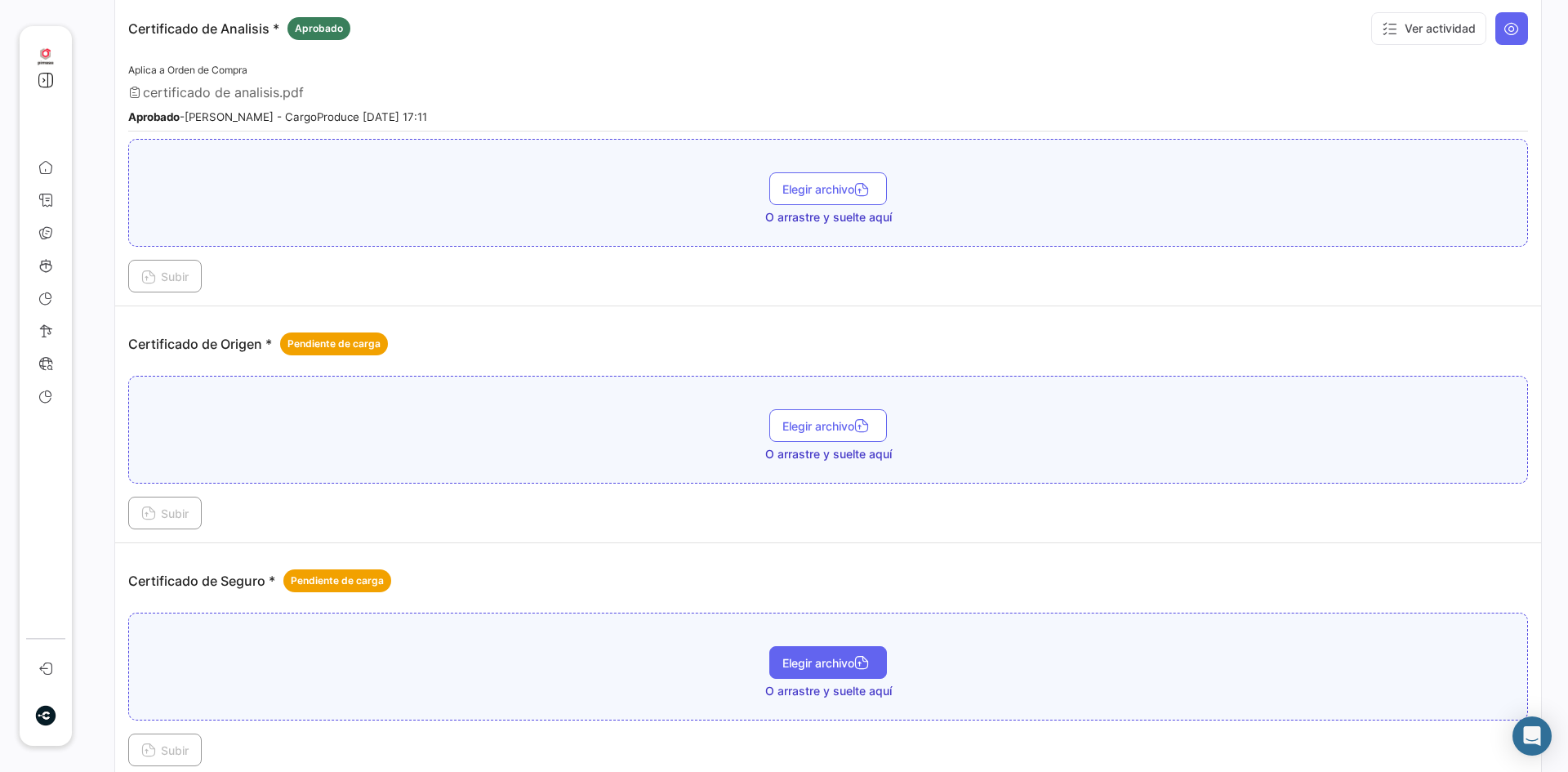
click at [838, 659] on span "Elegir archivo" at bounding box center [828, 663] width 91 height 14
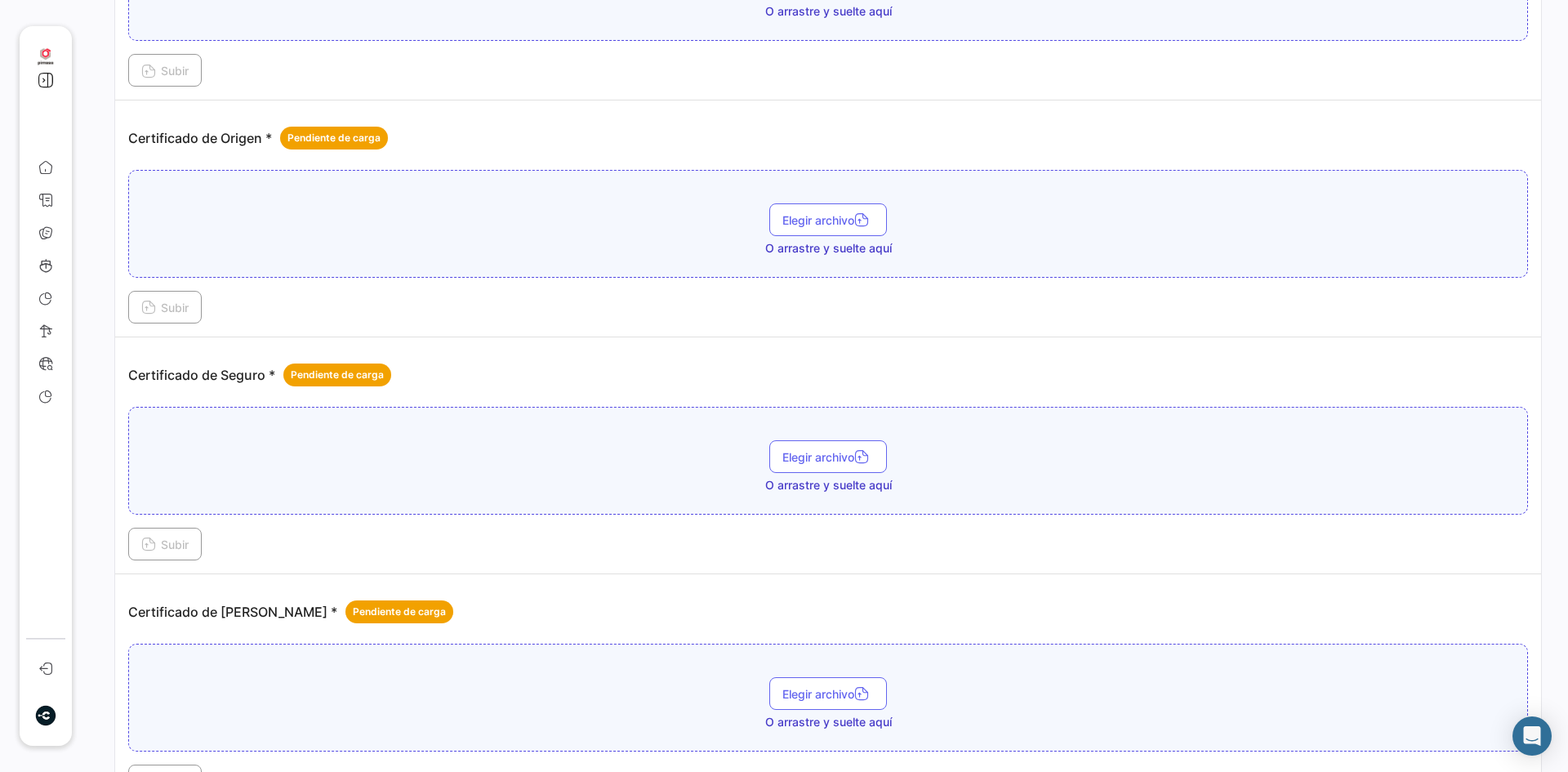
scroll to position [653, 0]
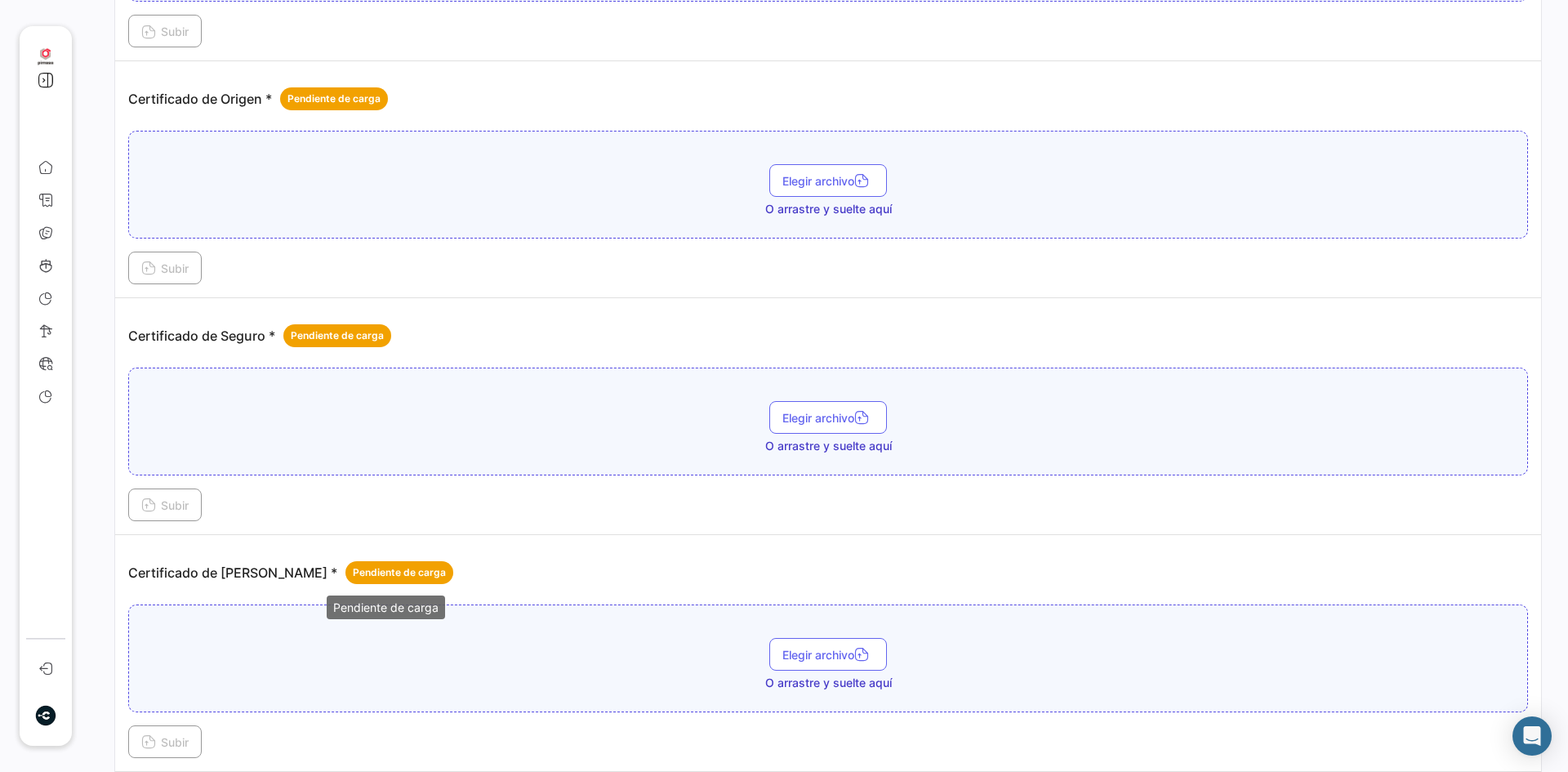
click at [369, 570] on span "Pendiente de carga" at bounding box center [399, 572] width 93 height 14
click at [774, 654] on button "Elegir archivo" at bounding box center [828, 654] width 118 height 32
click at [143, 726] on button "Subir" at bounding box center [164, 742] width 73 height 32
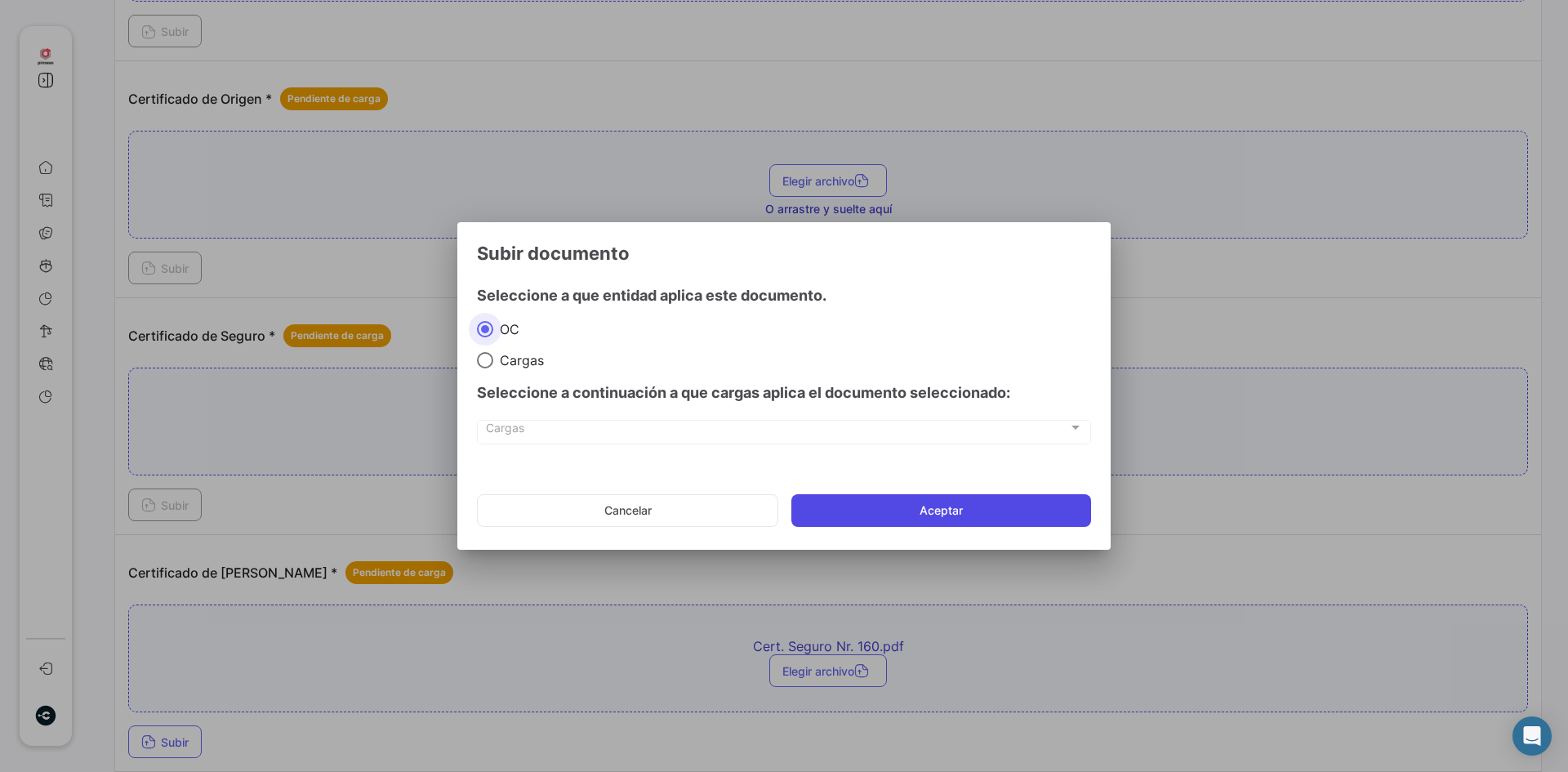
click at [849, 507] on button "Aceptar" at bounding box center [941, 511] width 299 height 32
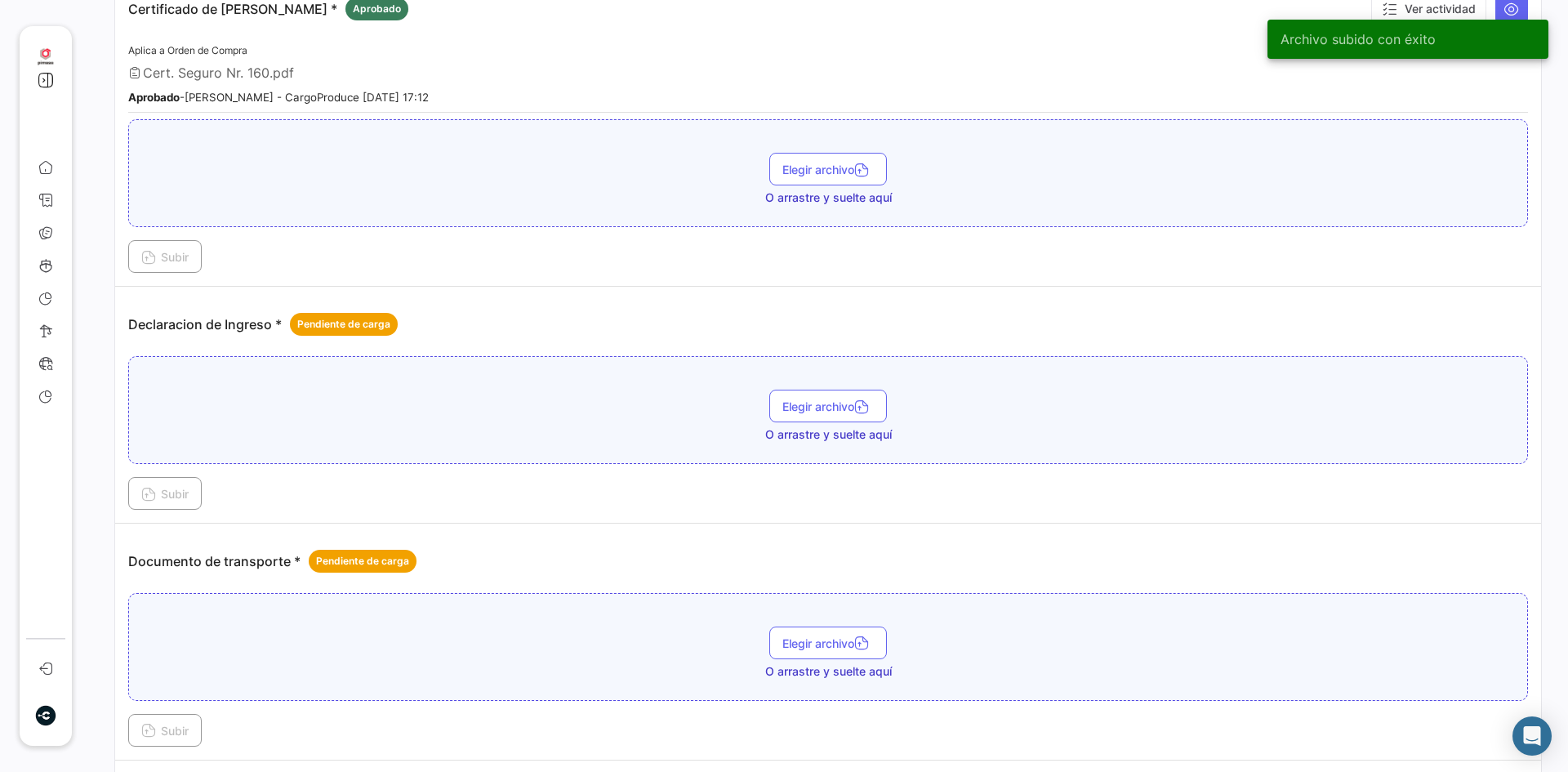
scroll to position [1226, 0]
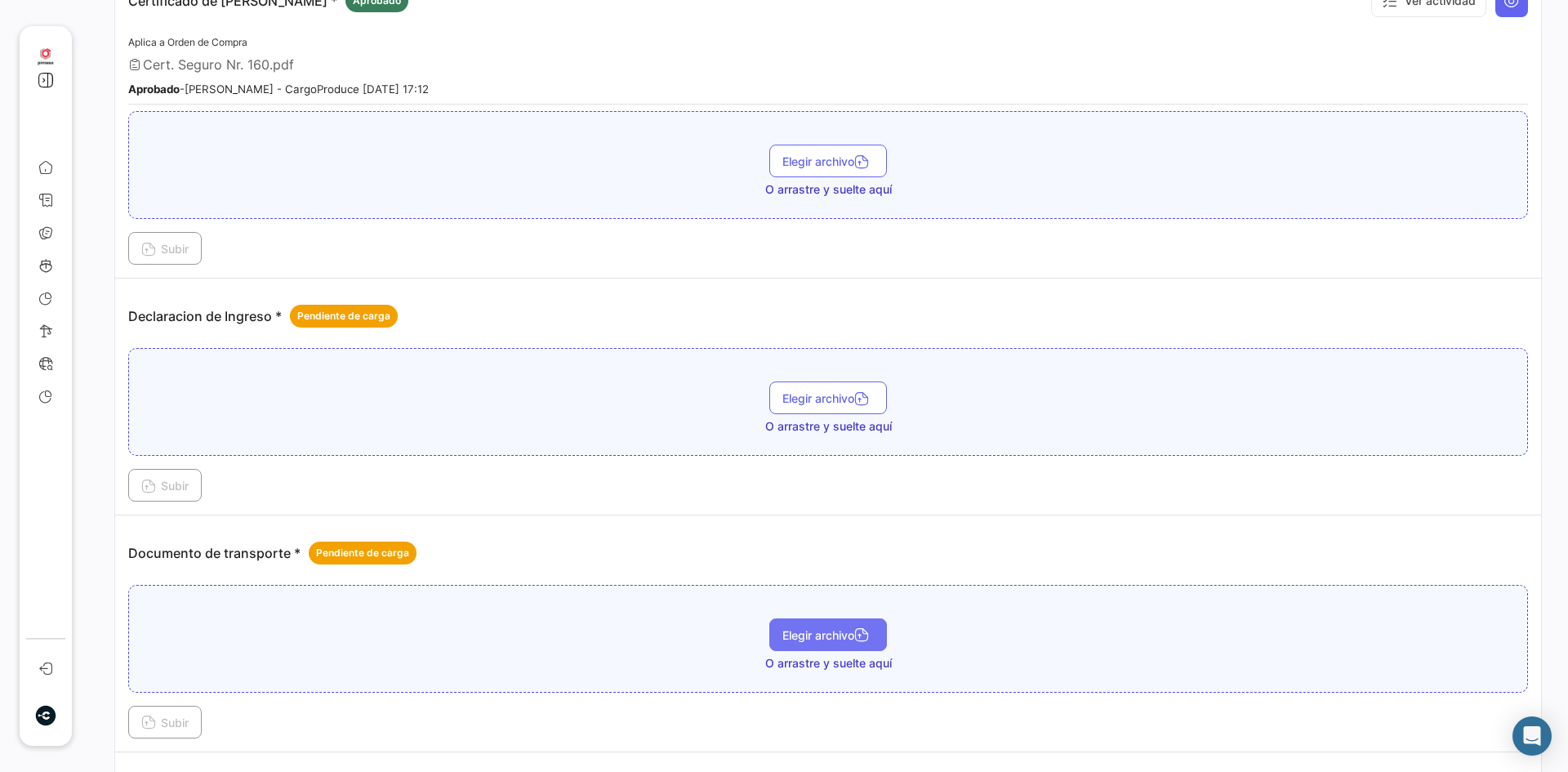
click at [848, 637] on span "Elegir archivo" at bounding box center [828, 635] width 91 height 14
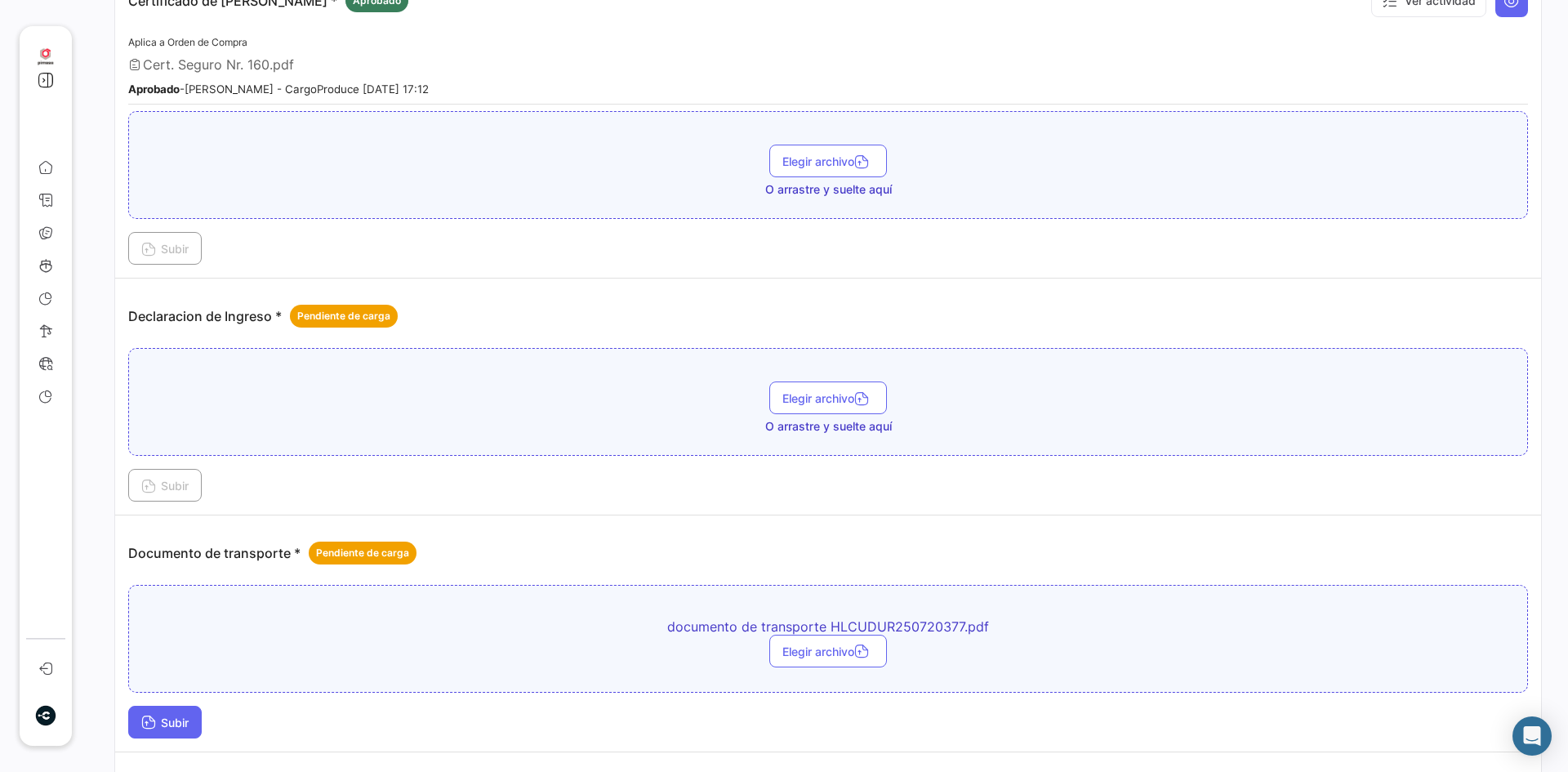
click at [178, 720] on span "Subir" at bounding box center [165, 723] width 48 height 14
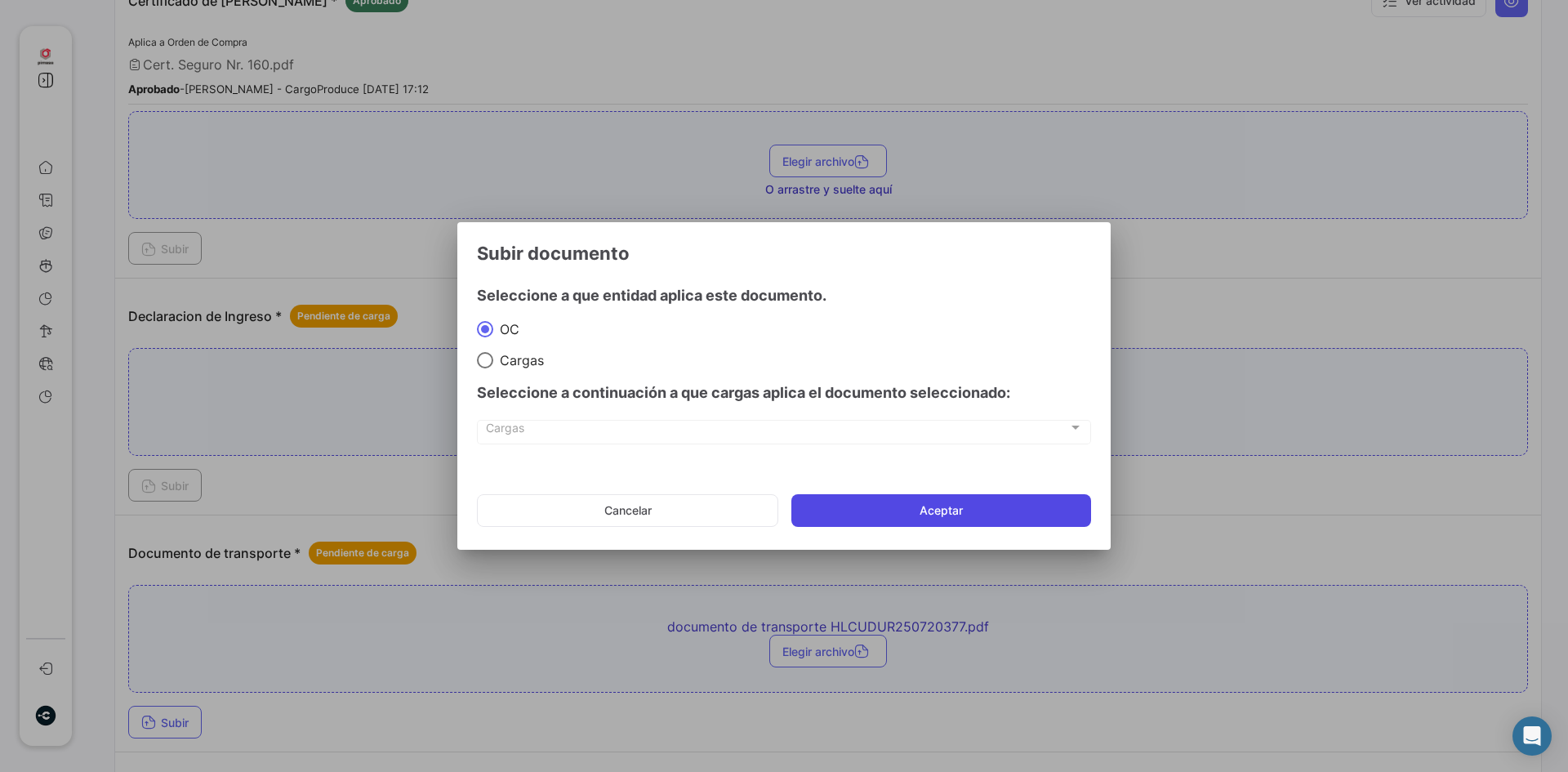
click at [953, 512] on button "Aceptar" at bounding box center [941, 511] width 299 height 32
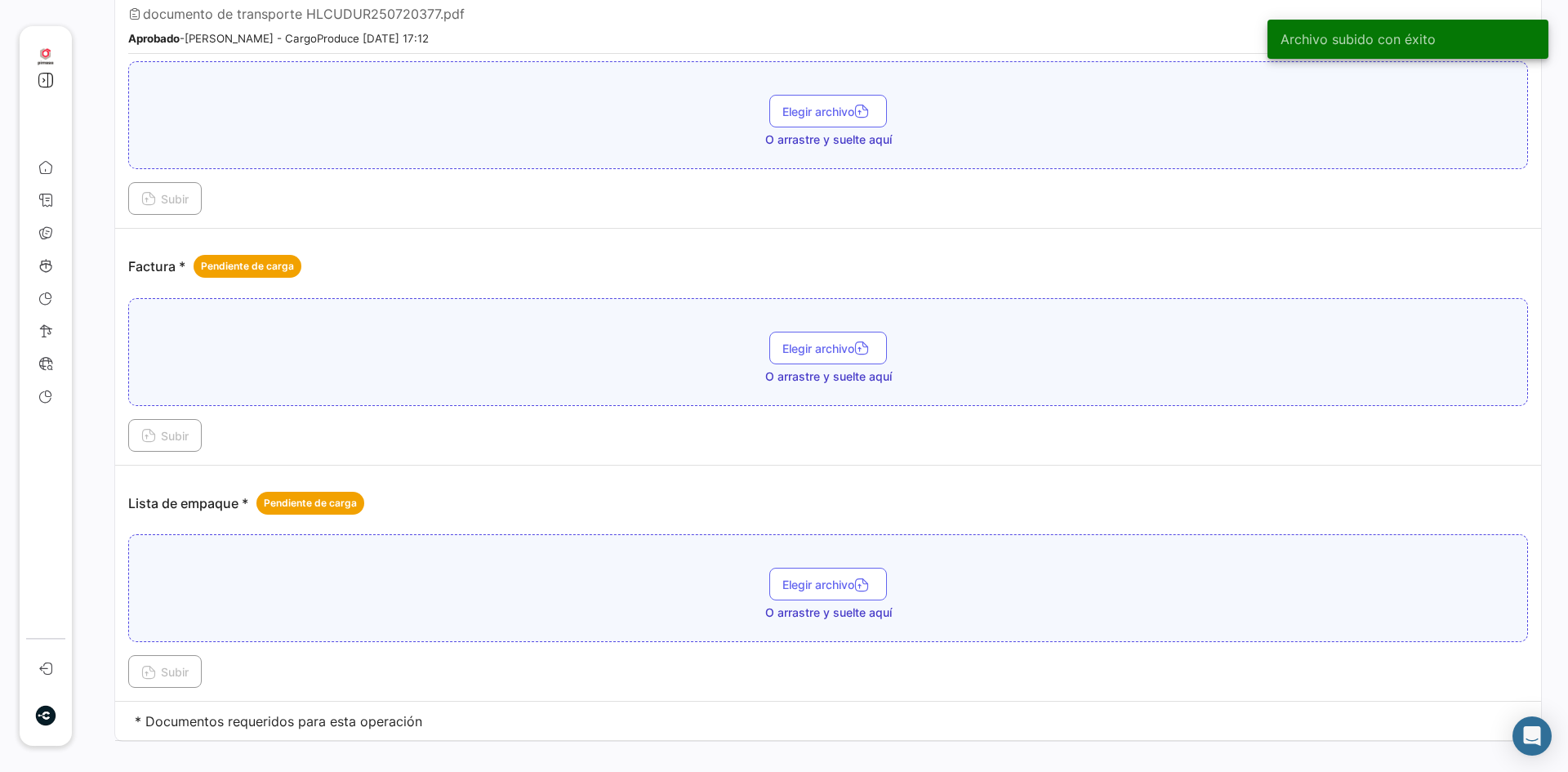
scroll to position [1850, 0]
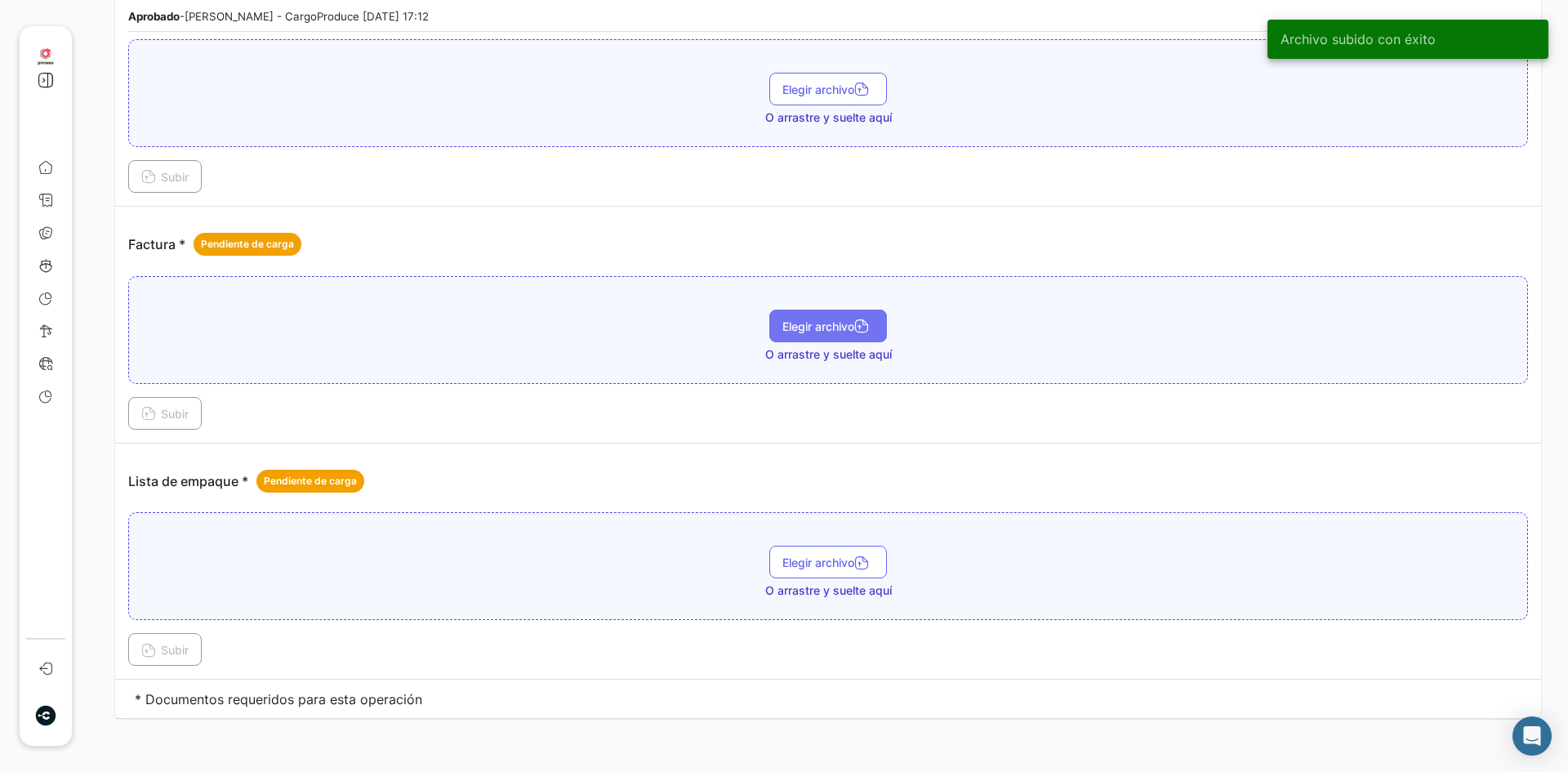
click at [840, 327] on span "Elegir archivo" at bounding box center [828, 326] width 91 height 14
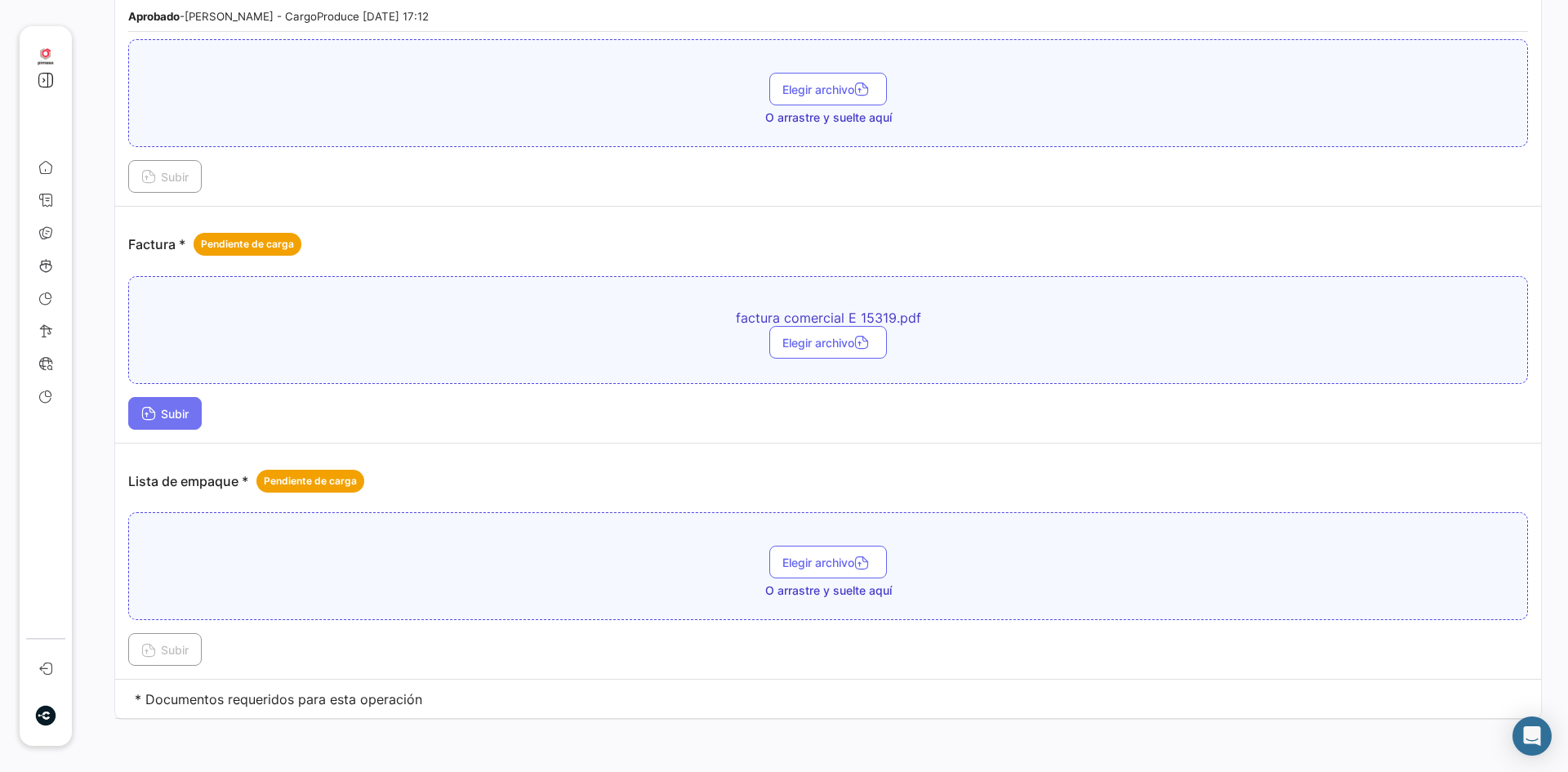
click at [197, 417] on button "Subir" at bounding box center [164, 414] width 73 height 32
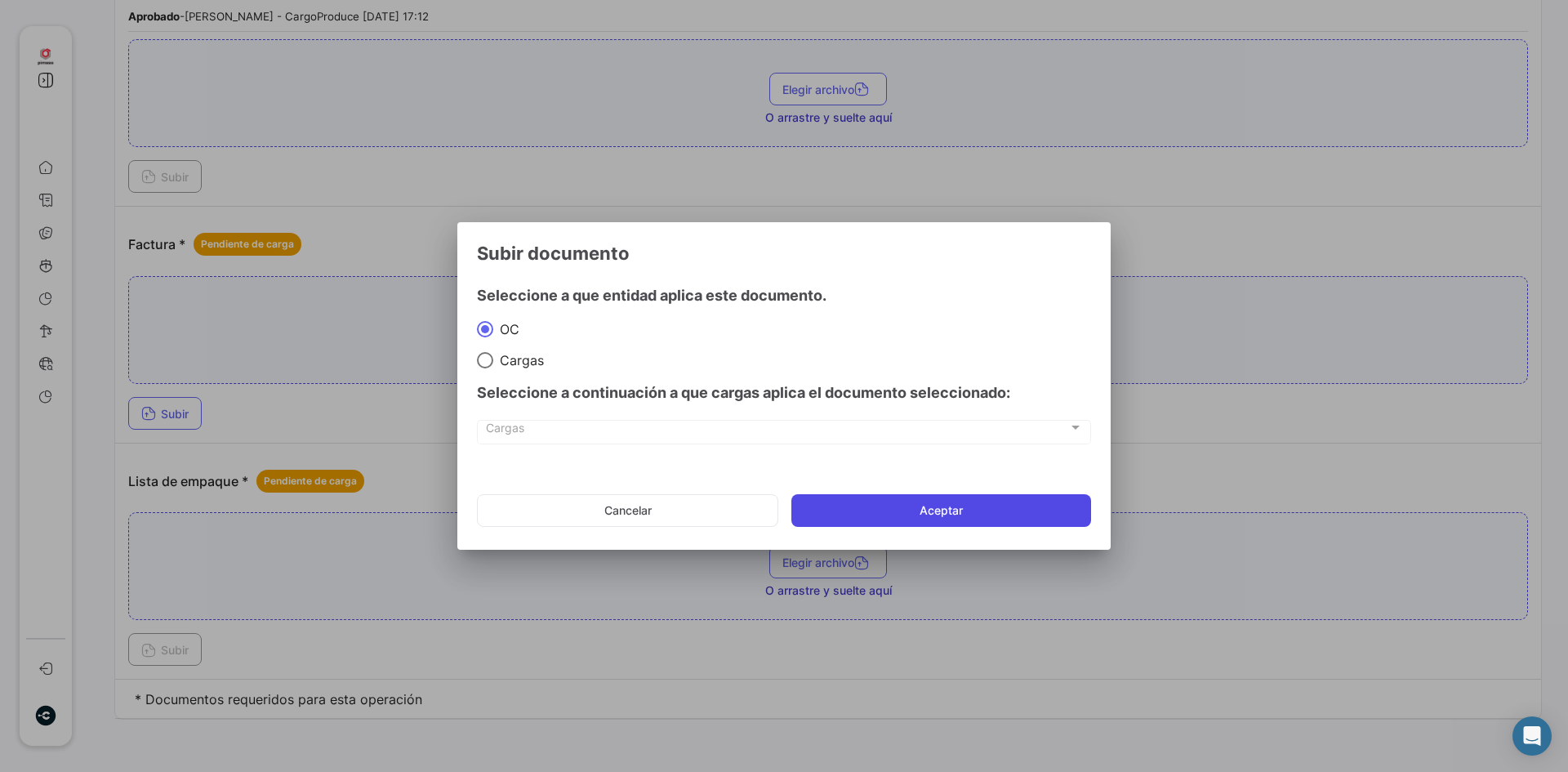
click at [861, 502] on button "Aceptar" at bounding box center [941, 511] width 299 height 32
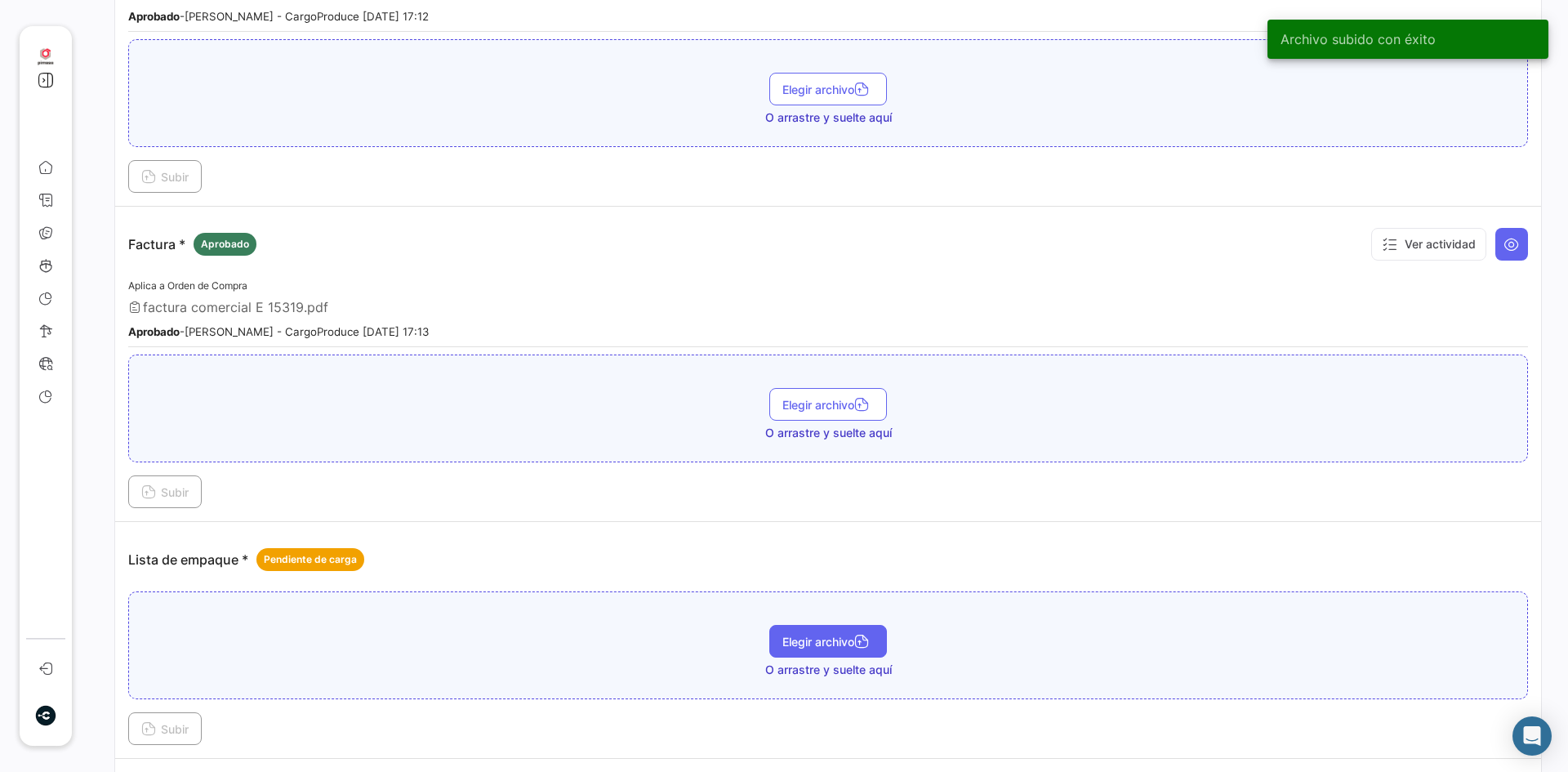
click at [827, 640] on span "Elegir archivo" at bounding box center [828, 642] width 91 height 14
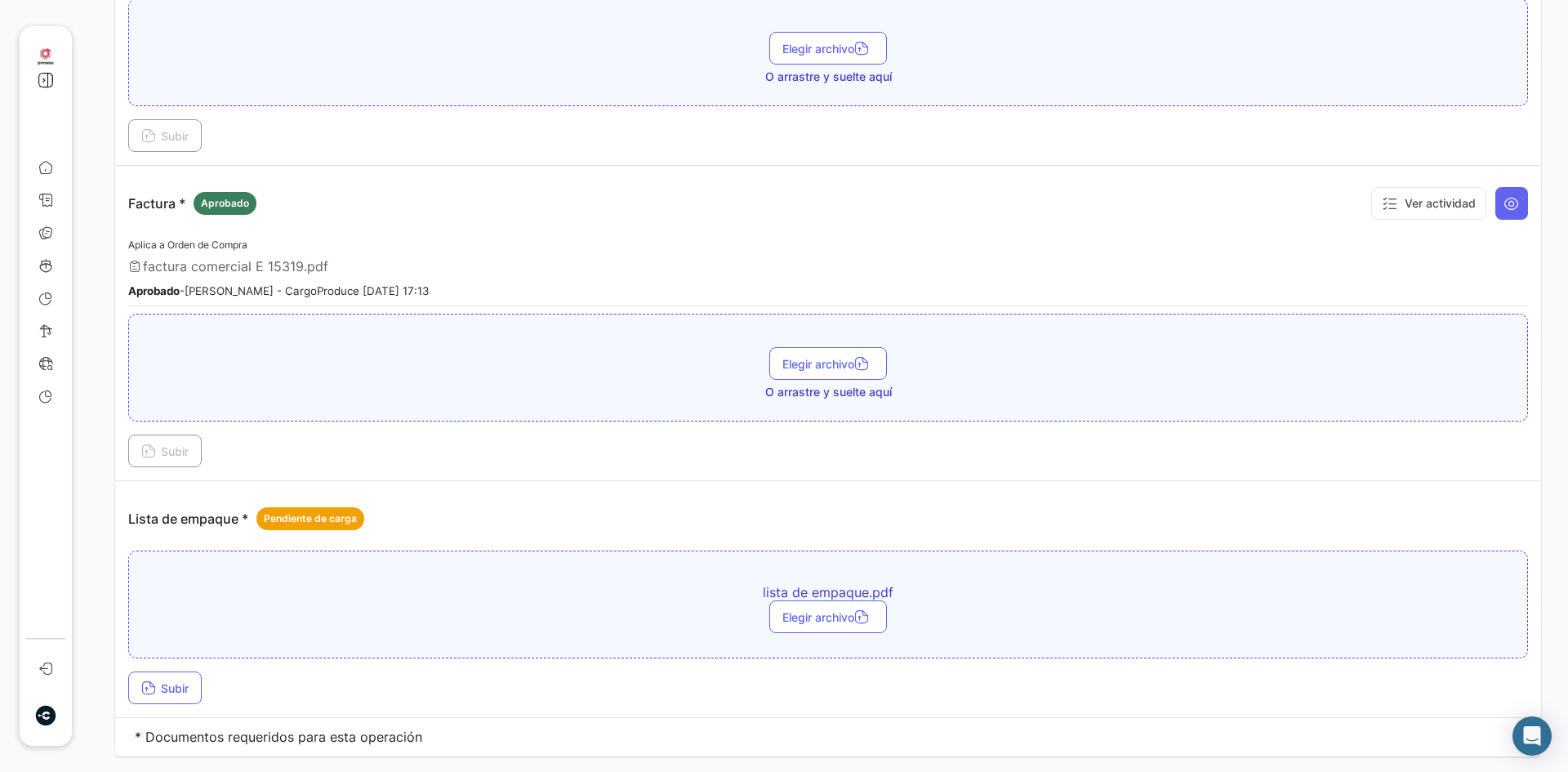
scroll to position [1929, 0]
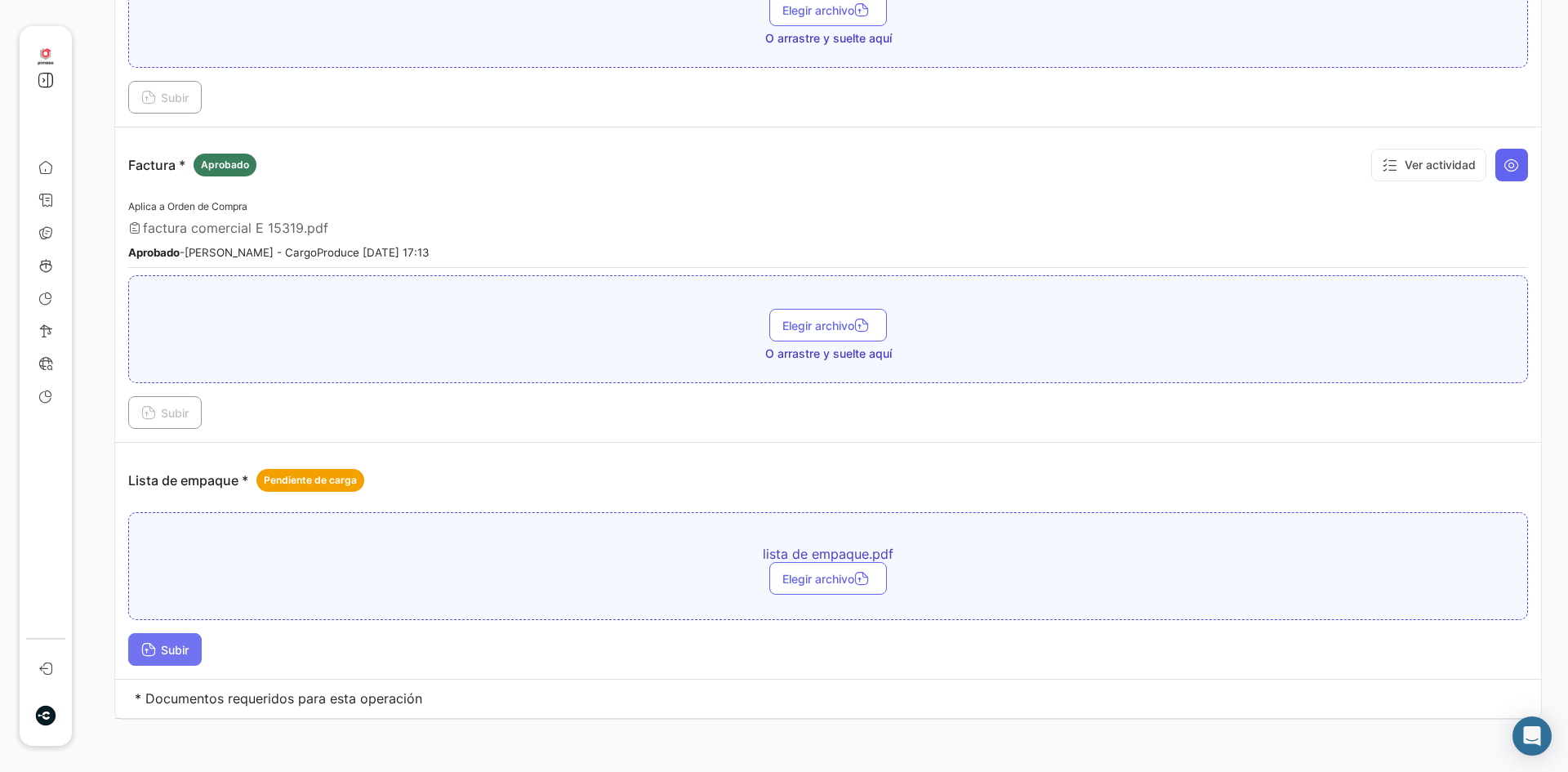
click at [171, 639] on button "Subir" at bounding box center [164, 649] width 73 height 32
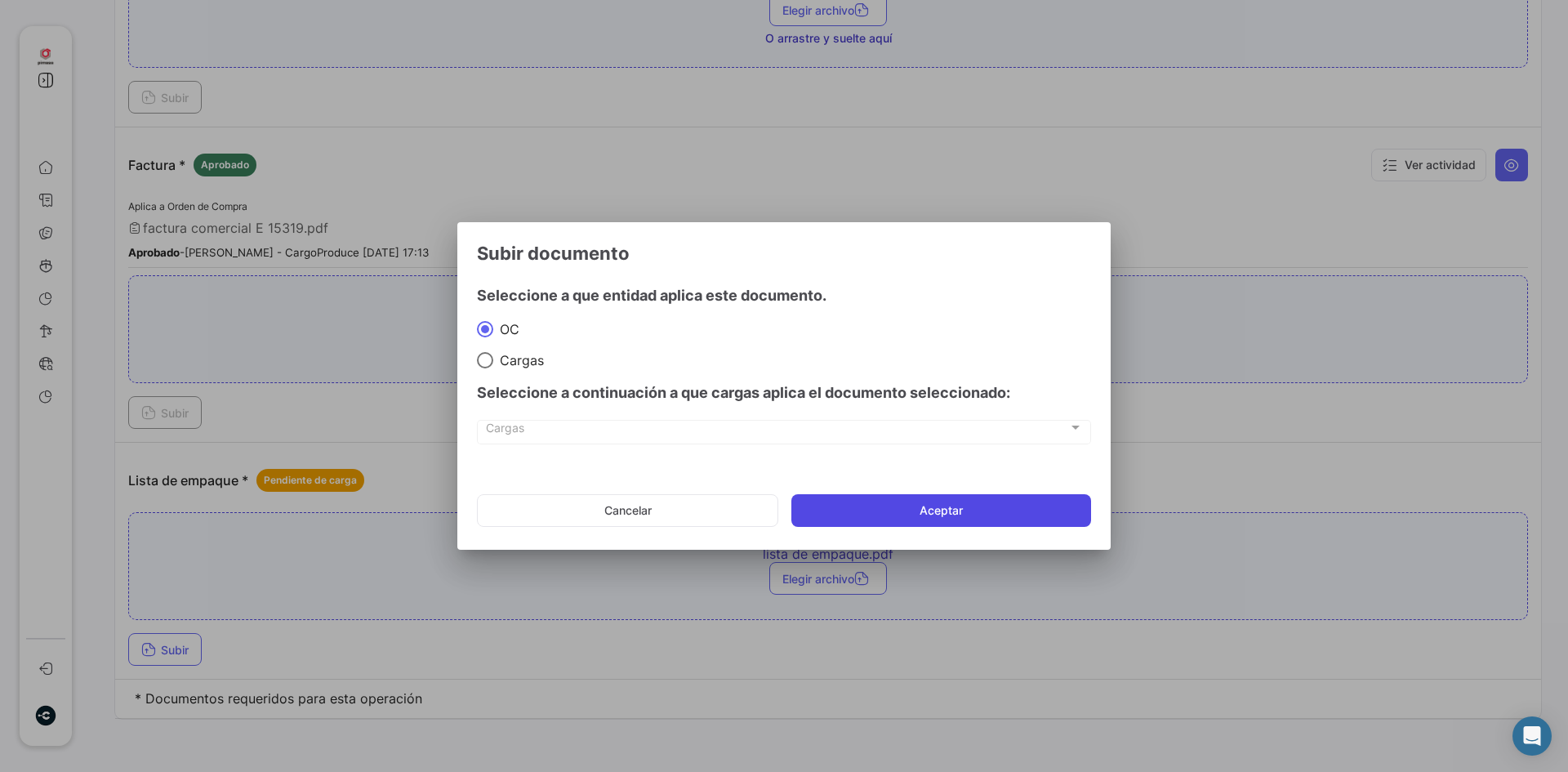
click at [969, 501] on button "Aceptar" at bounding box center [941, 511] width 299 height 32
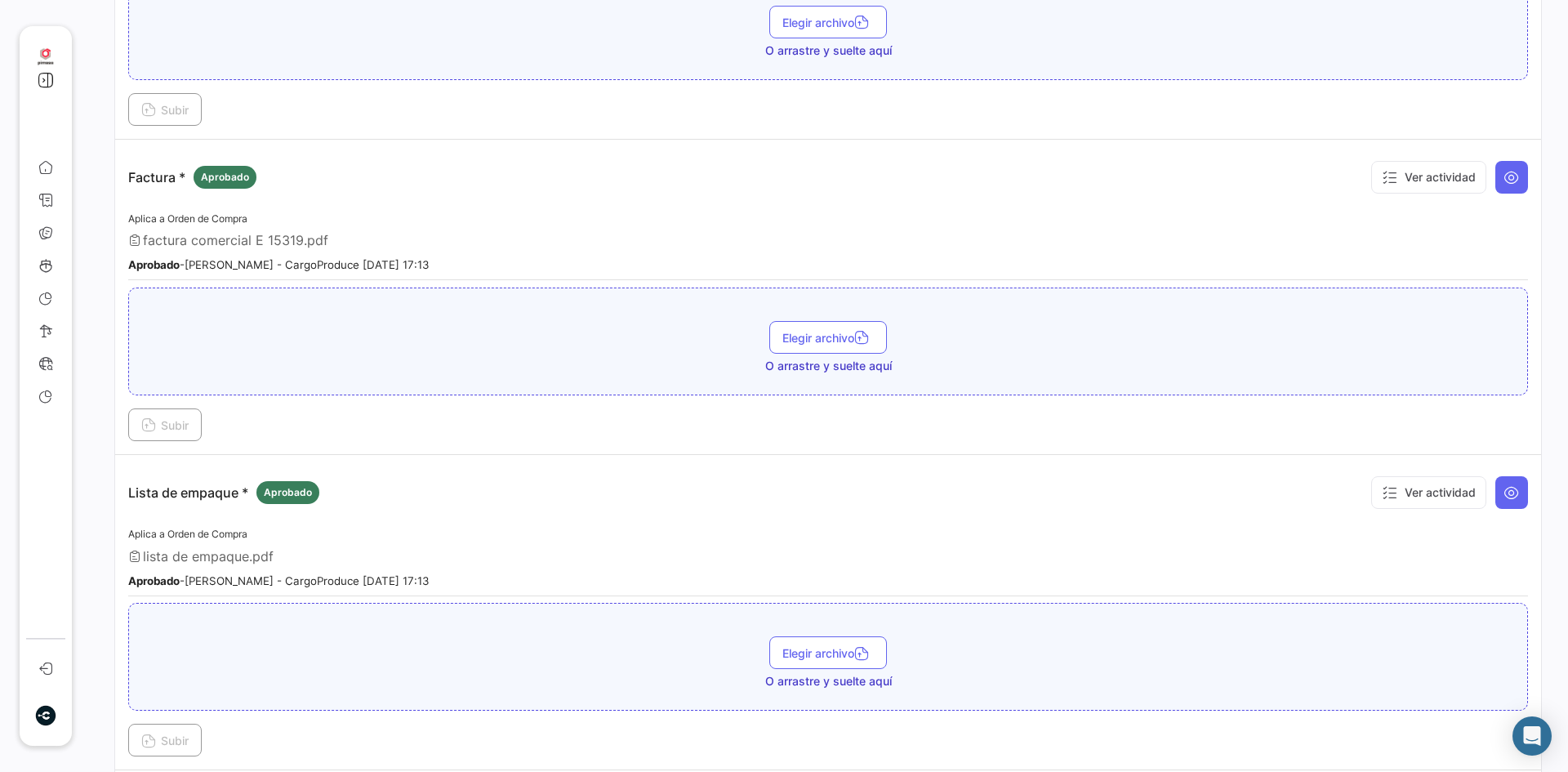
scroll to position [2008, 0]
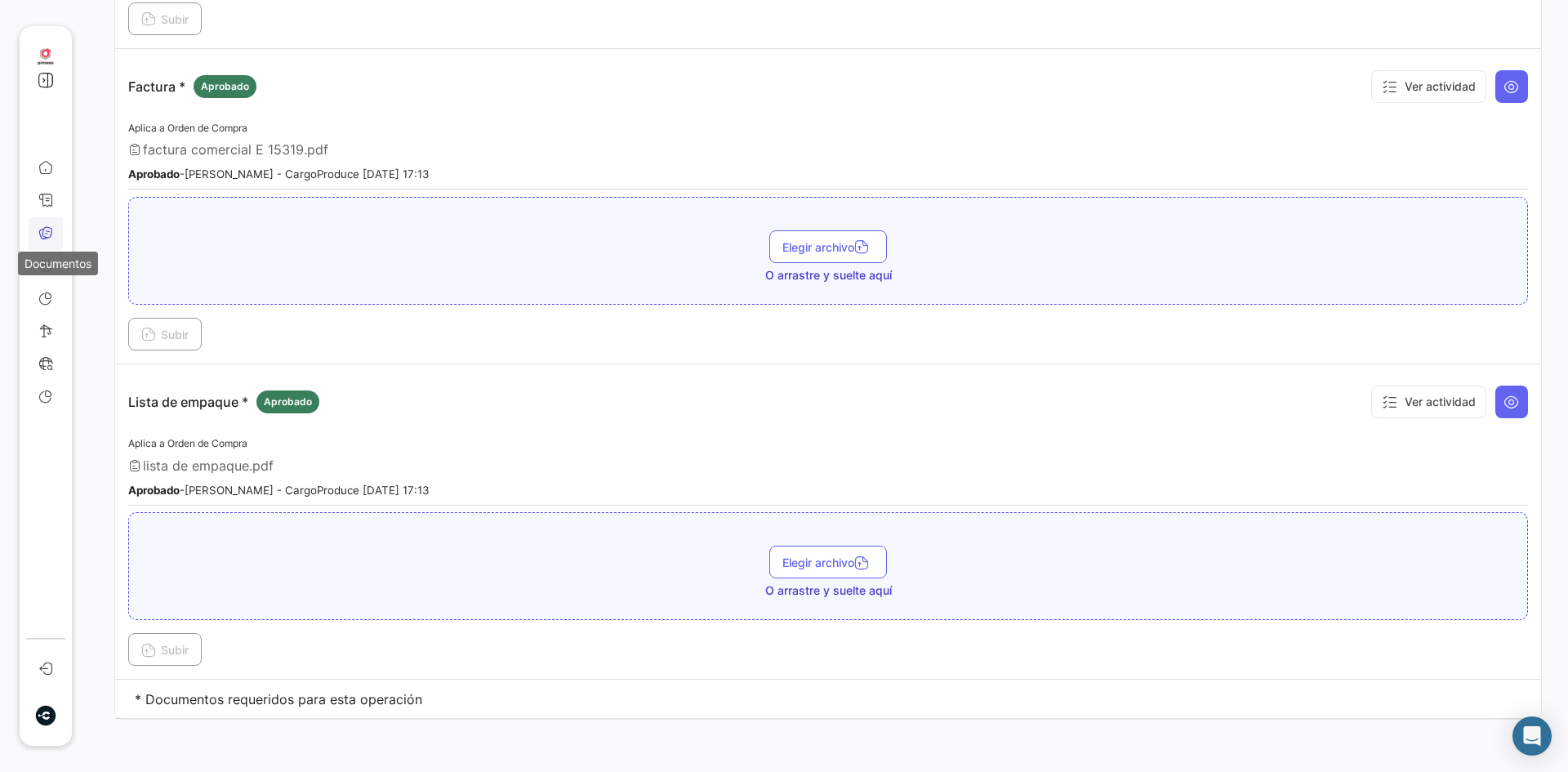
click at [38, 227] on icon at bounding box center [45, 232] width 14 height 14
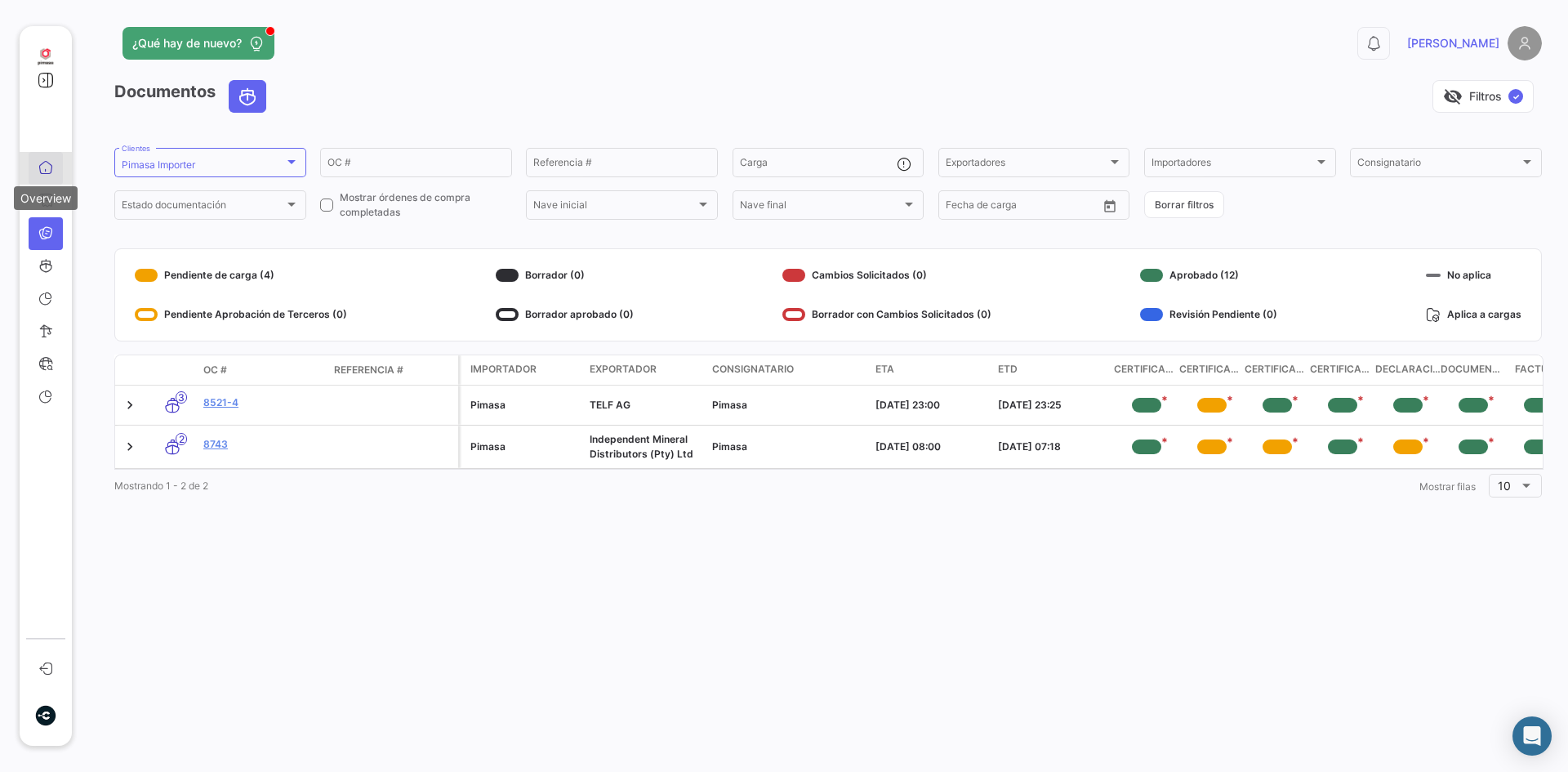
click at [41, 167] on icon at bounding box center [45, 166] width 14 height 14
